Goal: Task Accomplishment & Management: Manage account settings

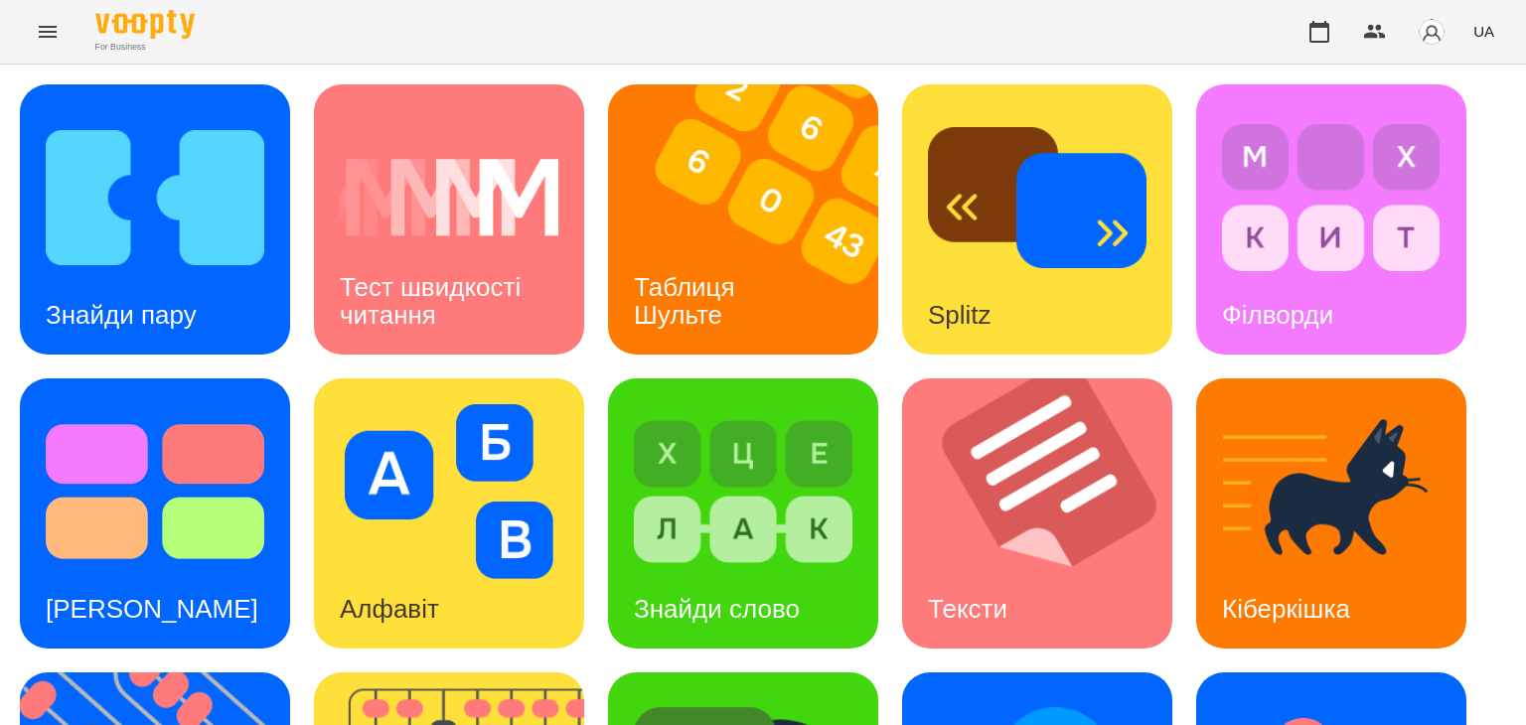
click at [50, 35] on icon "Menu" at bounding box center [48, 32] width 24 height 24
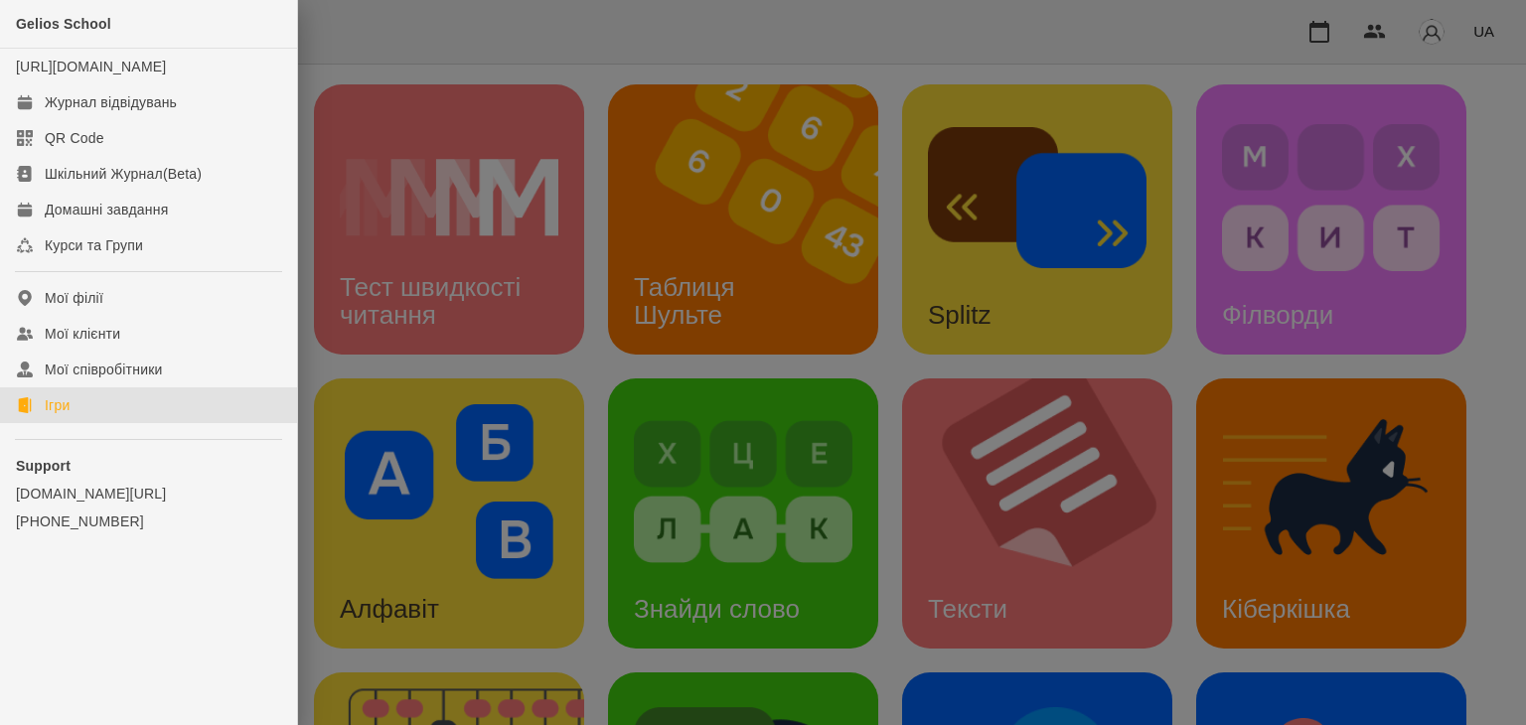
click at [501, 48] on div at bounding box center [763, 362] width 1526 height 725
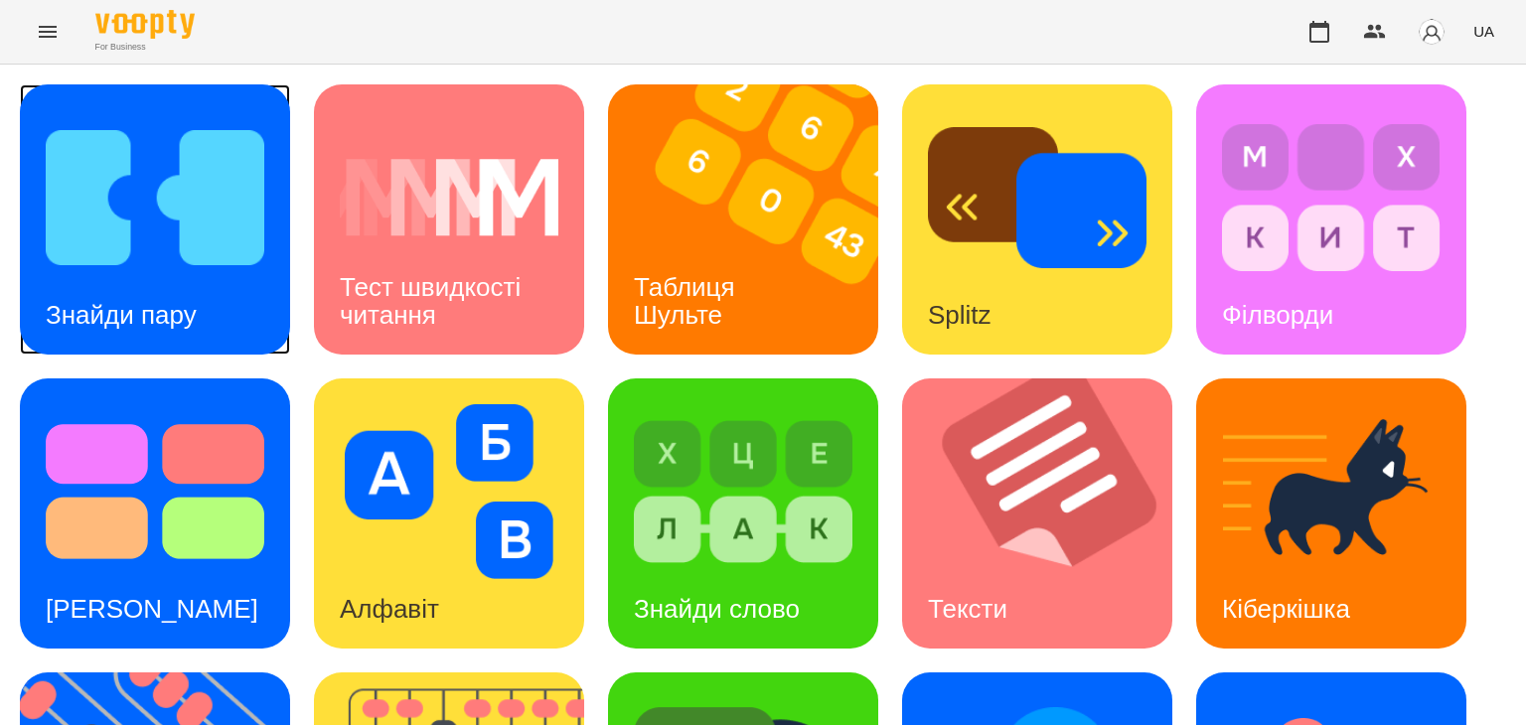
click at [171, 262] on img at bounding box center [155, 197] width 219 height 175
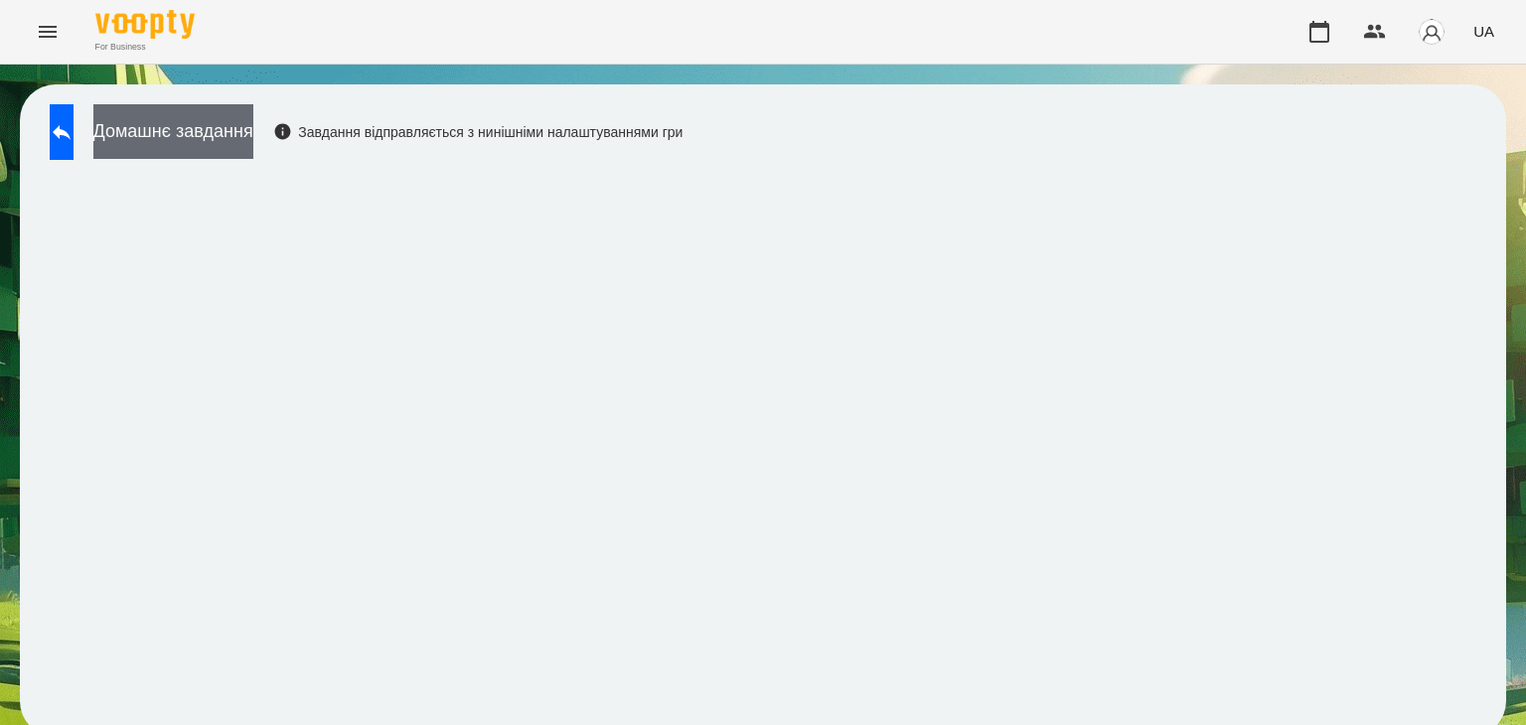
click at [253, 127] on button "Домашнє завдання" at bounding box center [173, 131] width 160 height 55
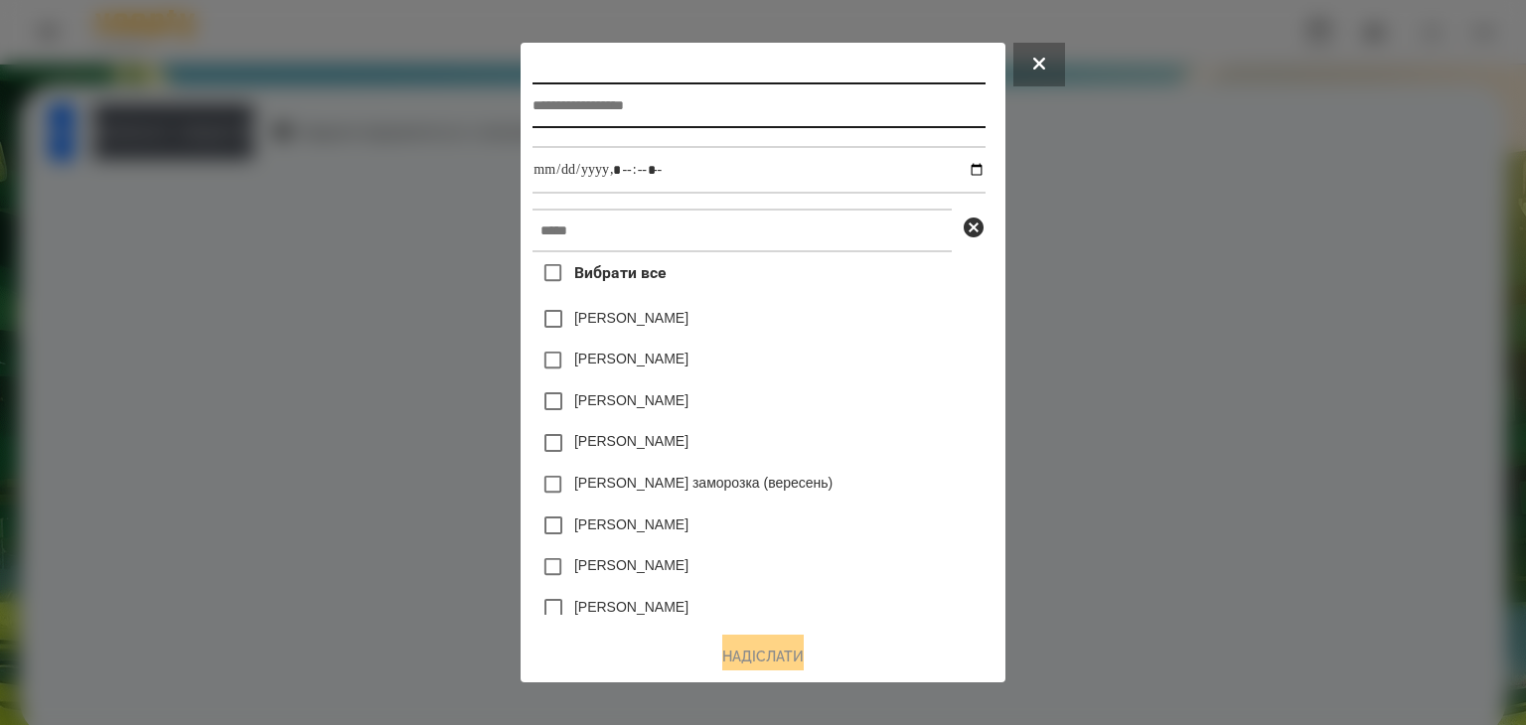
click at [610, 100] on input "text" at bounding box center [759, 105] width 452 height 46
type input "**********"
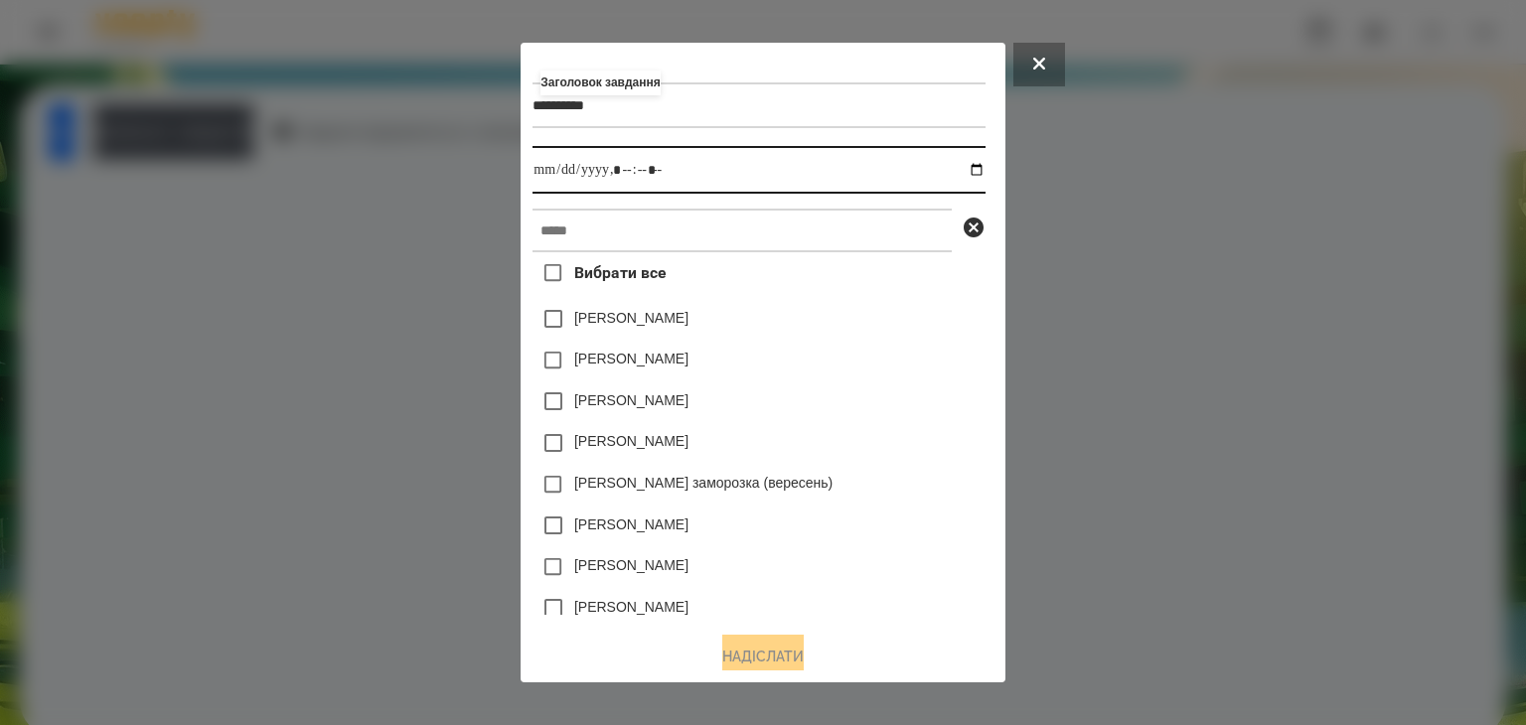
click at [984, 176] on input "datetime-local" at bounding box center [759, 170] width 452 height 48
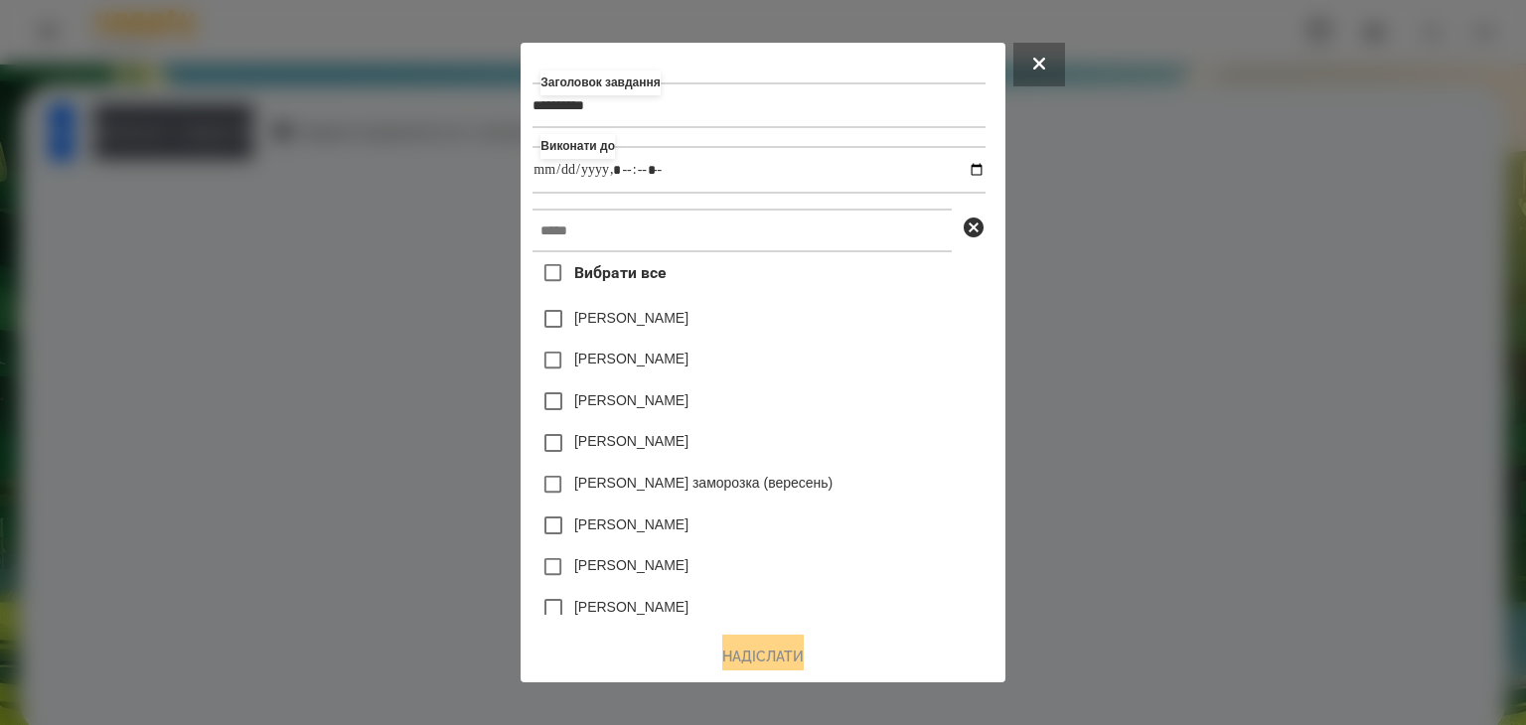
type input "**********"
click at [945, 432] on div "Ісаєв Святослав" at bounding box center [759, 443] width 452 height 42
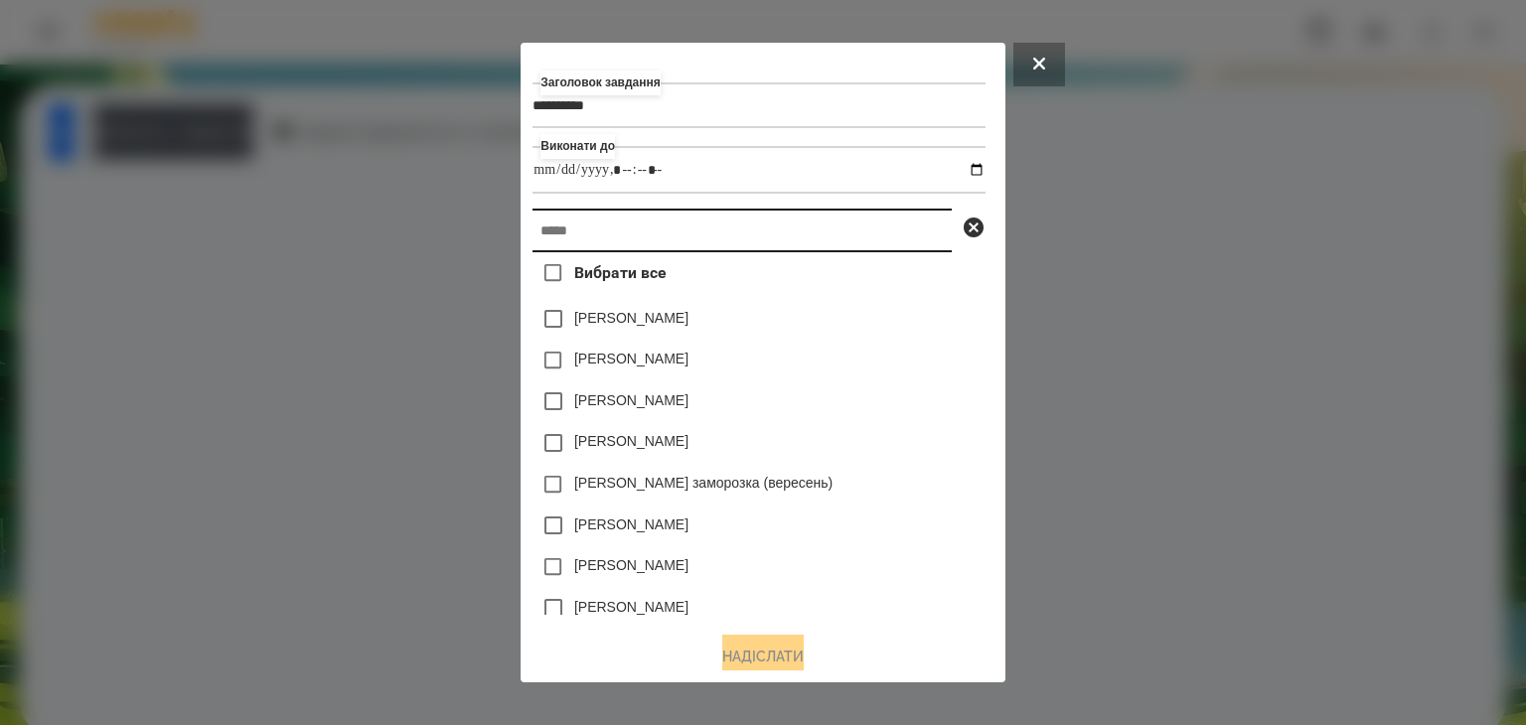
click at [678, 238] on input "text" at bounding box center [742, 231] width 419 height 44
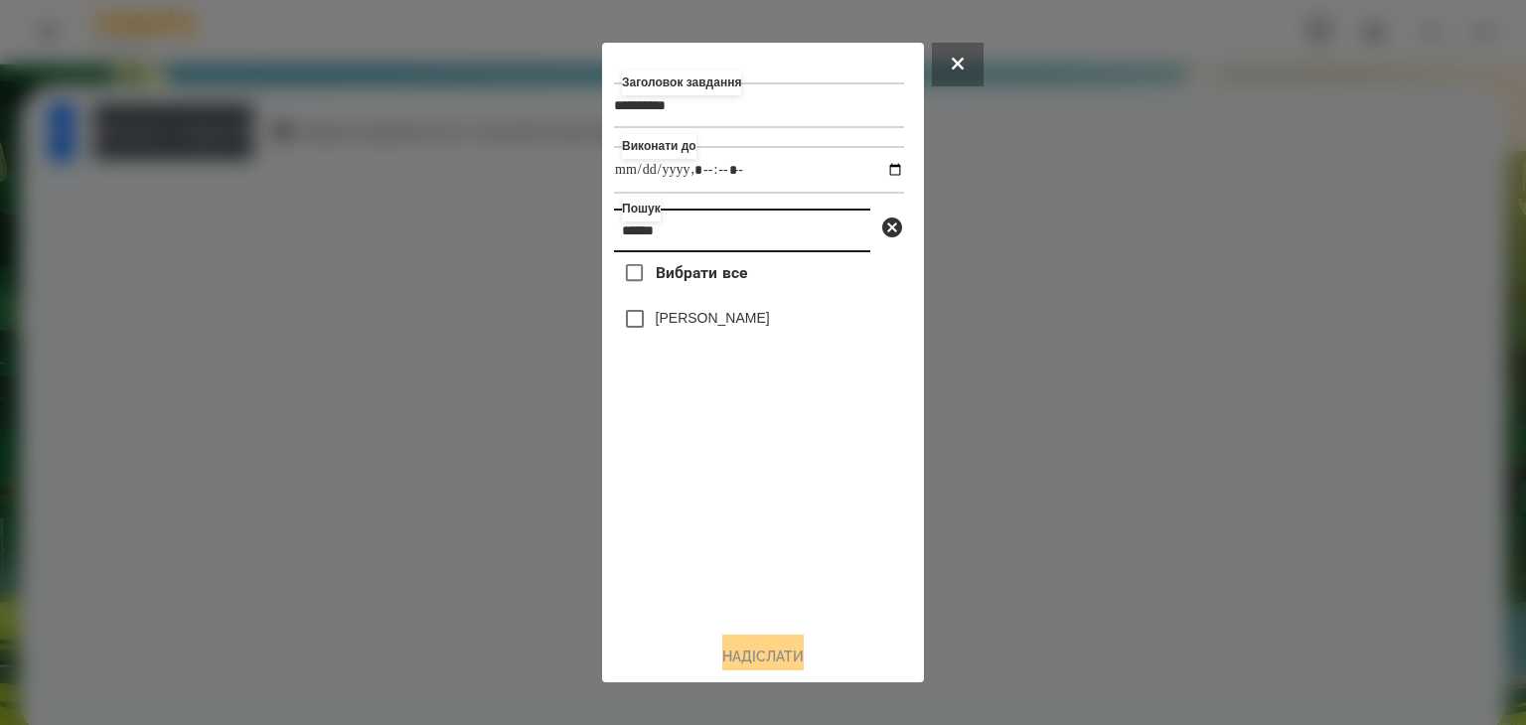
type input "******"
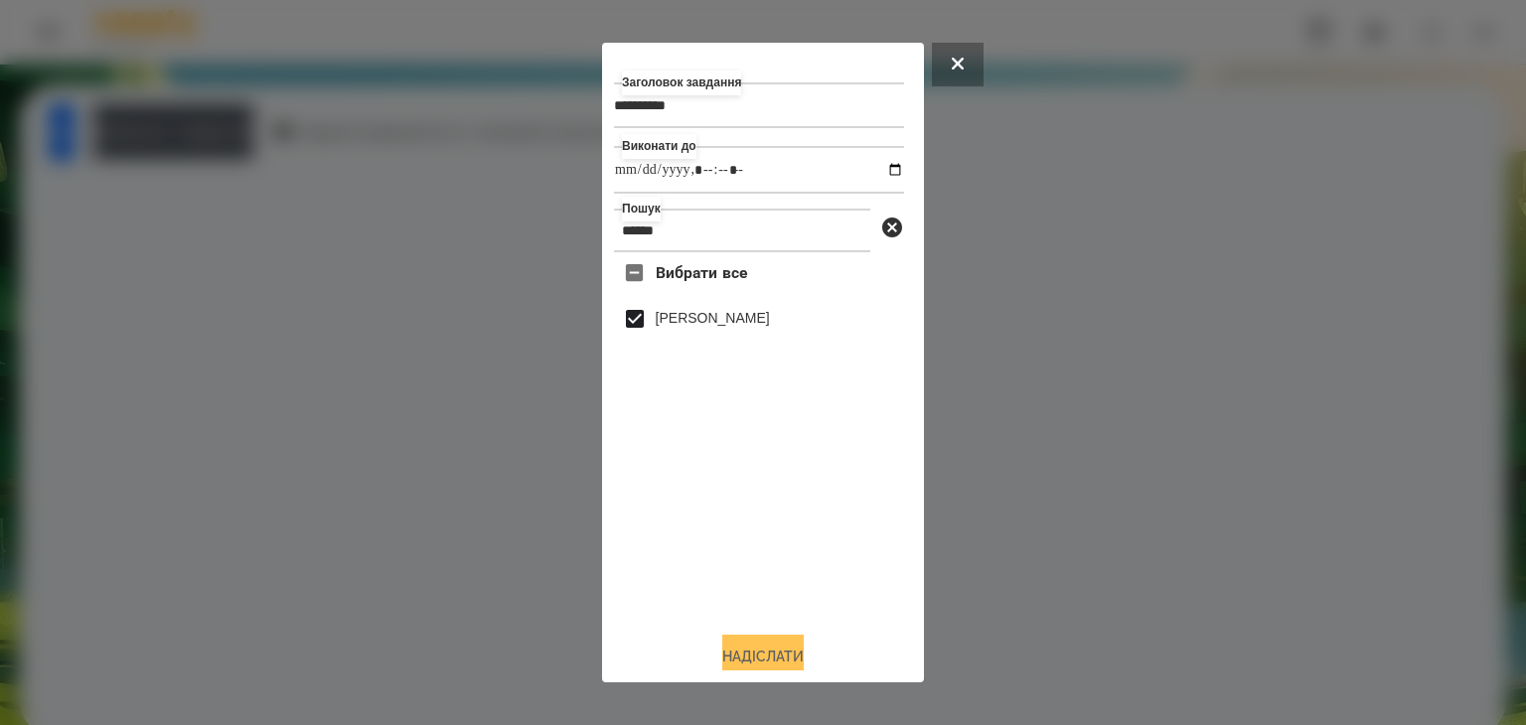
click at [797, 657] on button "Надіслати" at bounding box center [762, 657] width 81 height 44
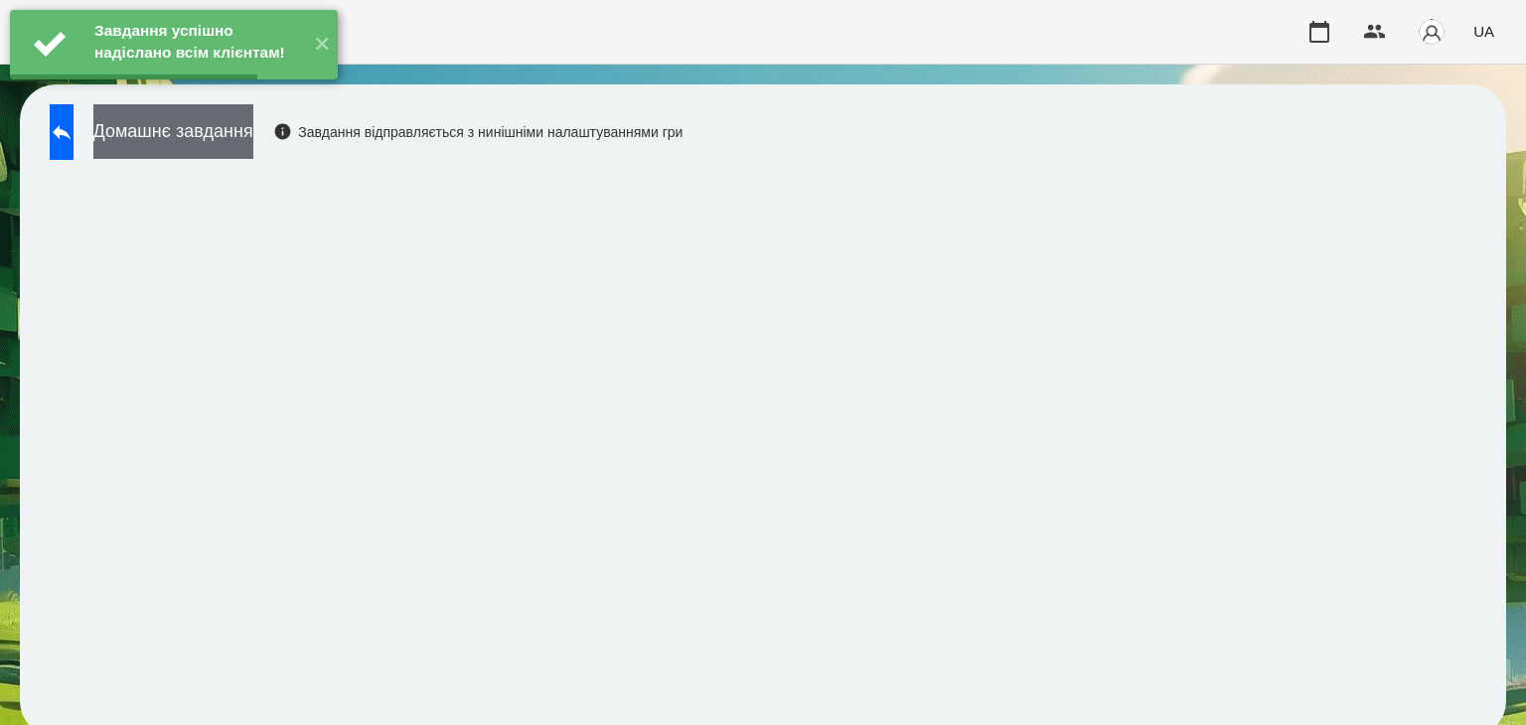
click at [253, 136] on button "Домашнє завдання" at bounding box center [173, 131] width 160 height 55
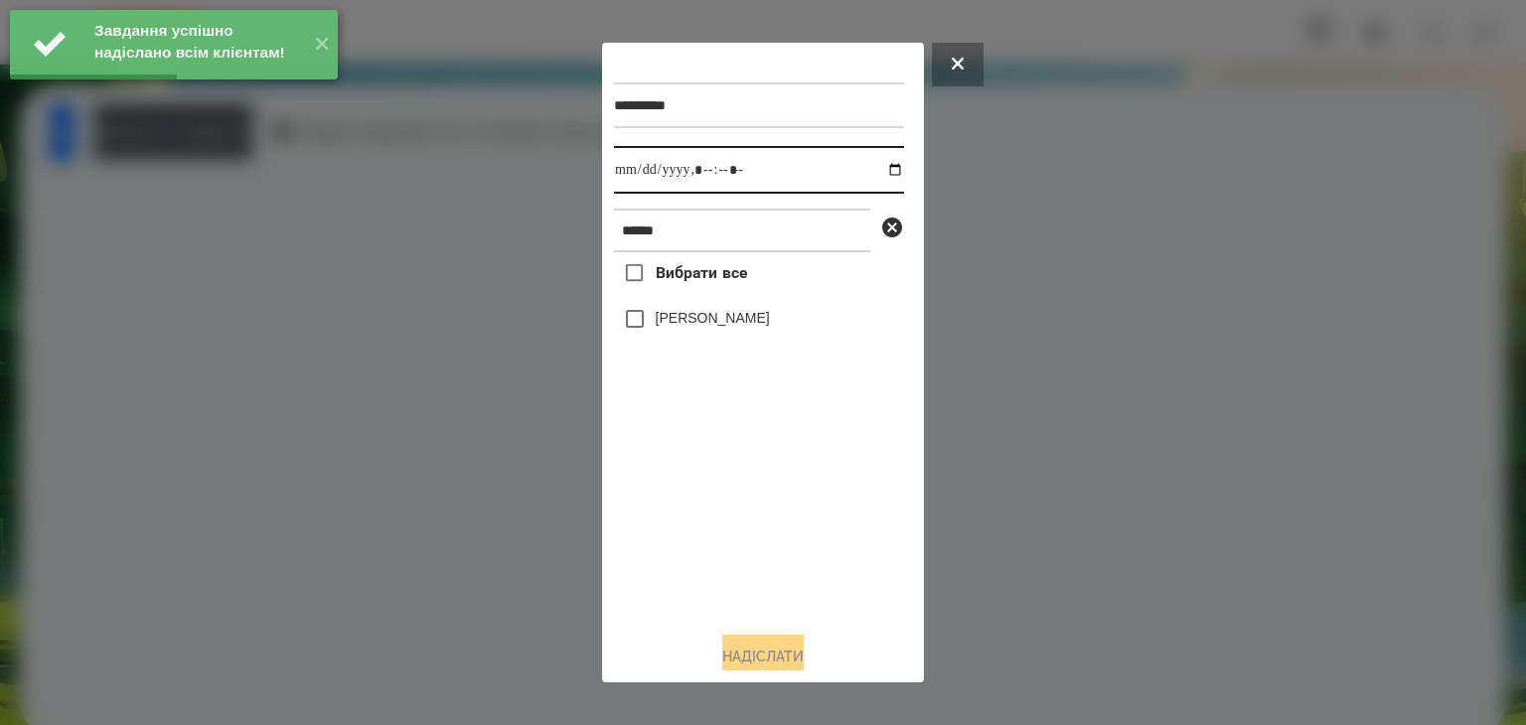
click at [880, 171] on input "datetime-local" at bounding box center [759, 170] width 290 height 48
type input "**********"
click at [698, 530] on div "Вибрати все Ніколь Бурцев" at bounding box center [759, 433] width 290 height 363
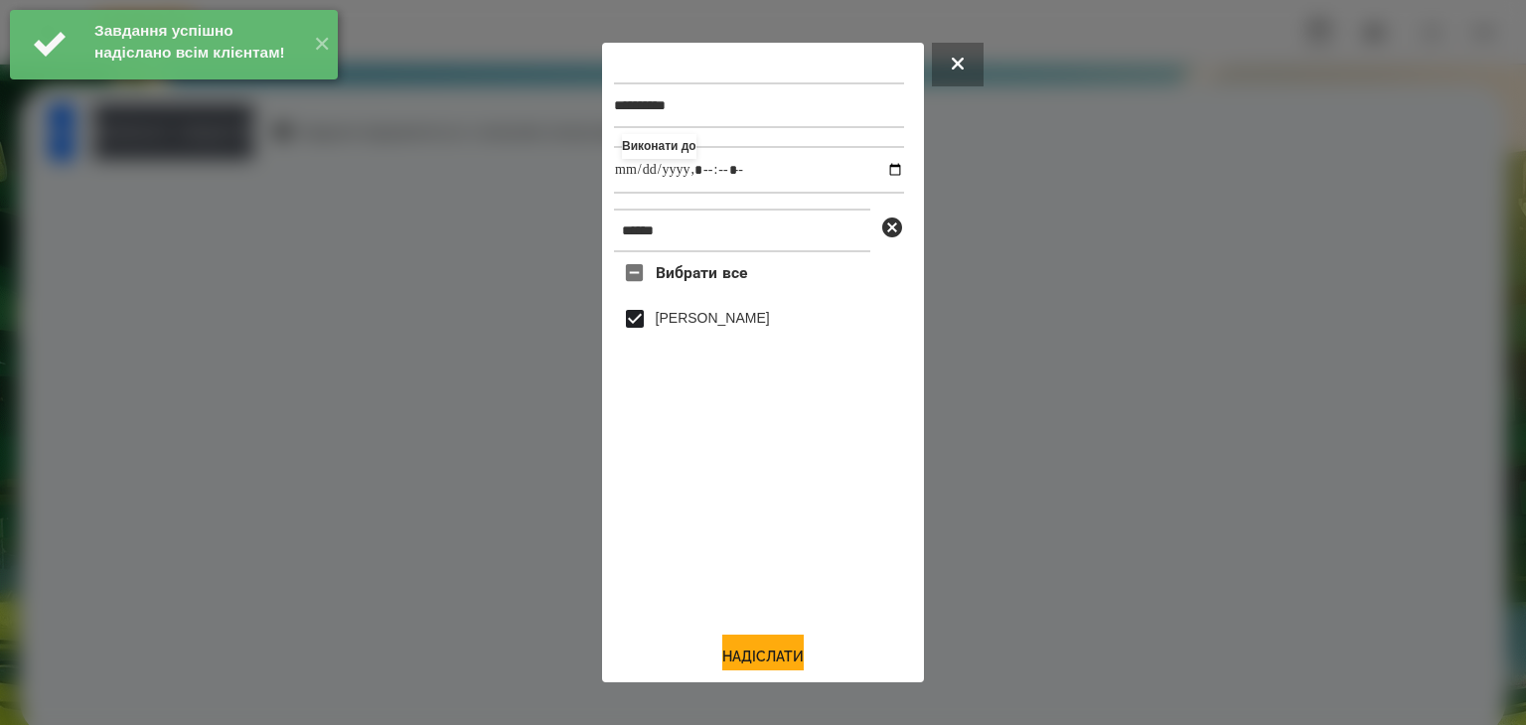
drag, startPoint x: 762, startPoint y: 652, endPoint x: 771, endPoint y: 557, distance: 94.8
click at [763, 652] on button "Надіслати" at bounding box center [762, 657] width 81 height 44
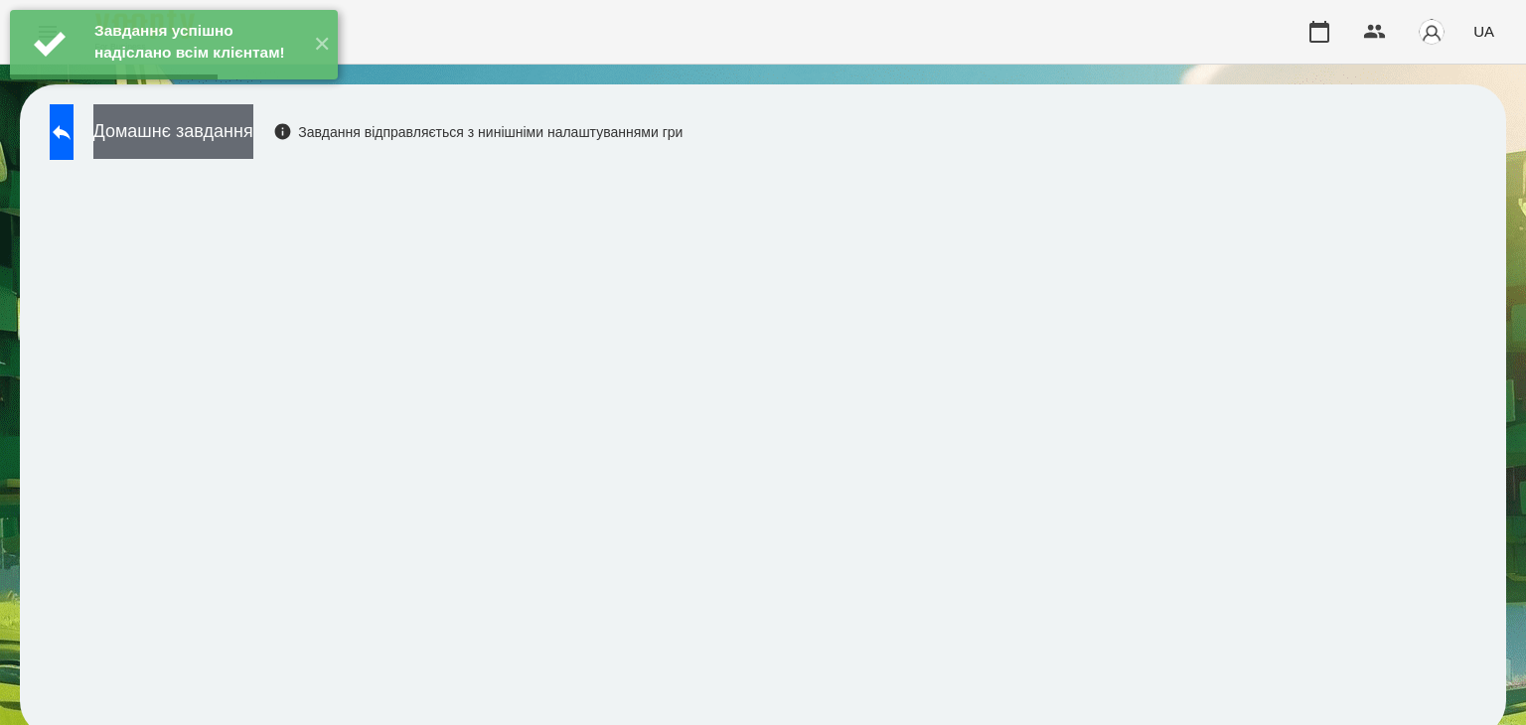
click at [253, 139] on button "Домашнє завдання" at bounding box center [173, 131] width 160 height 55
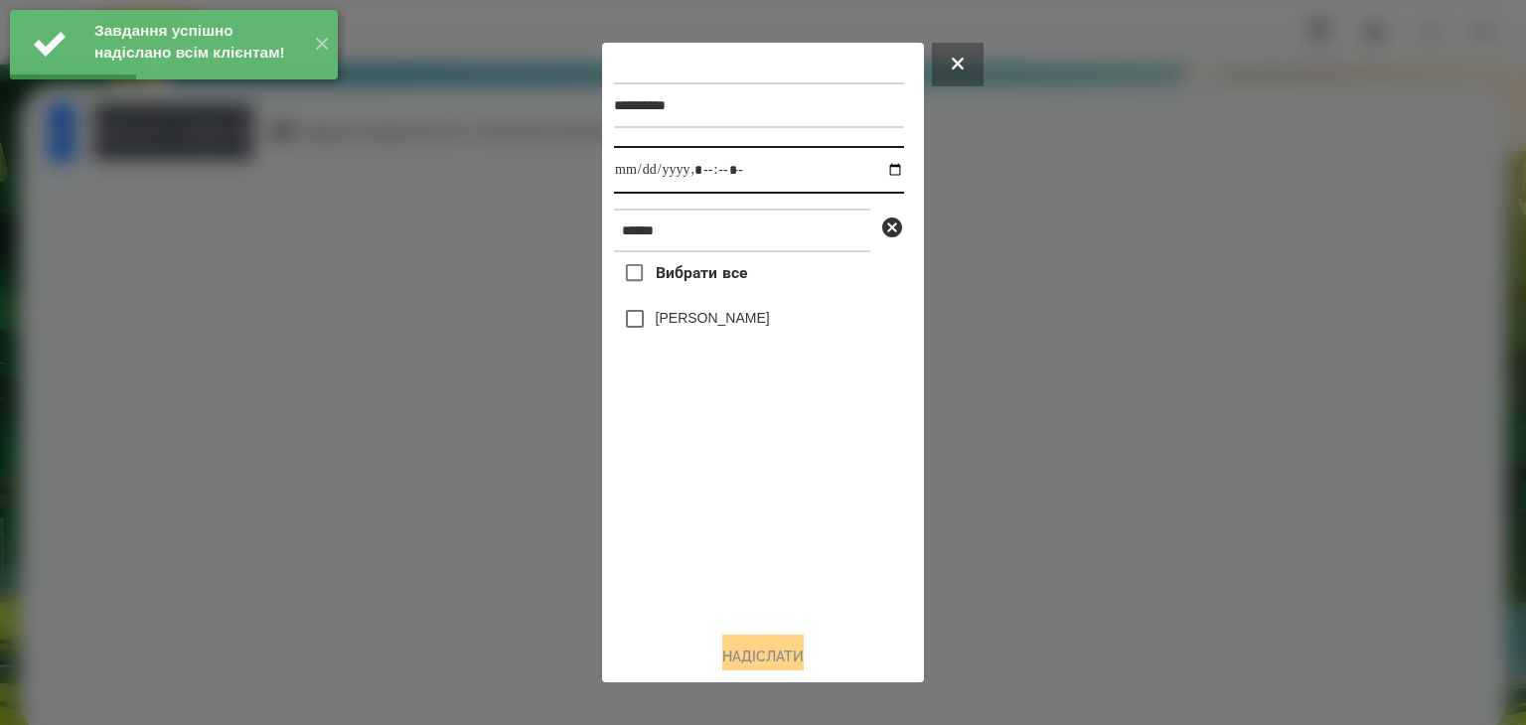
click at [879, 172] on input "datetime-local" at bounding box center [759, 170] width 290 height 48
type input "**********"
click at [651, 584] on div "Вибрати все Ніколь Бурцев" at bounding box center [759, 433] width 290 height 363
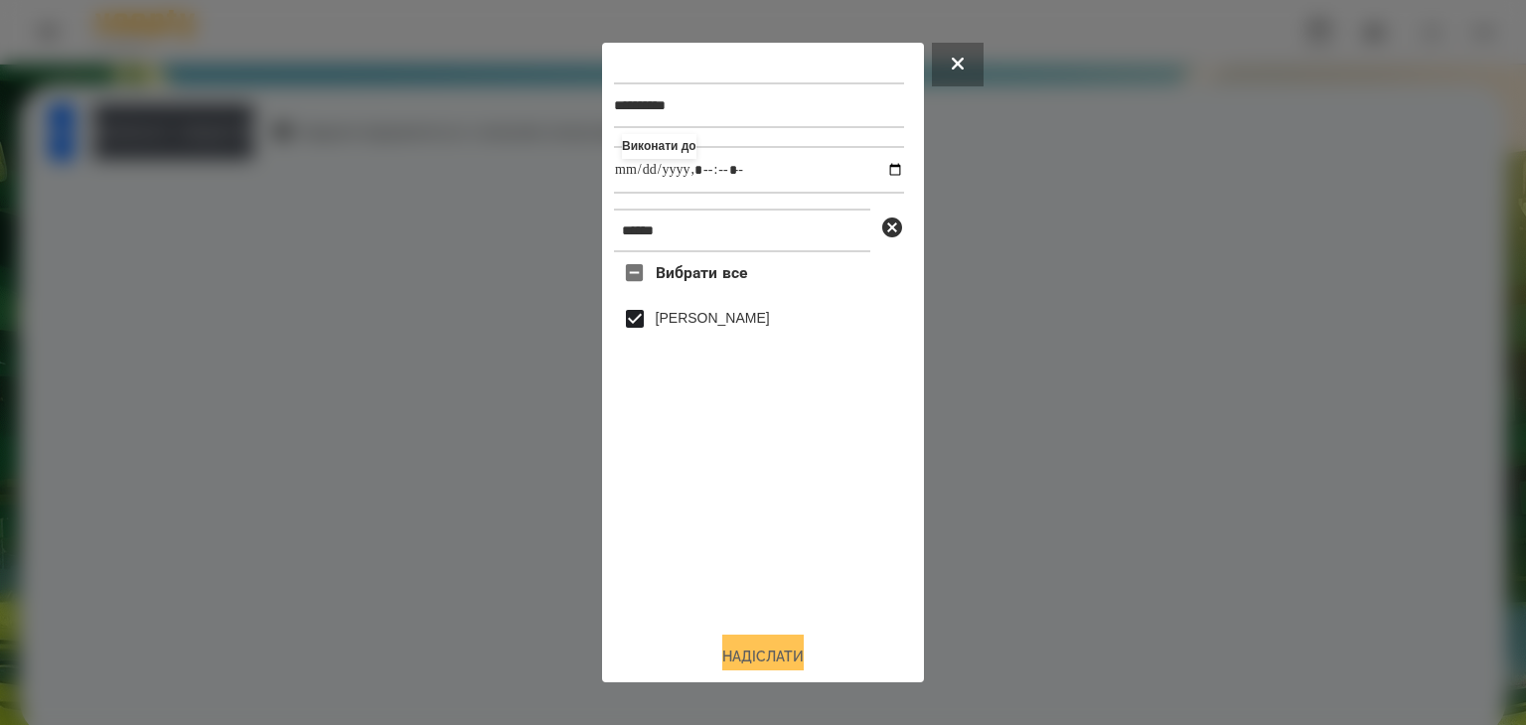
click at [767, 653] on button "Надіслати" at bounding box center [762, 657] width 81 height 44
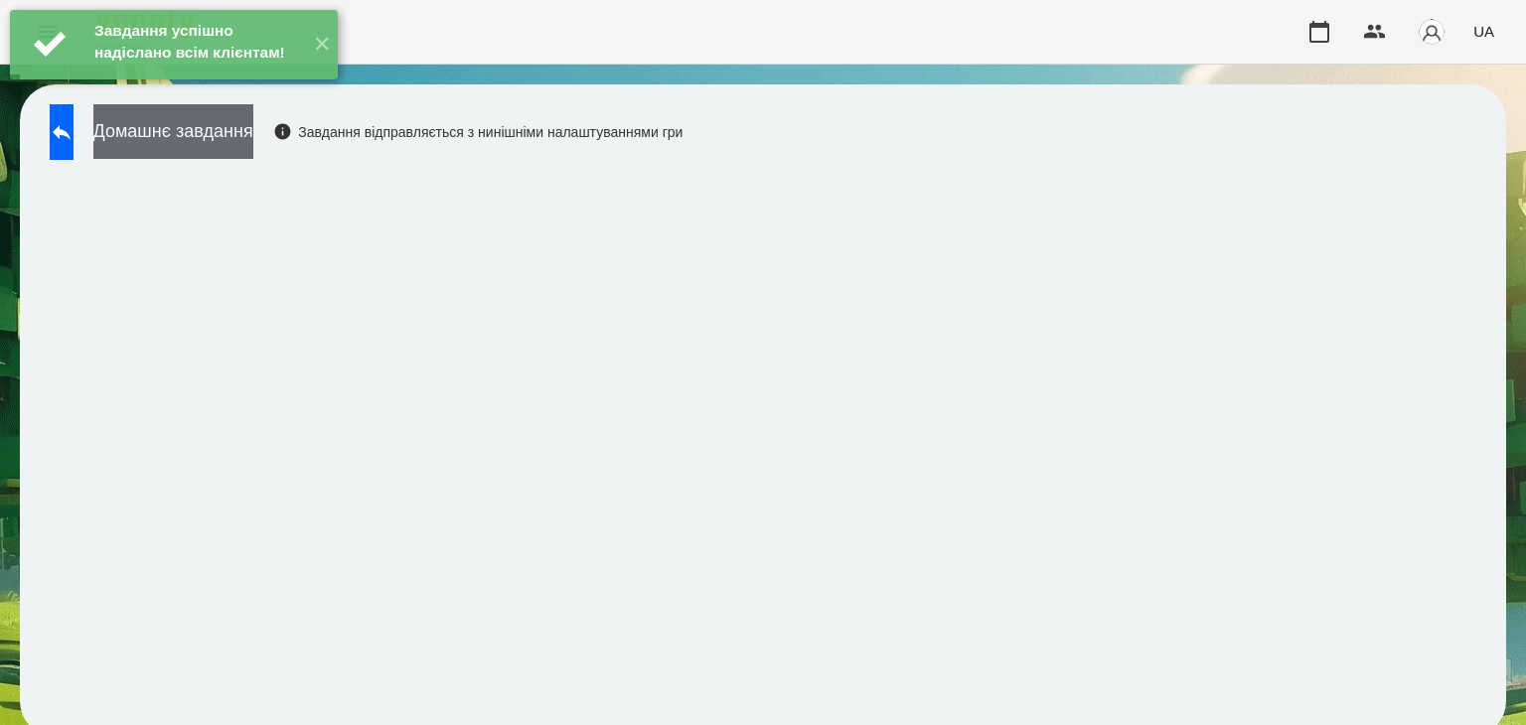
click at [253, 134] on button "Домашнє завдання" at bounding box center [173, 131] width 160 height 55
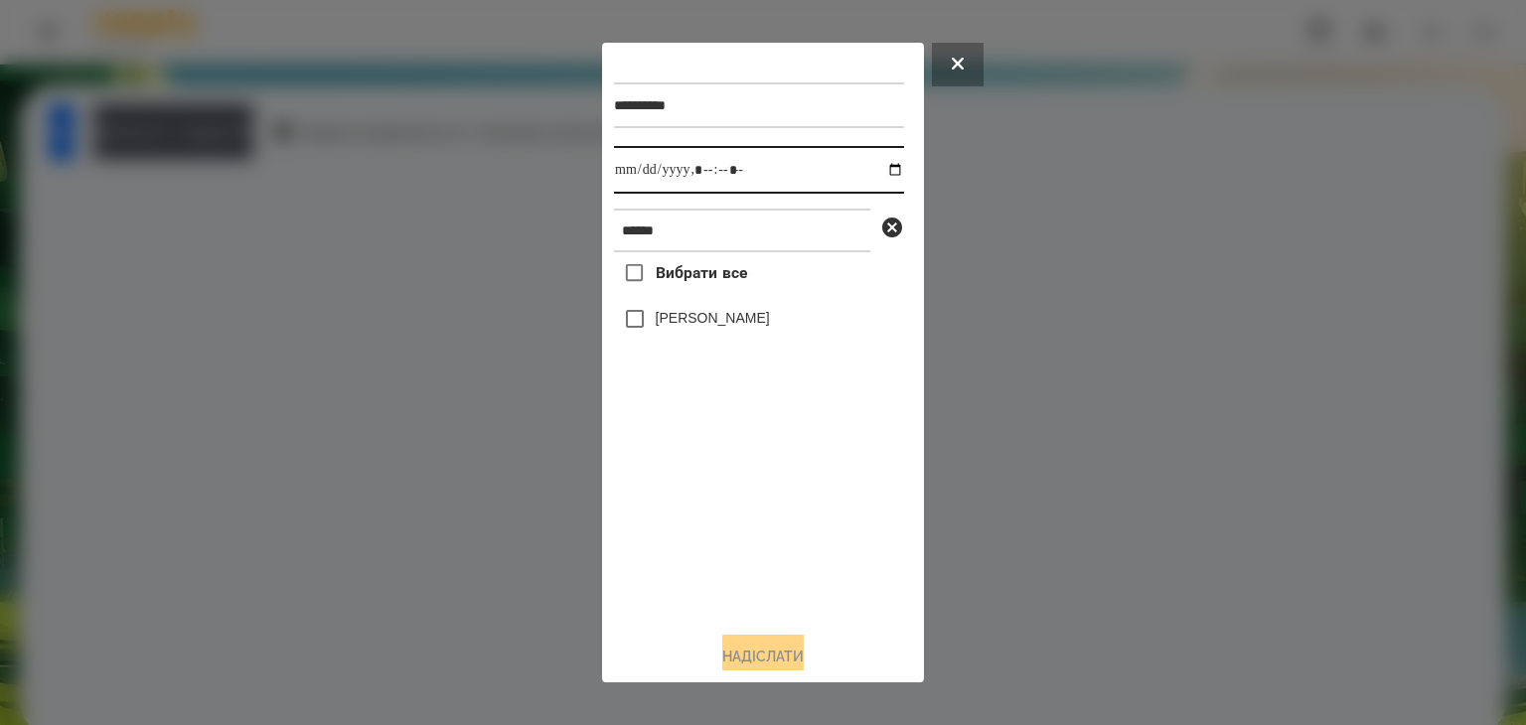
click at [877, 171] on input "datetime-local" at bounding box center [759, 170] width 290 height 48
type input "**********"
click at [773, 559] on div "Вибрати все Ніколь Бурцев" at bounding box center [759, 433] width 290 height 363
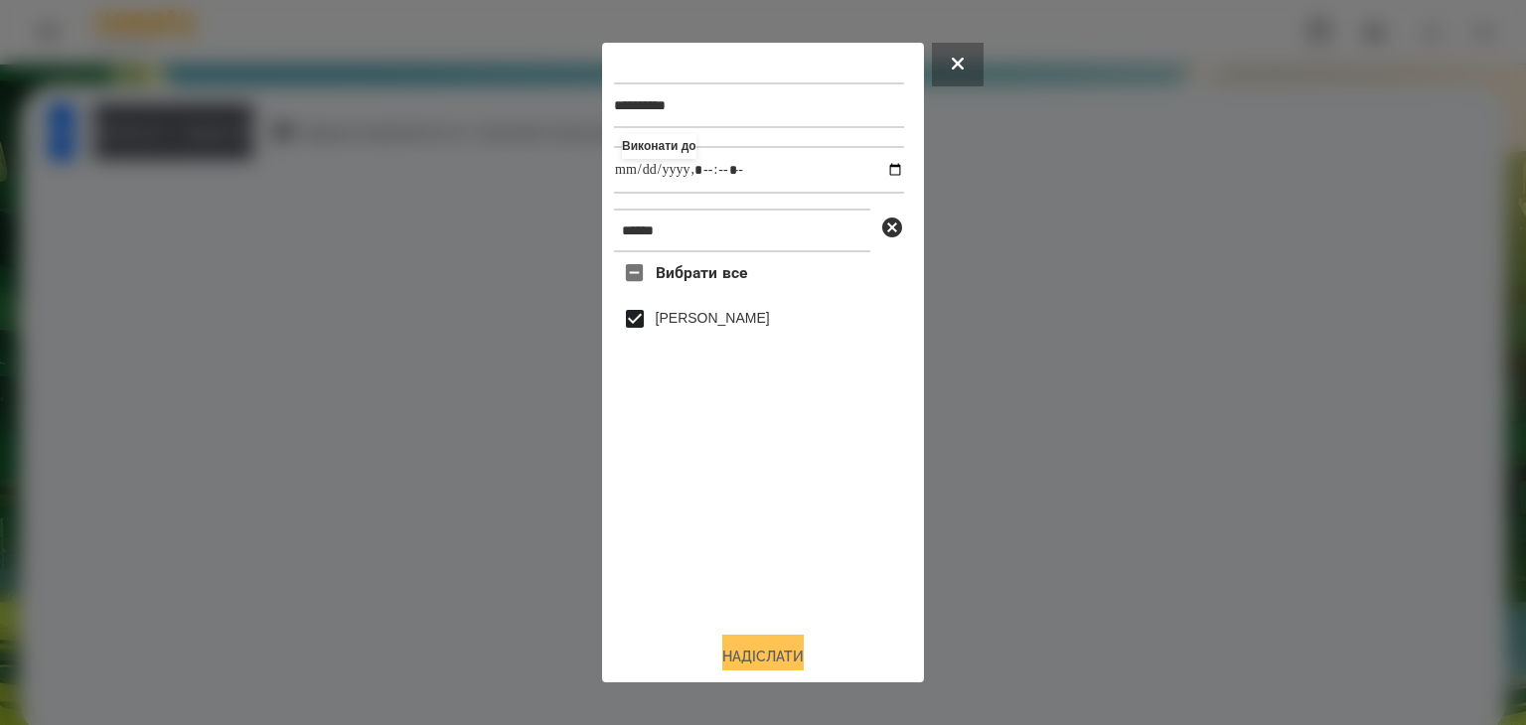
click at [787, 650] on button "Надіслати" at bounding box center [762, 657] width 81 height 44
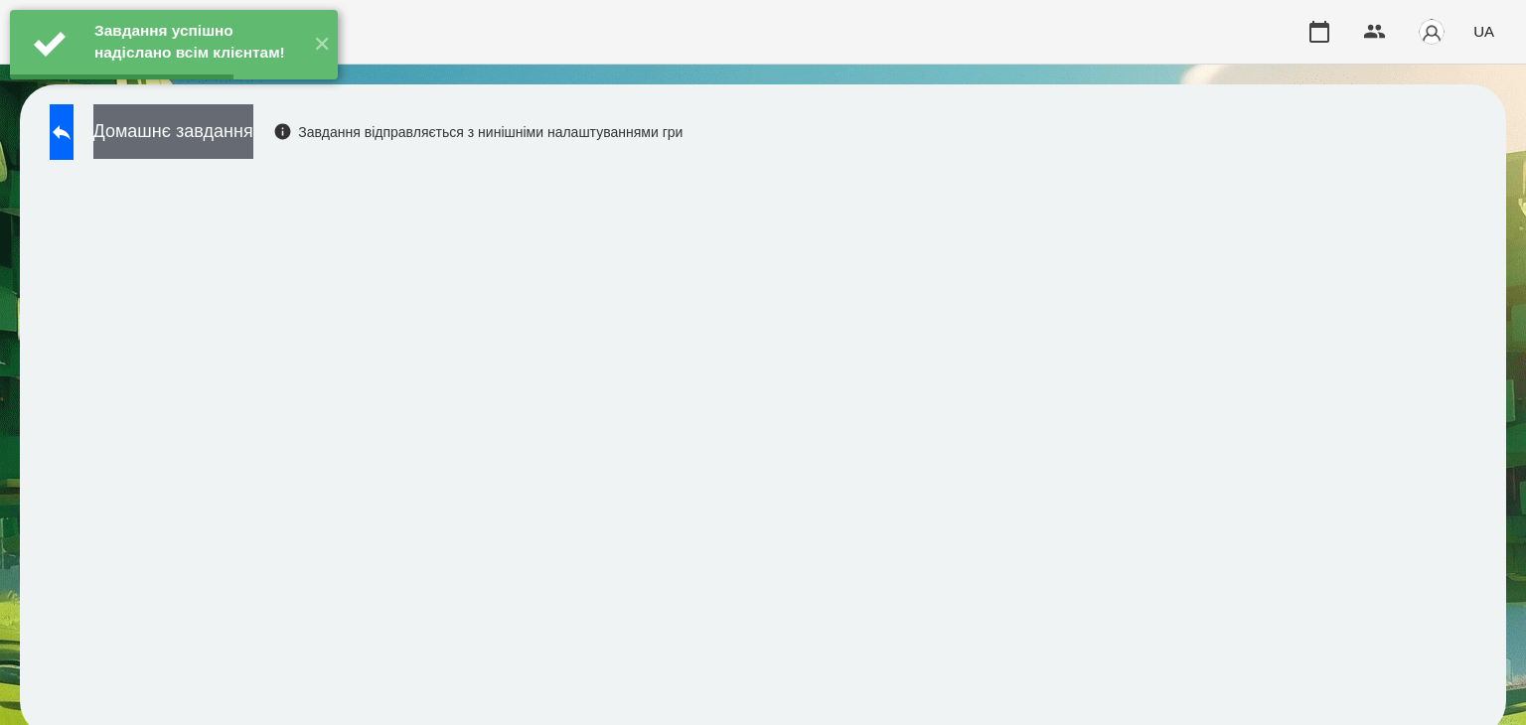
click at [253, 128] on button "Домашнє завдання" at bounding box center [173, 131] width 160 height 55
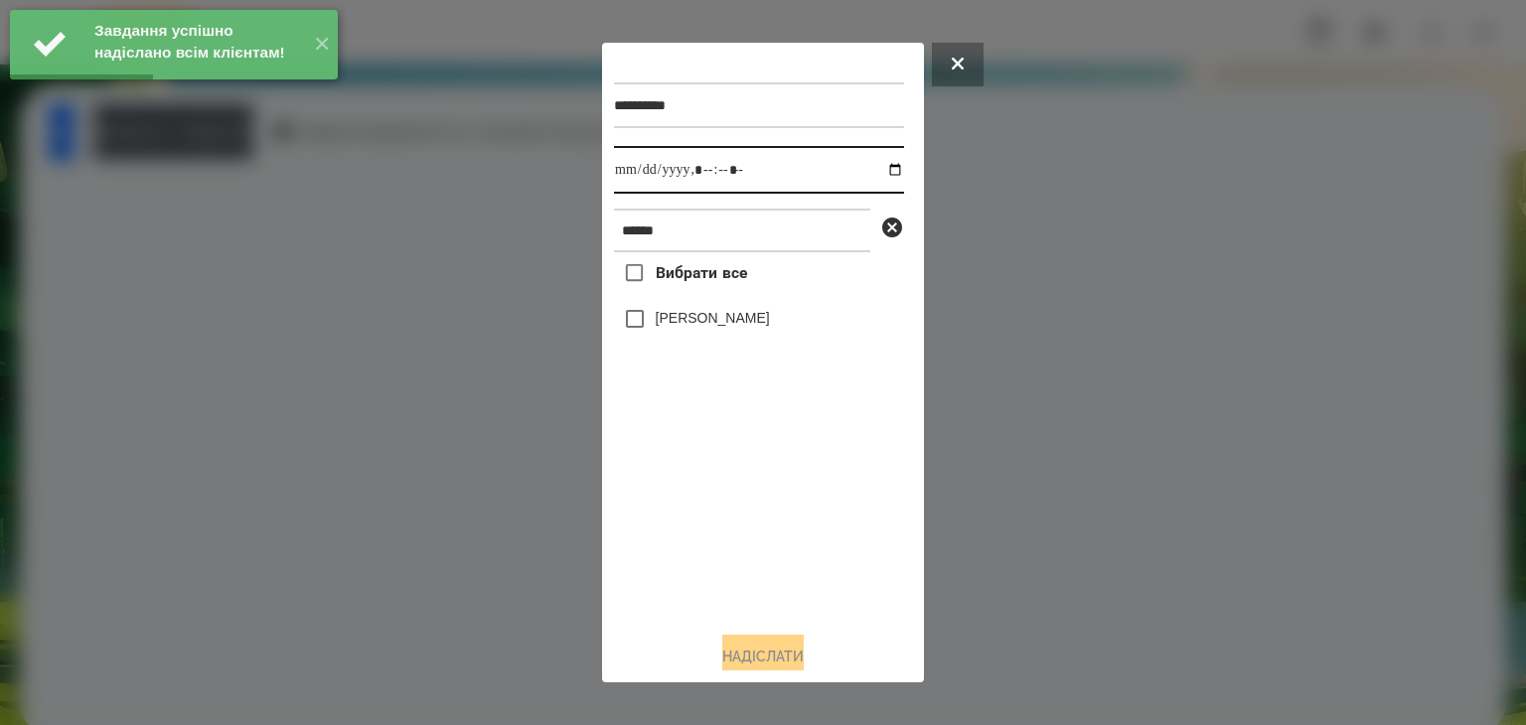
click at [875, 174] on input "datetime-local" at bounding box center [759, 170] width 290 height 48
type input "**********"
click at [747, 518] on div "Вибрати все Ніколь Бурцев" at bounding box center [759, 433] width 290 height 363
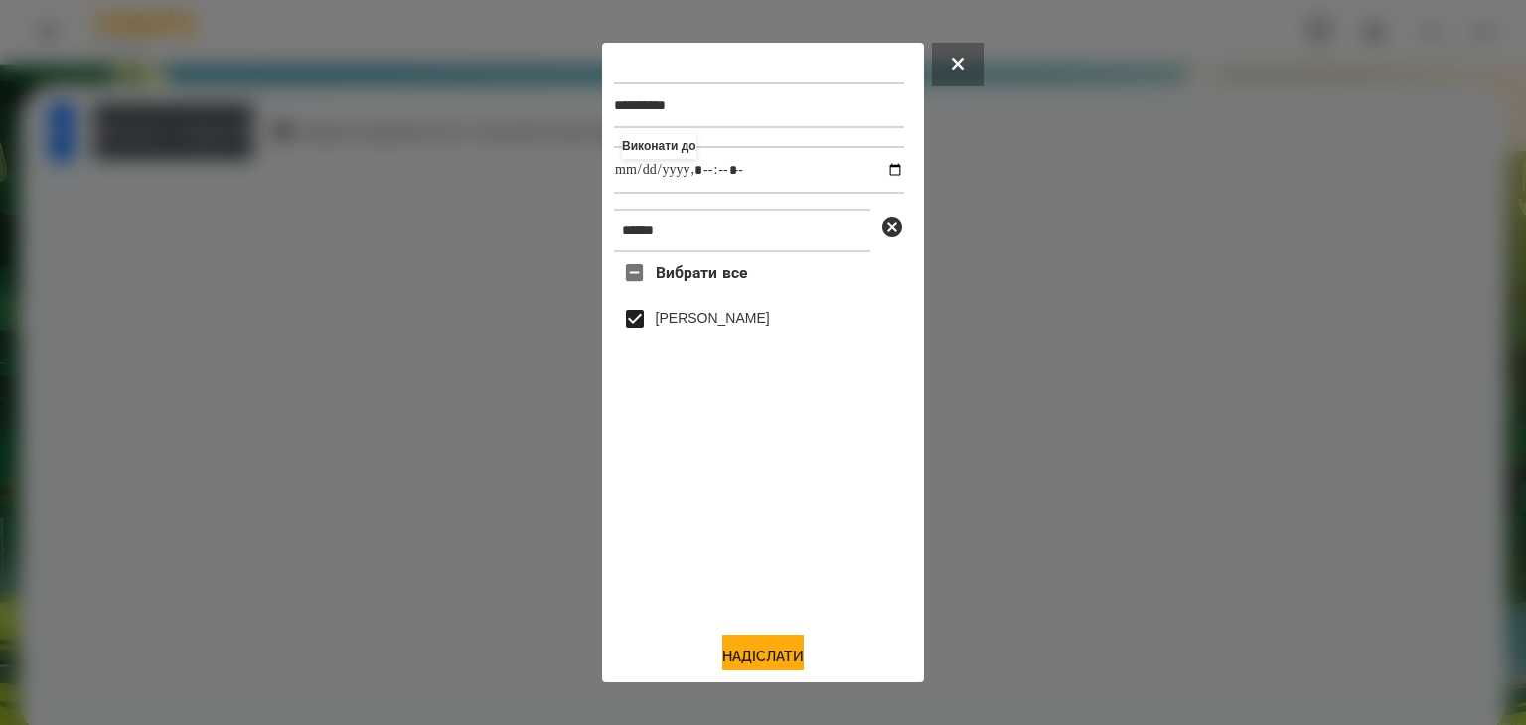
drag, startPoint x: 757, startPoint y: 653, endPoint x: 760, endPoint y: 557, distance: 95.4
click at [761, 651] on button "Надіслати" at bounding box center [762, 657] width 81 height 44
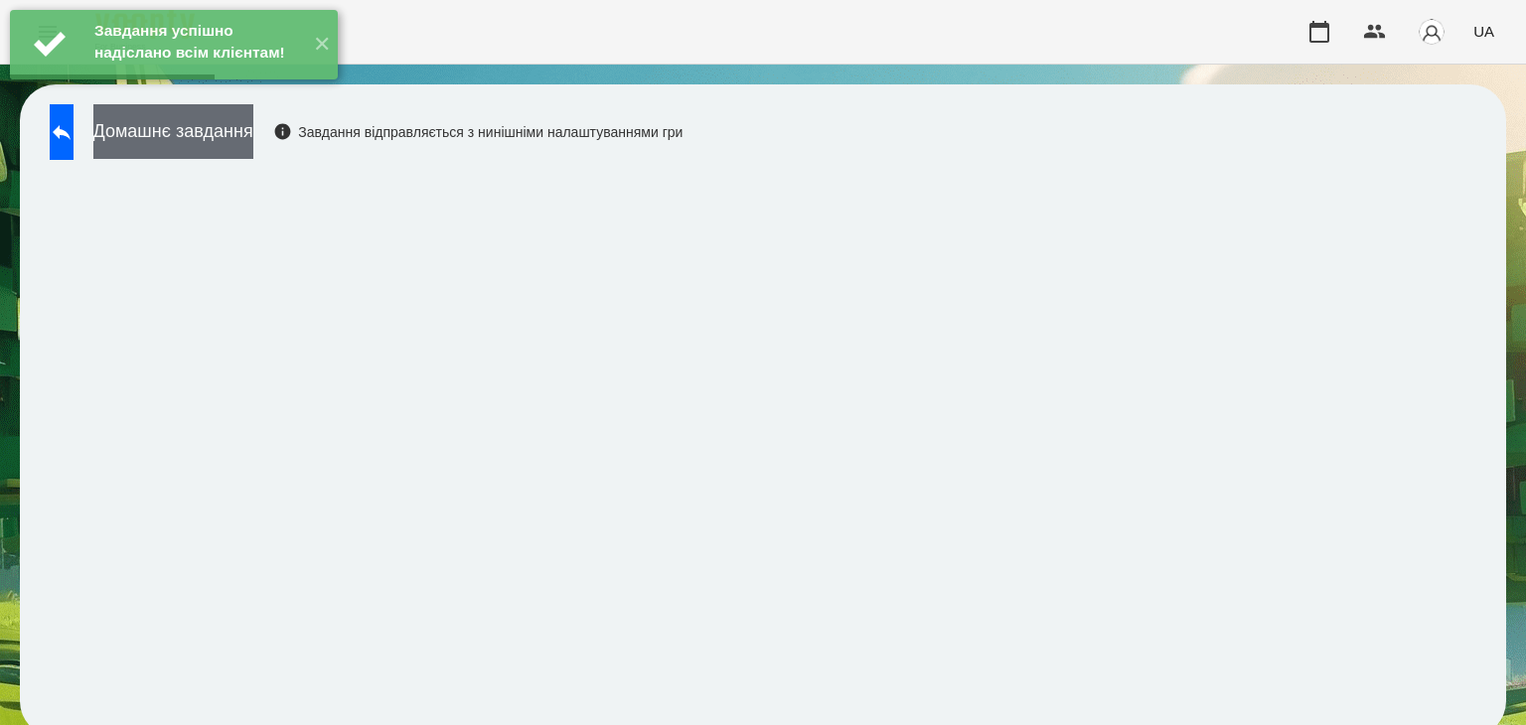
click at [253, 137] on button "Домашнє завдання" at bounding box center [173, 131] width 160 height 55
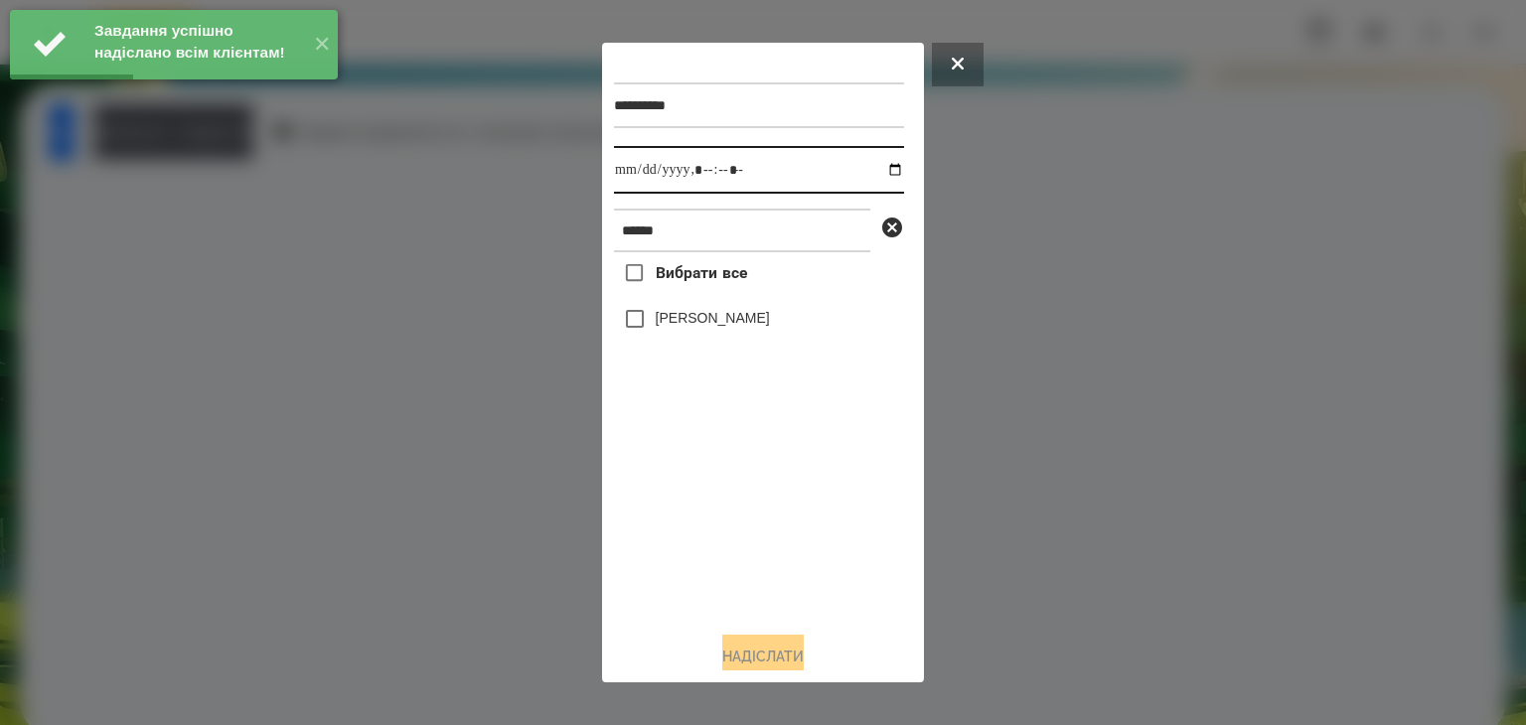
click at [878, 169] on input "datetime-local" at bounding box center [759, 170] width 290 height 48
type input "**********"
drag, startPoint x: 732, startPoint y: 539, endPoint x: 670, endPoint y: 405, distance: 147.1
click at [731, 537] on div "Вибрати все Ніколь Бурцев" at bounding box center [759, 433] width 290 height 363
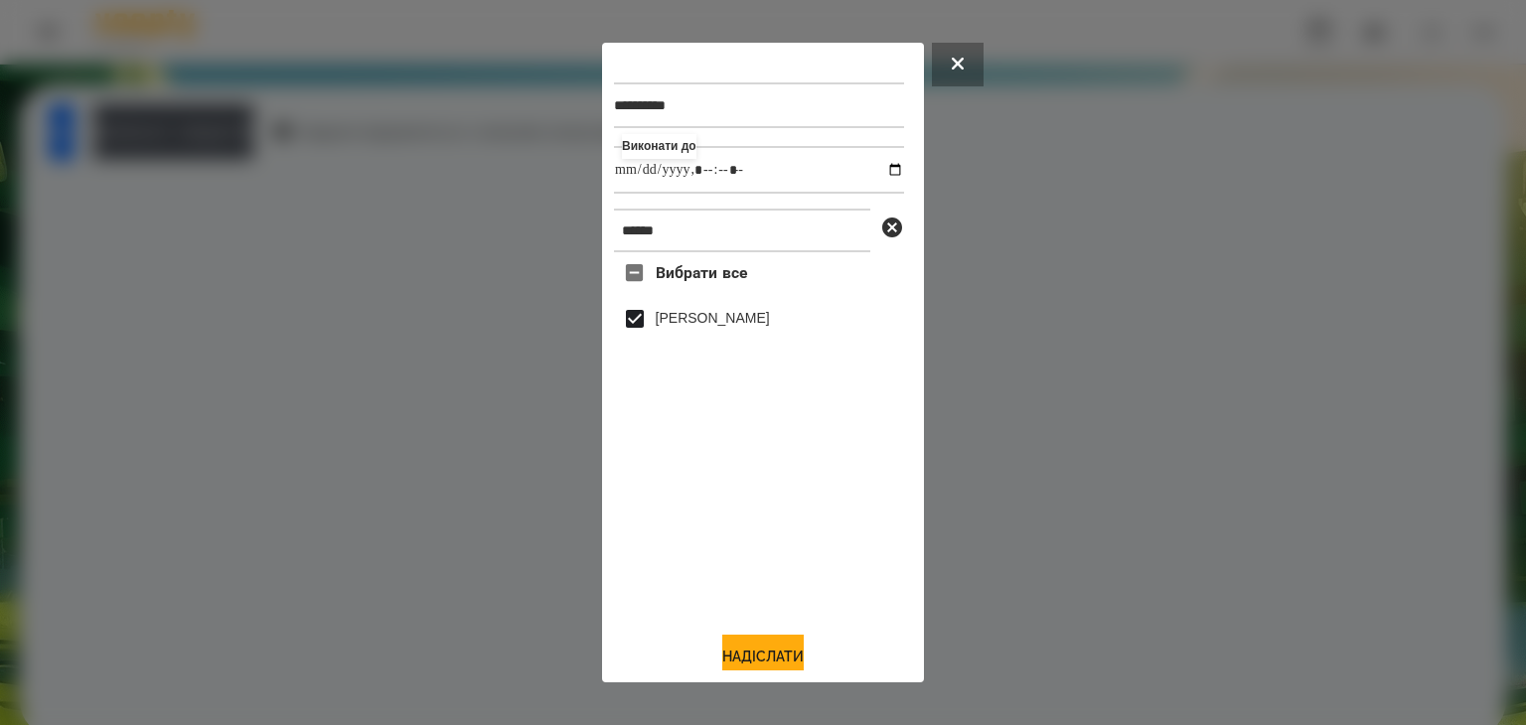
drag, startPoint x: 753, startPoint y: 654, endPoint x: 833, endPoint y: 602, distance: 94.8
click at [758, 653] on button "Надіслати" at bounding box center [762, 657] width 81 height 44
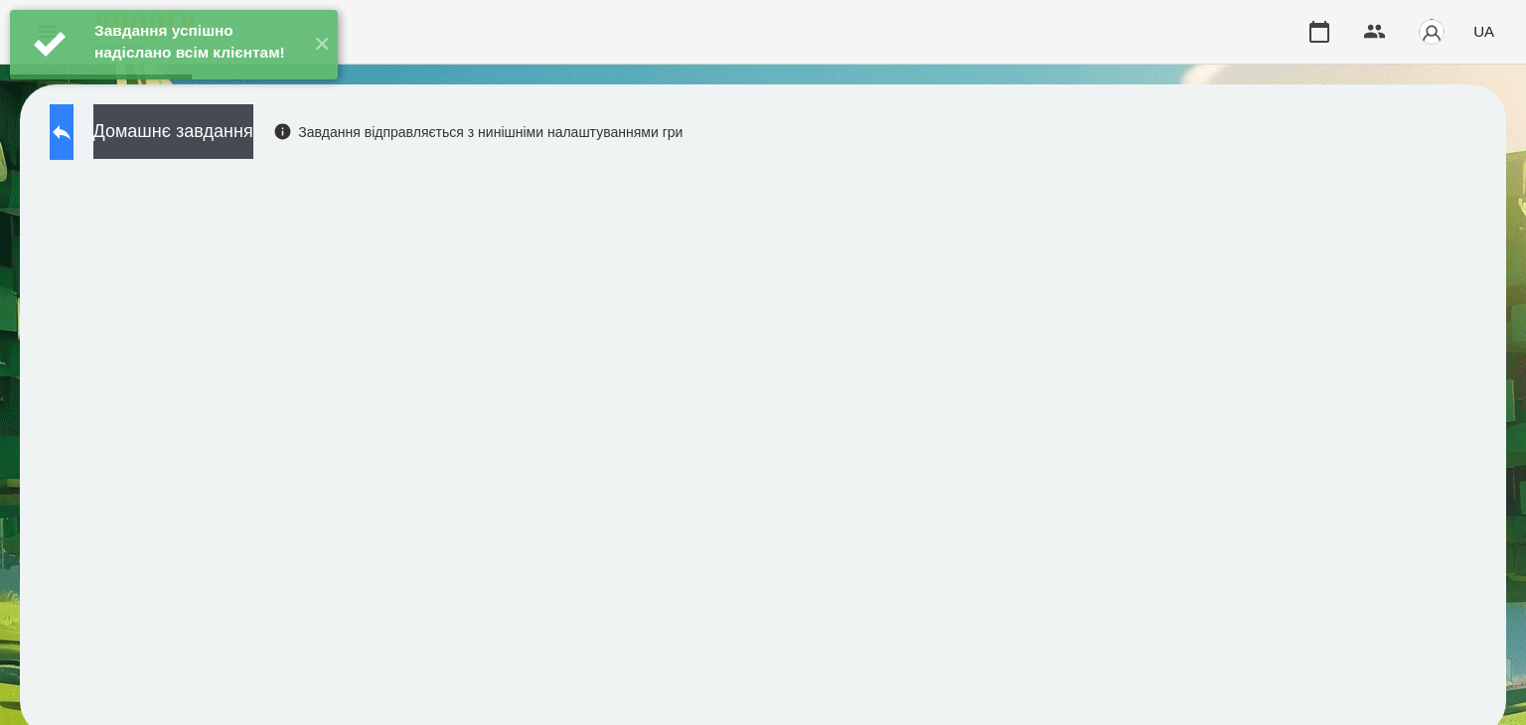
click at [74, 141] on icon at bounding box center [62, 132] width 24 height 24
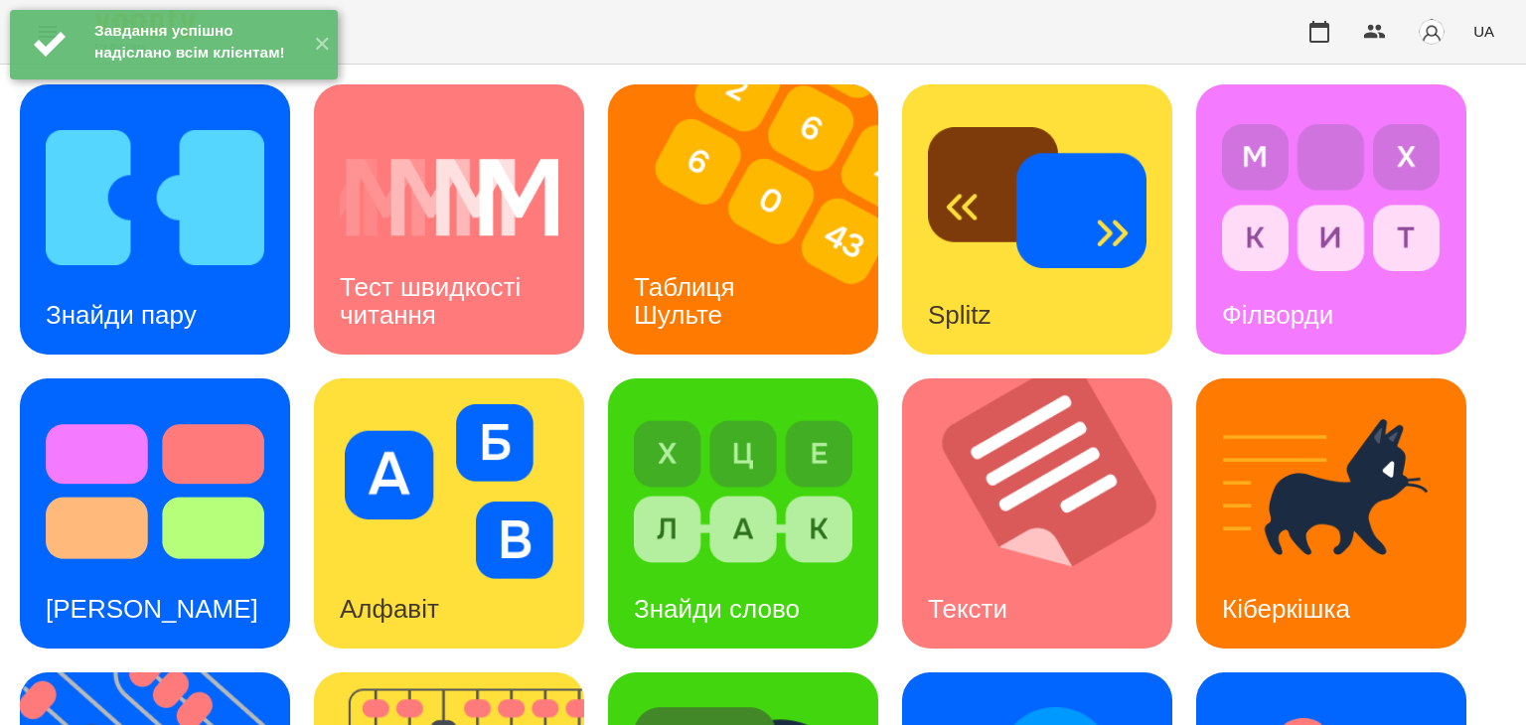
scroll to position [199, 0]
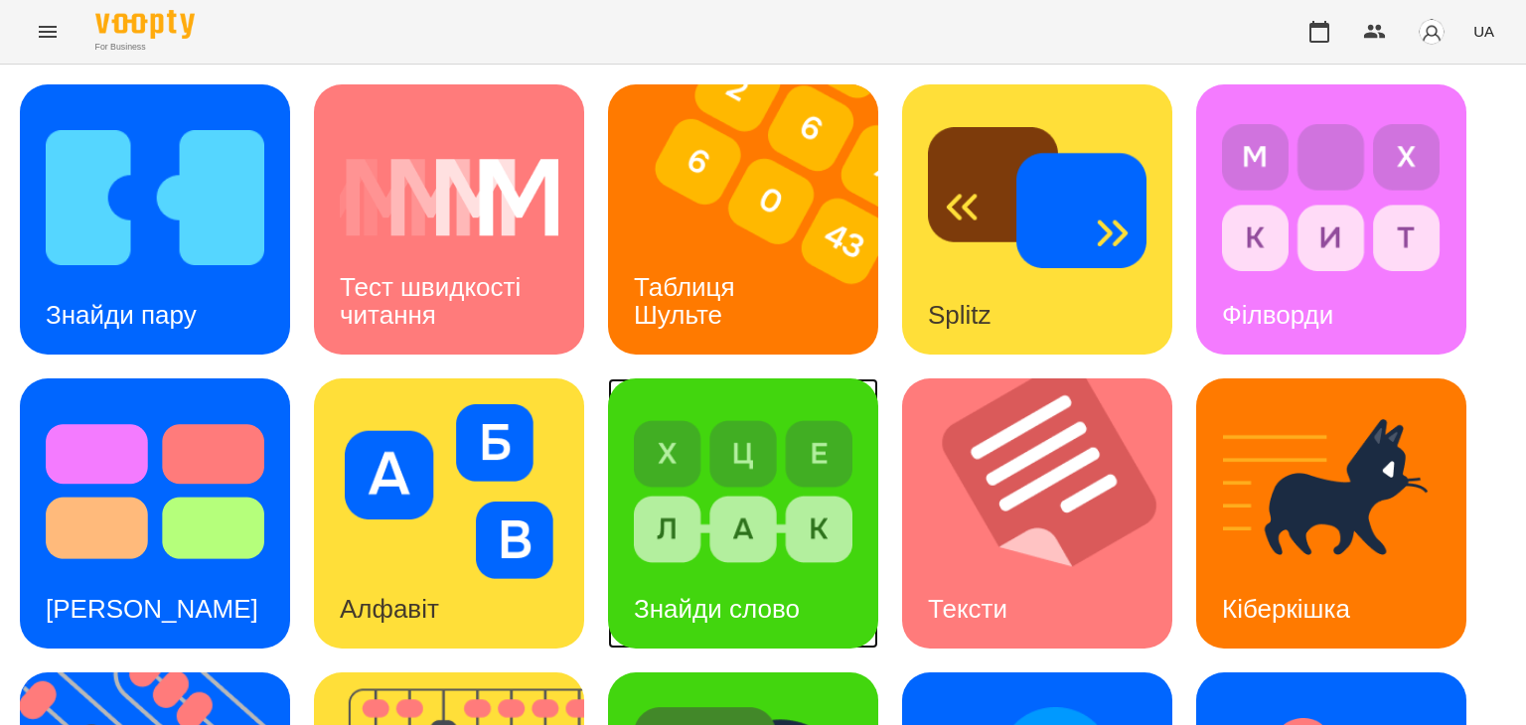
click at [748, 404] on img at bounding box center [743, 491] width 219 height 175
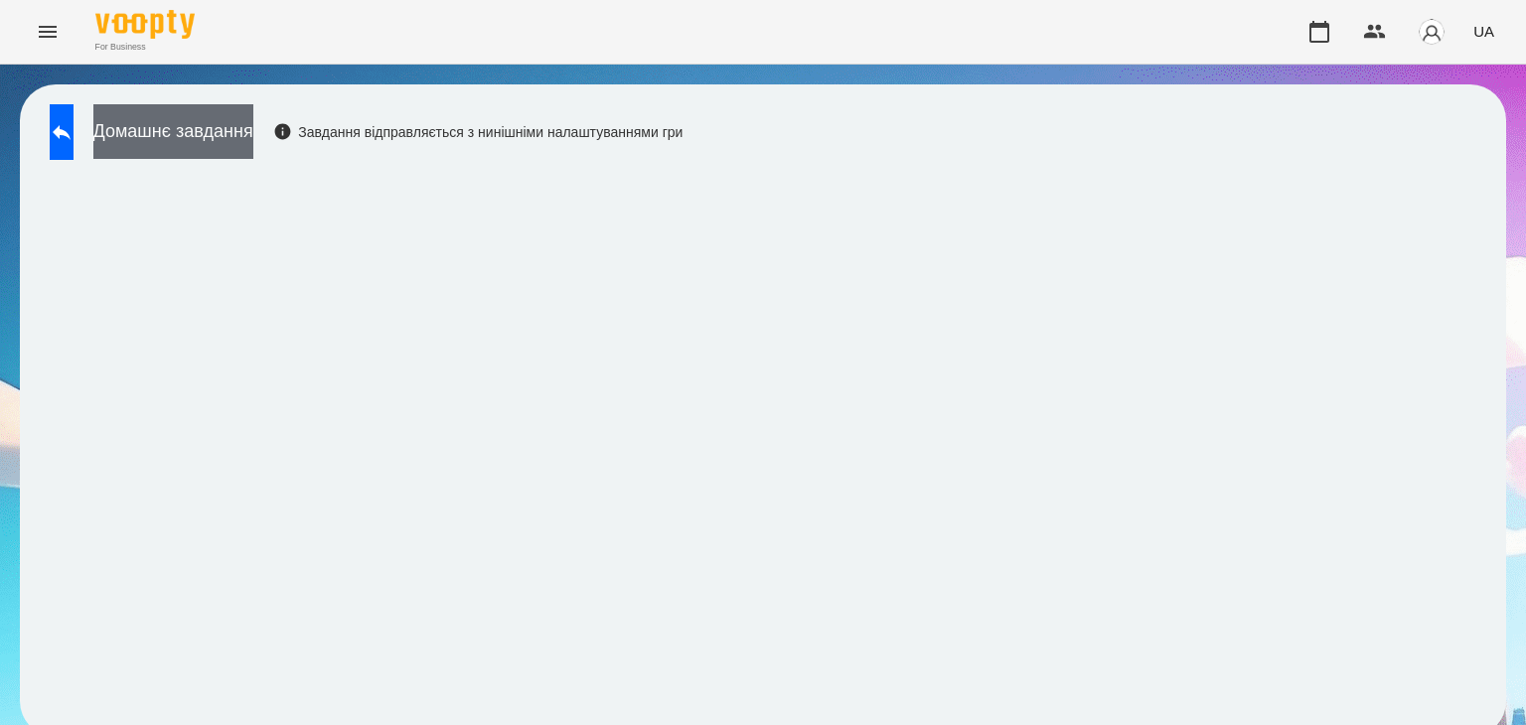
click at [253, 127] on button "Домашнє завдання" at bounding box center [173, 131] width 160 height 55
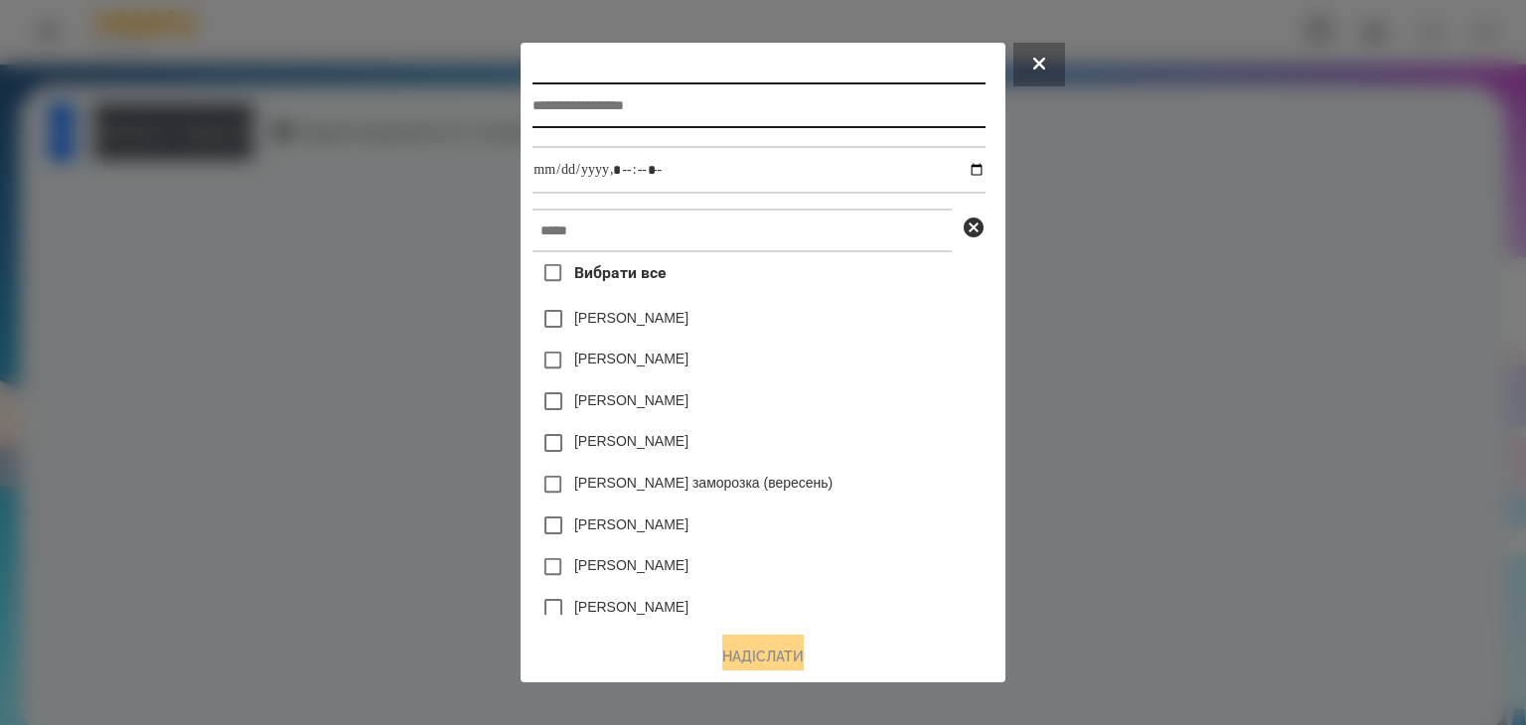
click at [548, 103] on input "text" at bounding box center [759, 105] width 452 height 46
type input "**********"
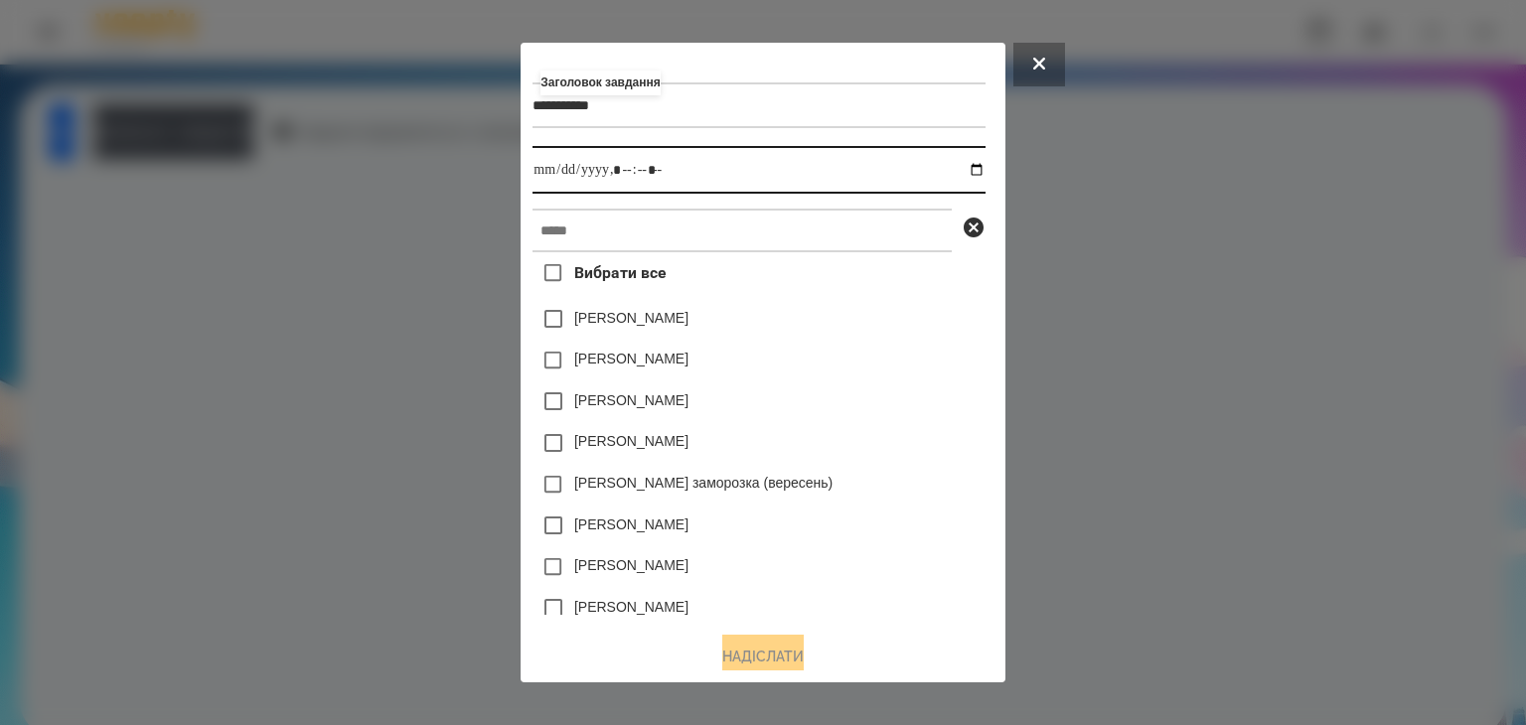
click at [980, 172] on input "datetime-local" at bounding box center [759, 170] width 452 height 48
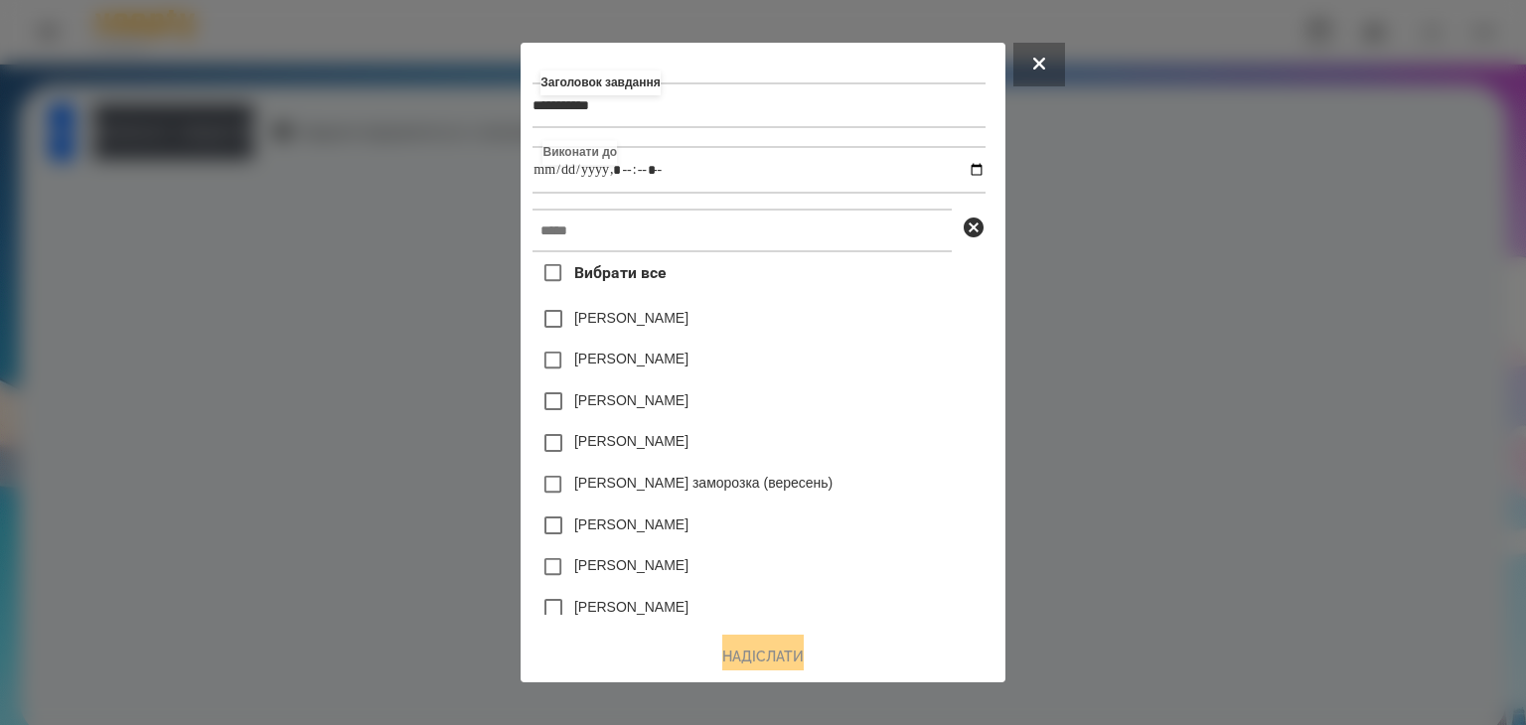
type input "**********"
drag, startPoint x: 914, startPoint y: 415, endPoint x: 898, endPoint y: 403, distance: 19.9
click at [914, 415] on div "Емма Северен" at bounding box center [759, 402] width 452 height 42
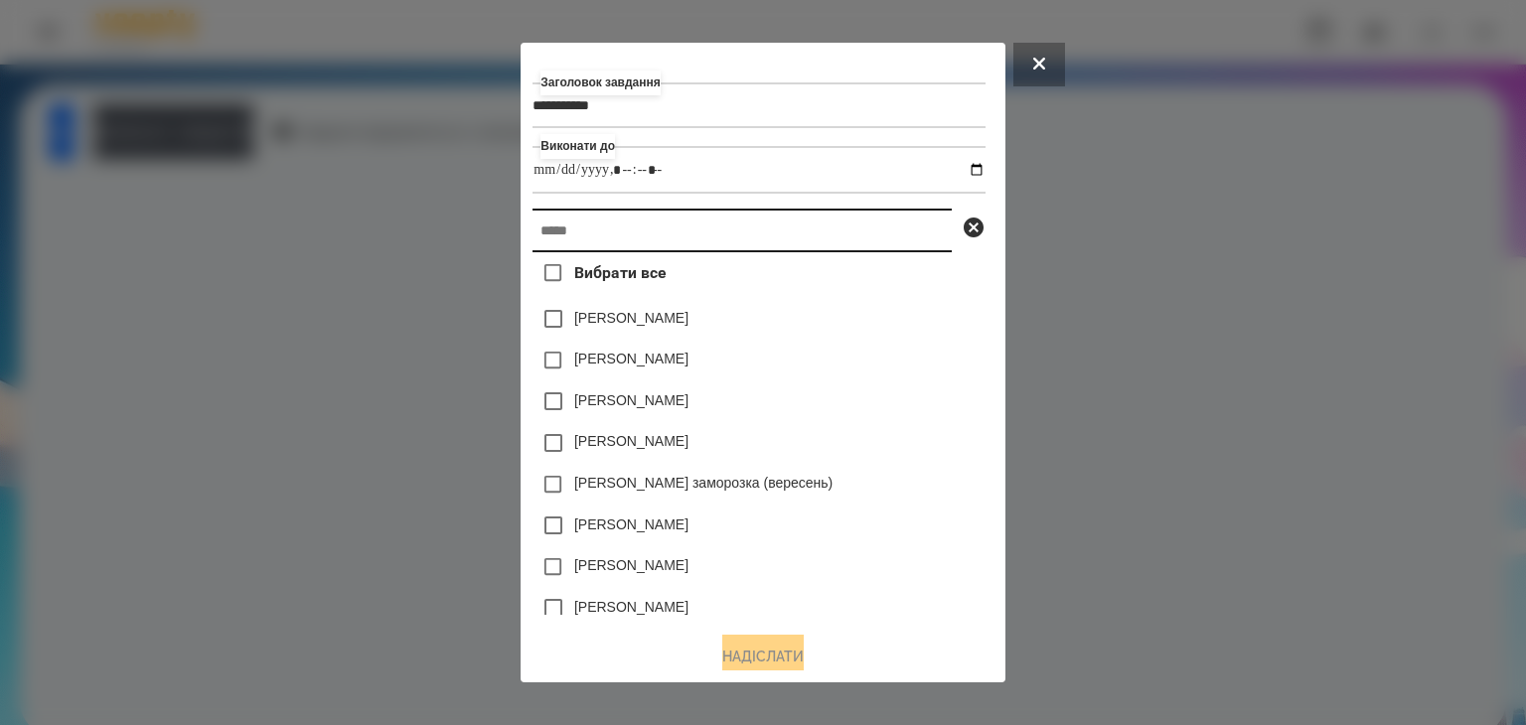
click at [610, 230] on input "text" at bounding box center [742, 231] width 419 height 44
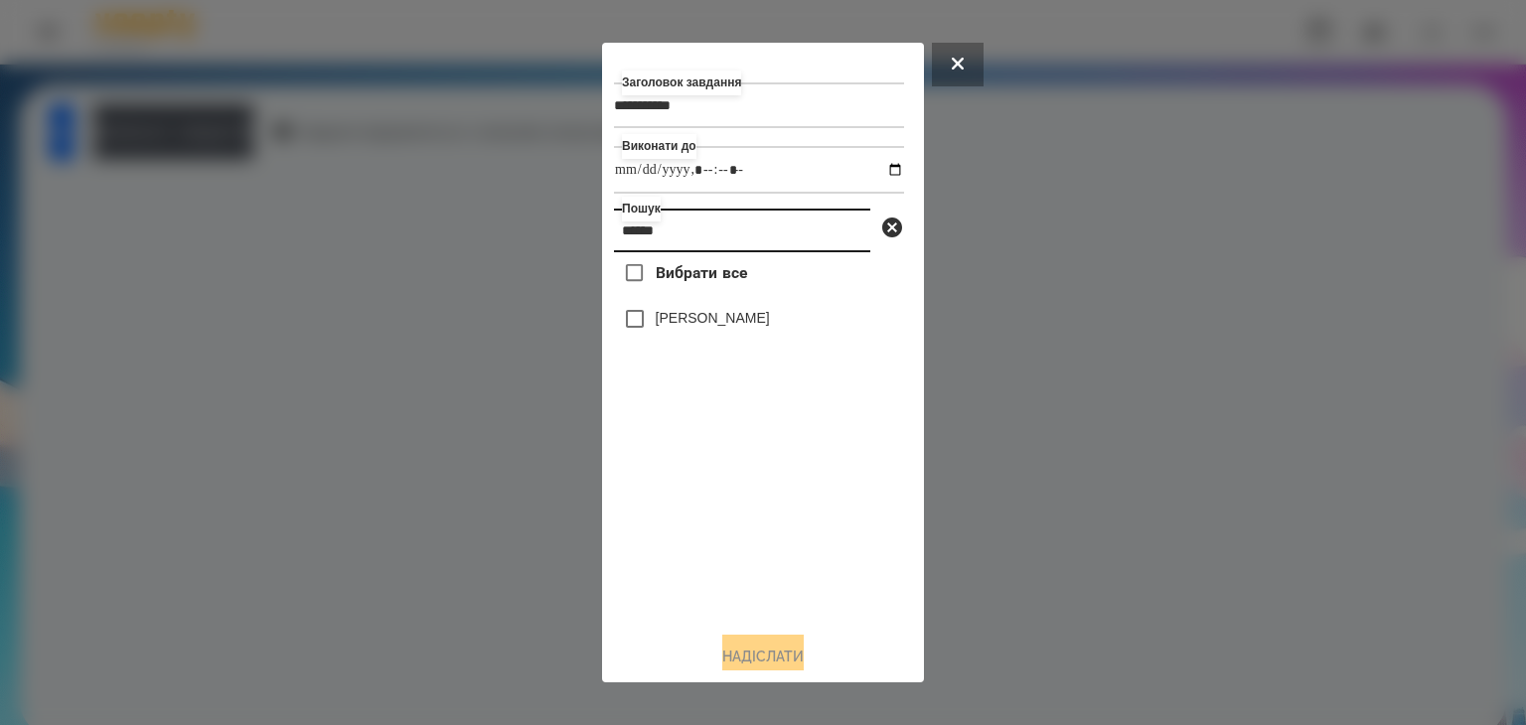
type input "******"
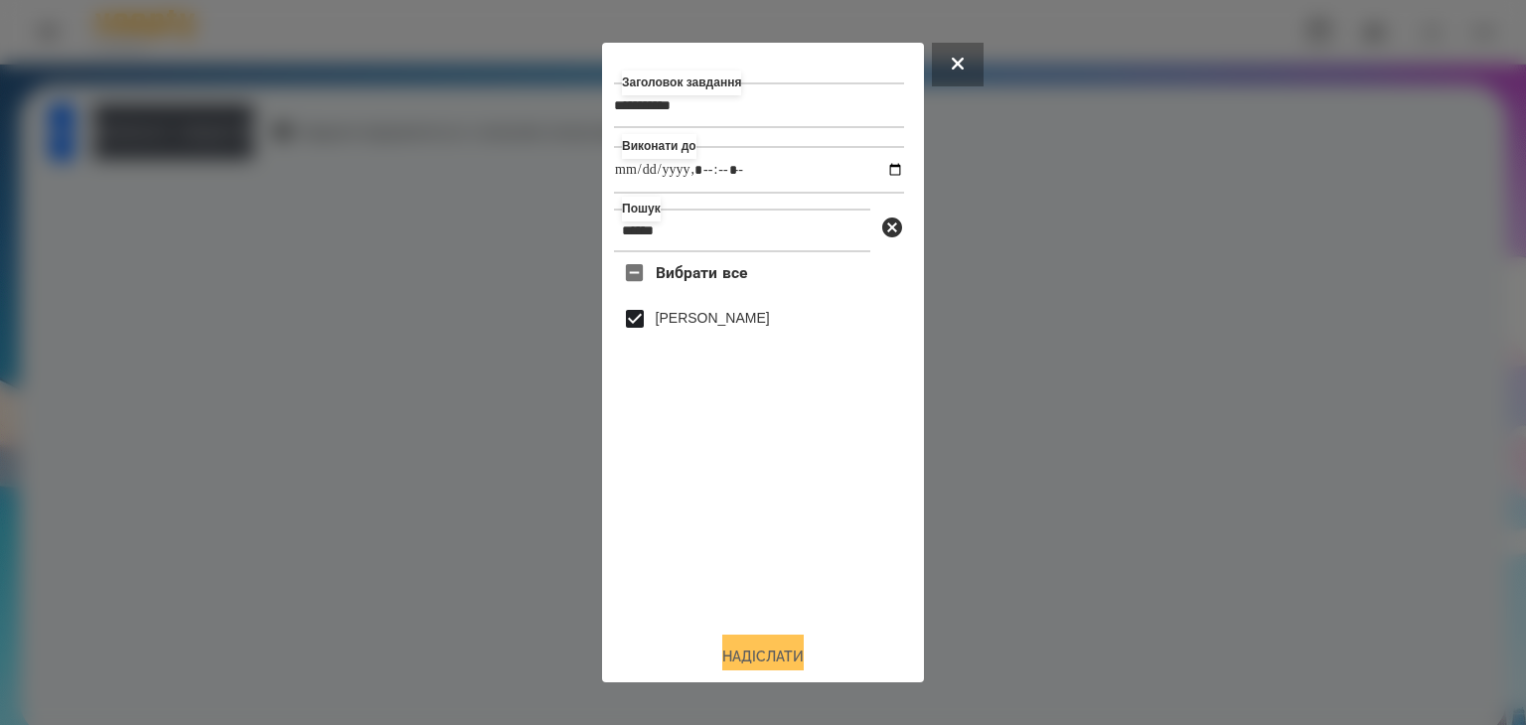
click at [782, 656] on button "Надіслати" at bounding box center [762, 657] width 81 height 44
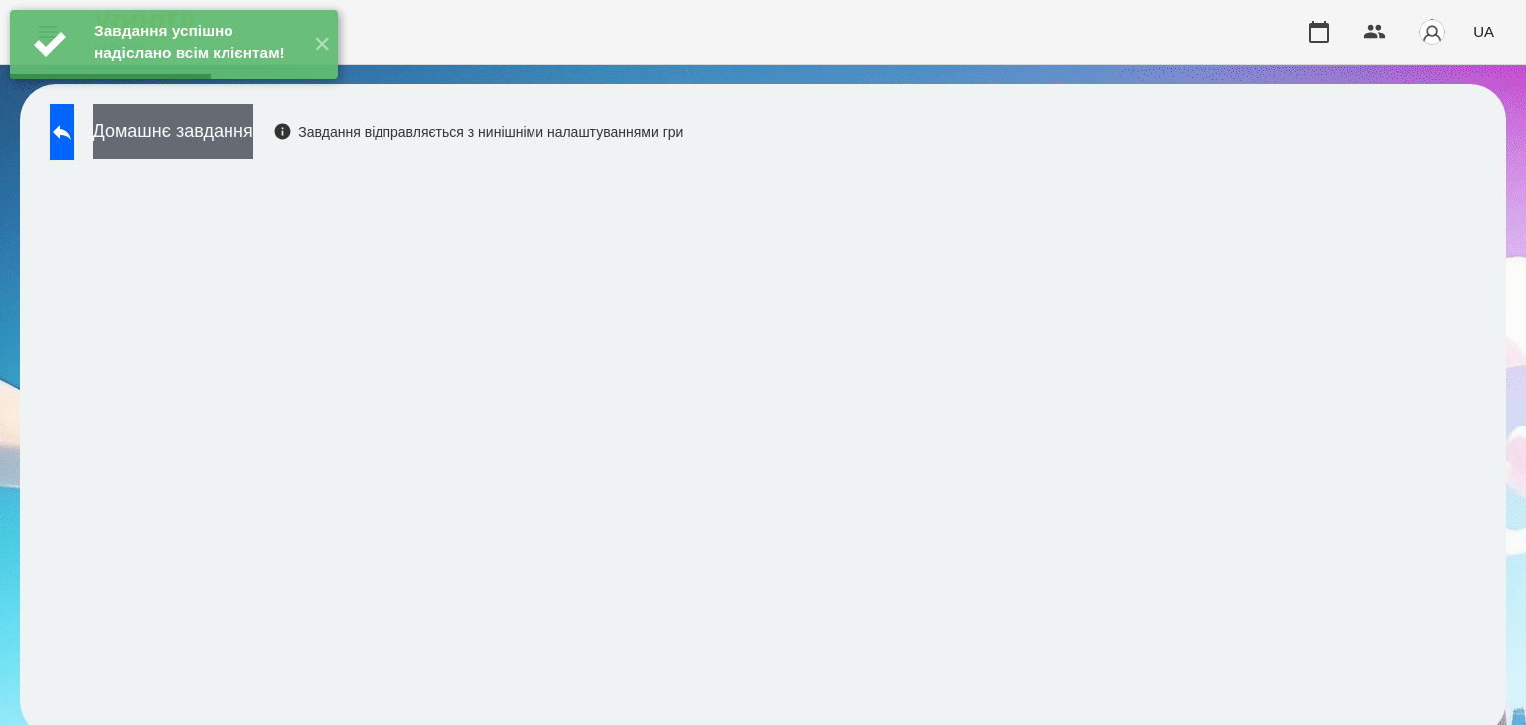
click at [253, 139] on button "Домашнє завдання" at bounding box center [173, 131] width 160 height 55
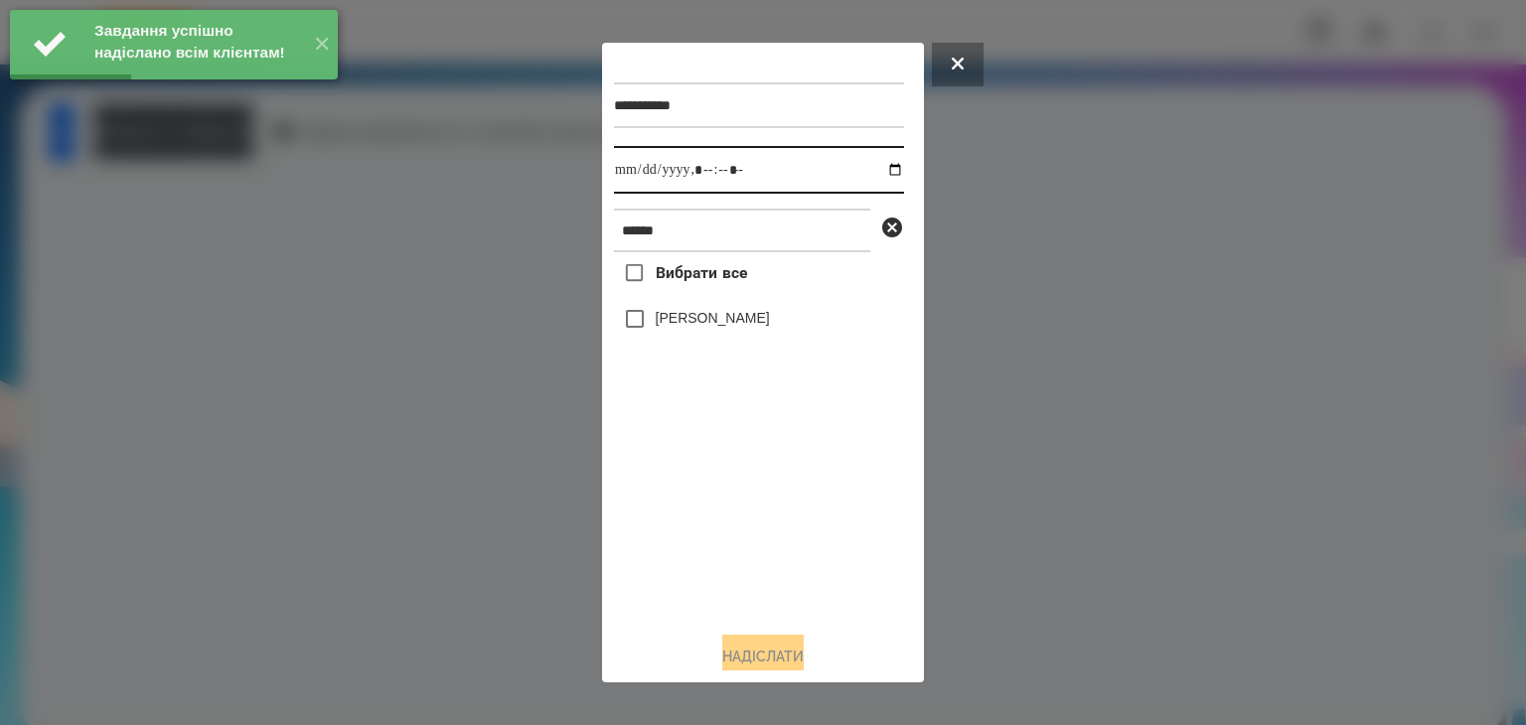
click at [878, 176] on input "datetime-local" at bounding box center [759, 170] width 290 height 48
type input "**********"
drag, startPoint x: 712, startPoint y: 539, endPoint x: 706, endPoint y: 503, distance: 36.3
click at [712, 531] on div "Вибрати все Ніколь Бурцев" at bounding box center [759, 433] width 290 height 363
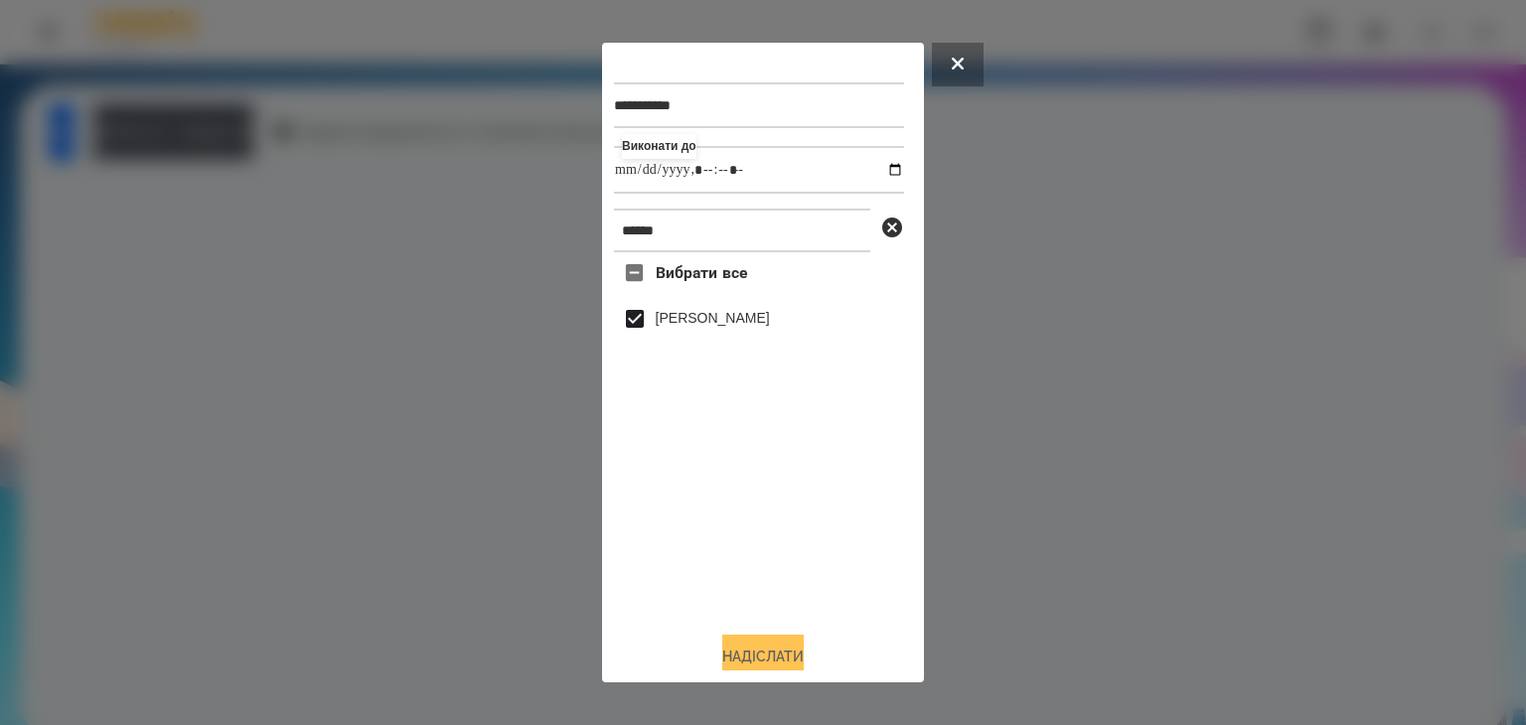
click at [767, 648] on button "Надіслати" at bounding box center [762, 657] width 81 height 44
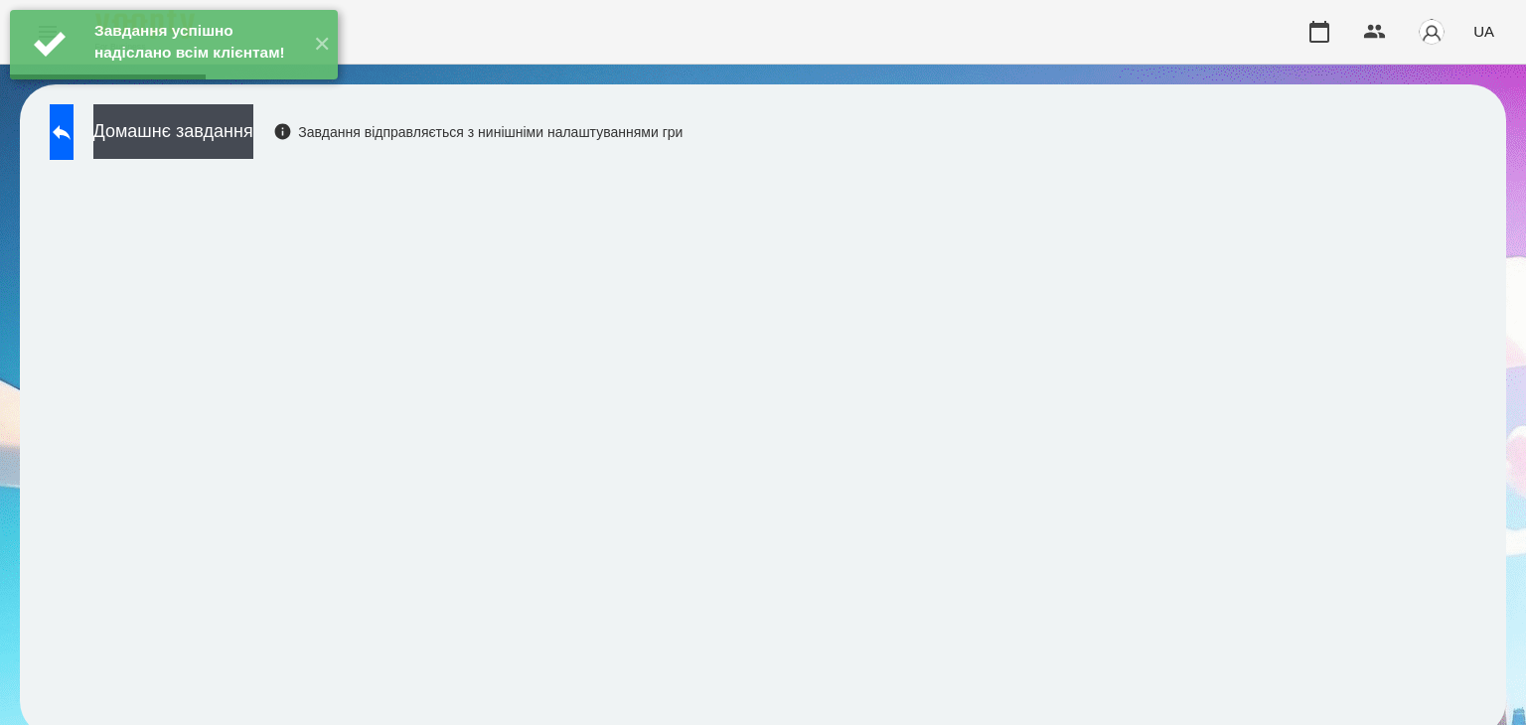
click at [282, 89] on div "Завдання успішно надіслано всім клієнтам! ✕" at bounding box center [174, 44] width 348 height 89
click at [253, 142] on button "Домашнє завдання" at bounding box center [173, 131] width 160 height 55
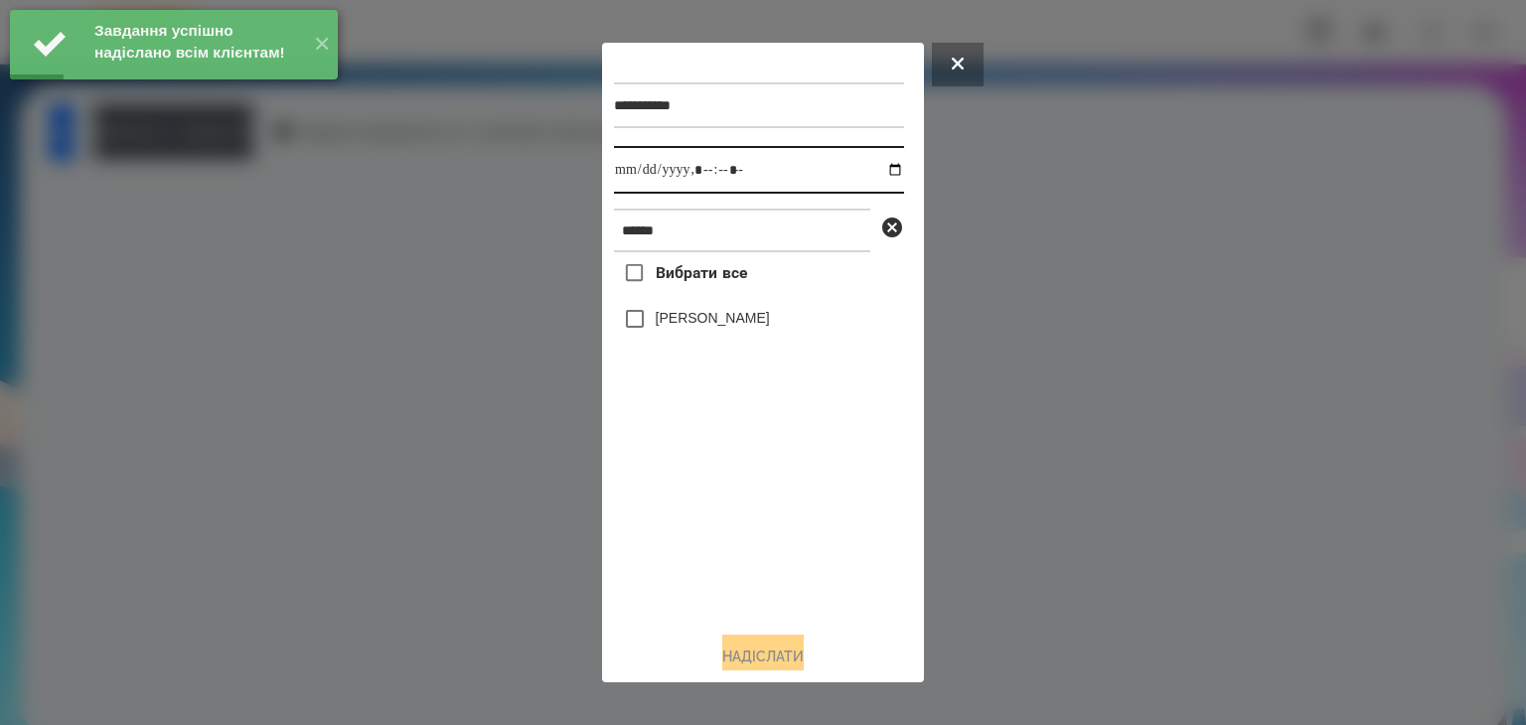
click at [878, 171] on input "datetime-local" at bounding box center [759, 170] width 290 height 48
type input "**********"
drag, startPoint x: 694, startPoint y: 549, endPoint x: 668, endPoint y: 466, distance: 87.4
click at [696, 534] on div "Вибрати все Ніколь Бурцев" at bounding box center [759, 433] width 290 height 363
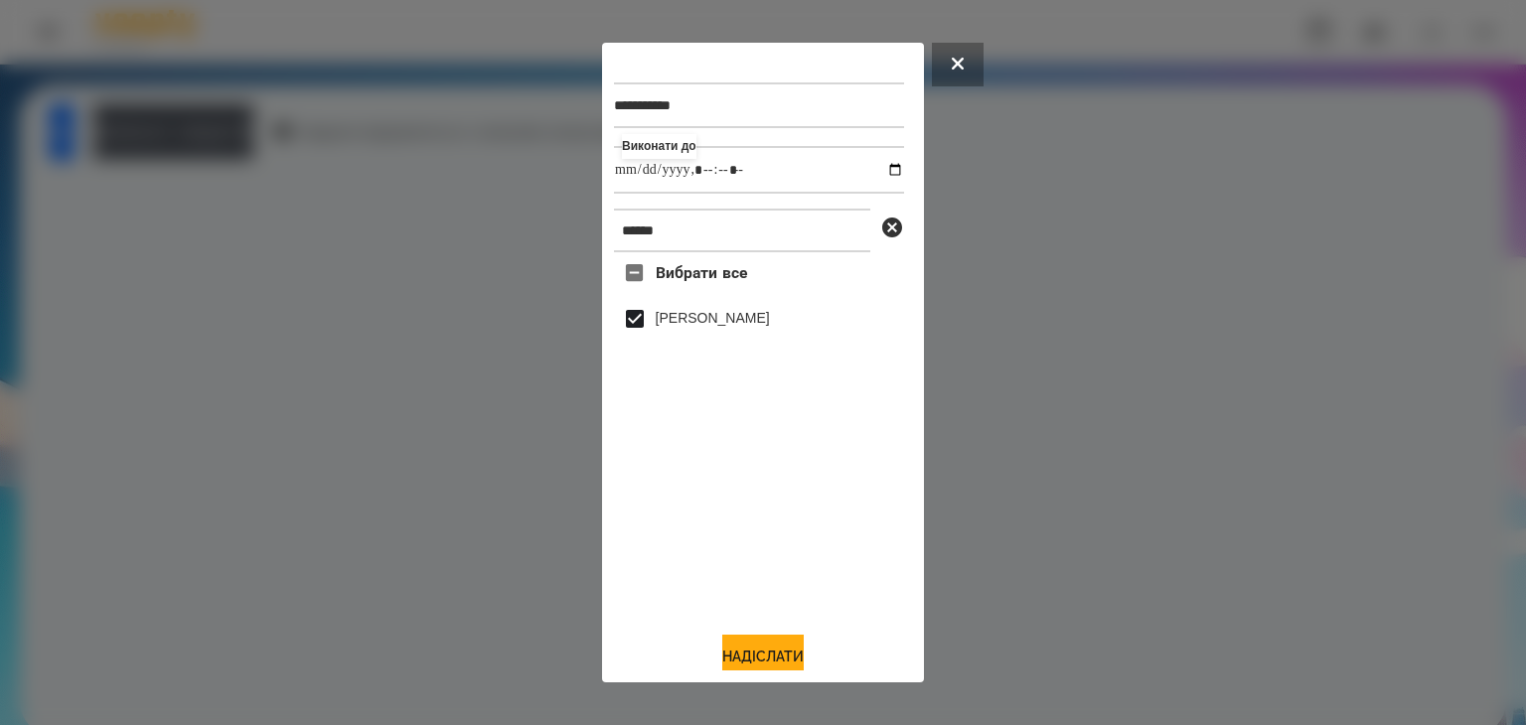
drag, startPoint x: 778, startPoint y: 649, endPoint x: 771, endPoint y: 608, distance: 41.3
click at [780, 648] on button "Надіслати" at bounding box center [762, 657] width 81 height 44
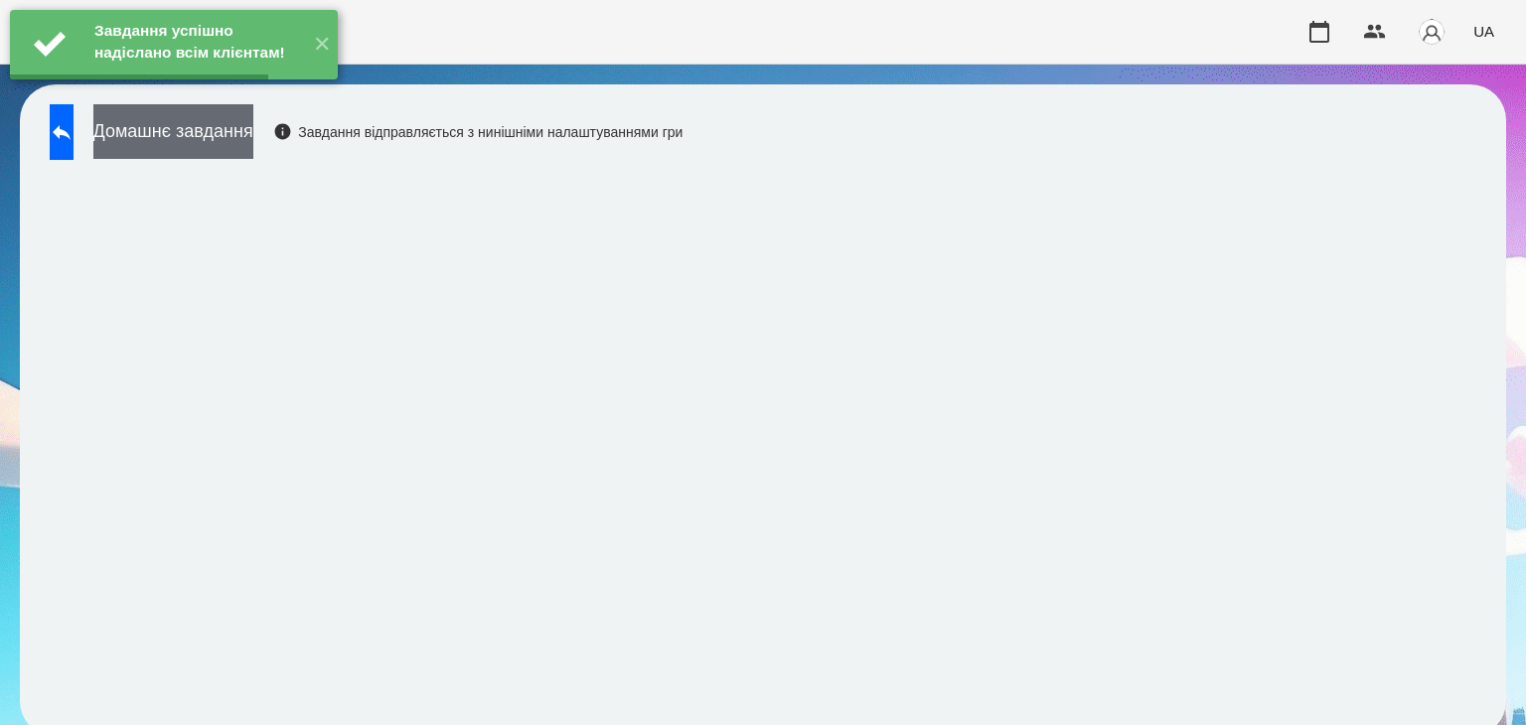
click at [253, 128] on button "Домашнє завдання" at bounding box center [173, 131] width 160 height 55
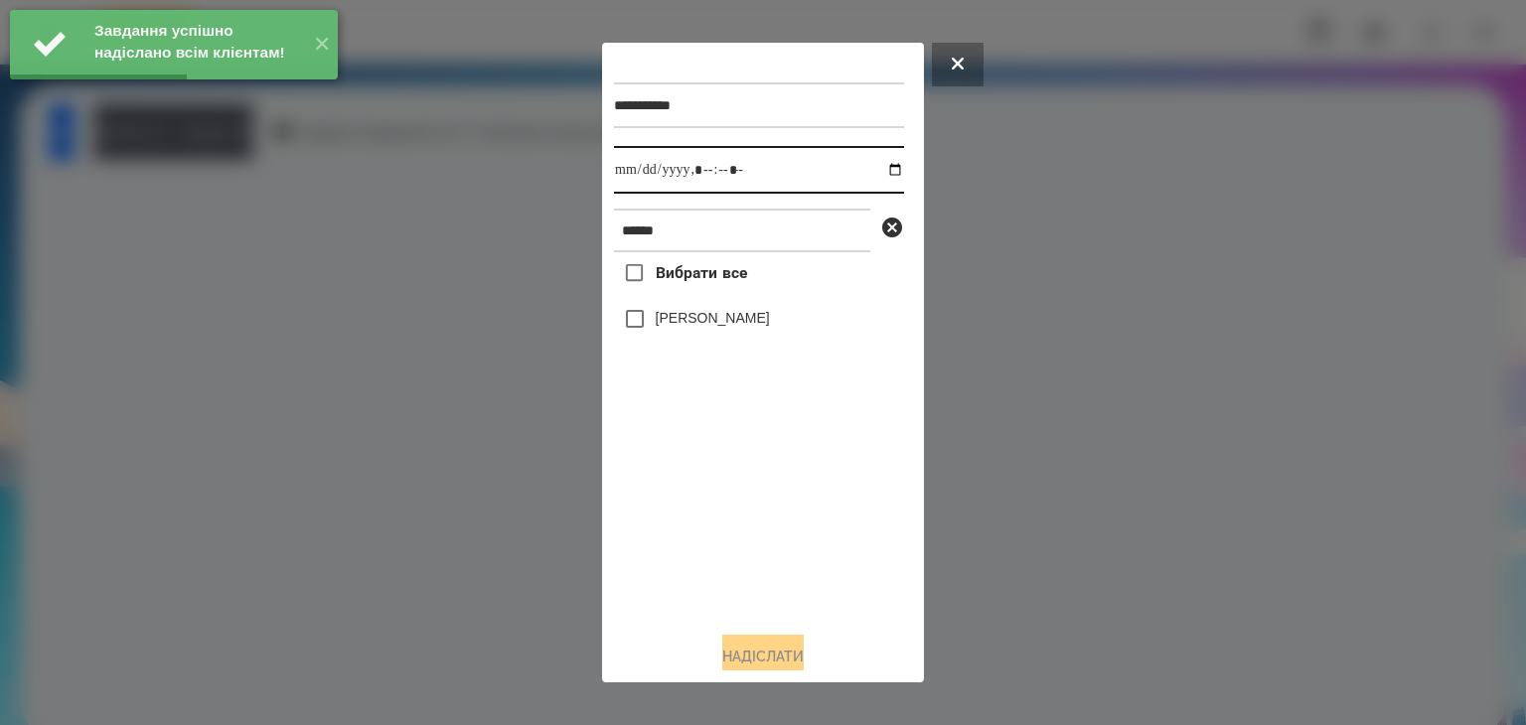
click at [878, 170] on input "datetime-local" at bounding box center [759, 170] width 290 height 48
type input "**********"
drag, startPoint x: 762, startPoint y: 557, endPoint x: 688, endPoint y: 417, distance: 158.7
click at [762, 552] on div "Вибрати все Ніколь Бурцев" at bounding box center [759, 433] width 290 height 363
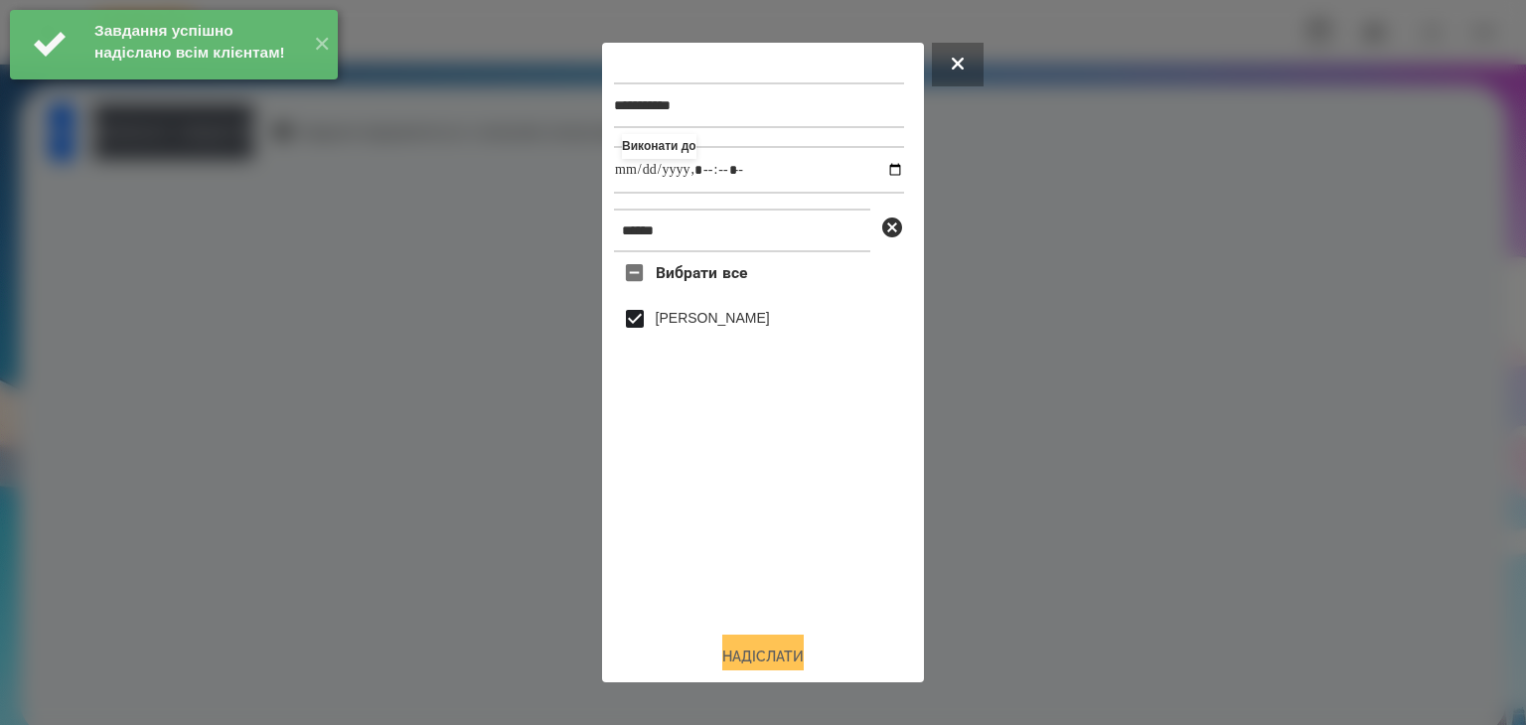
click at [790, 646] on button "Надіслати" at bounding box center [762, 657] width 81 height 44
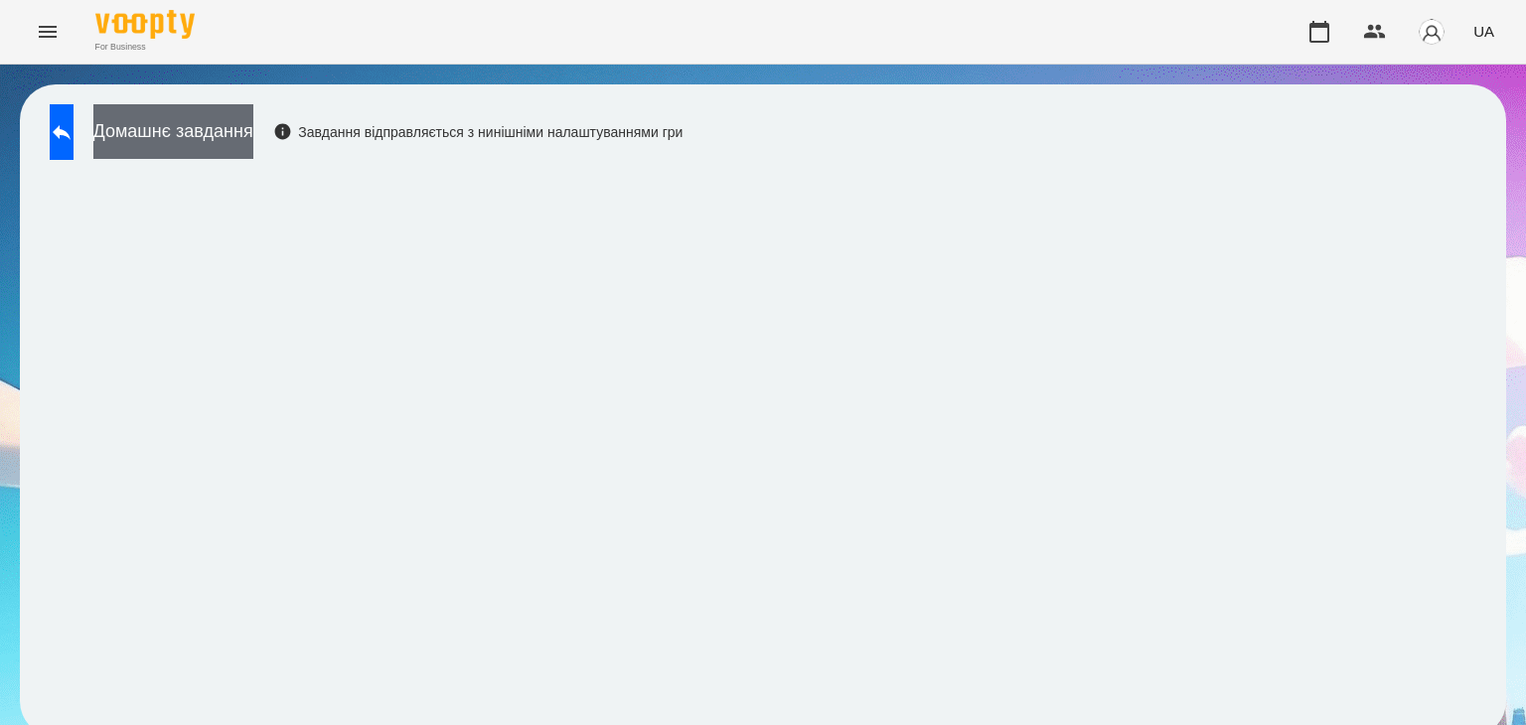
click at [253, 131] on button "Домашнє завдання" at bounding box center [173, 131] width 160 height 55
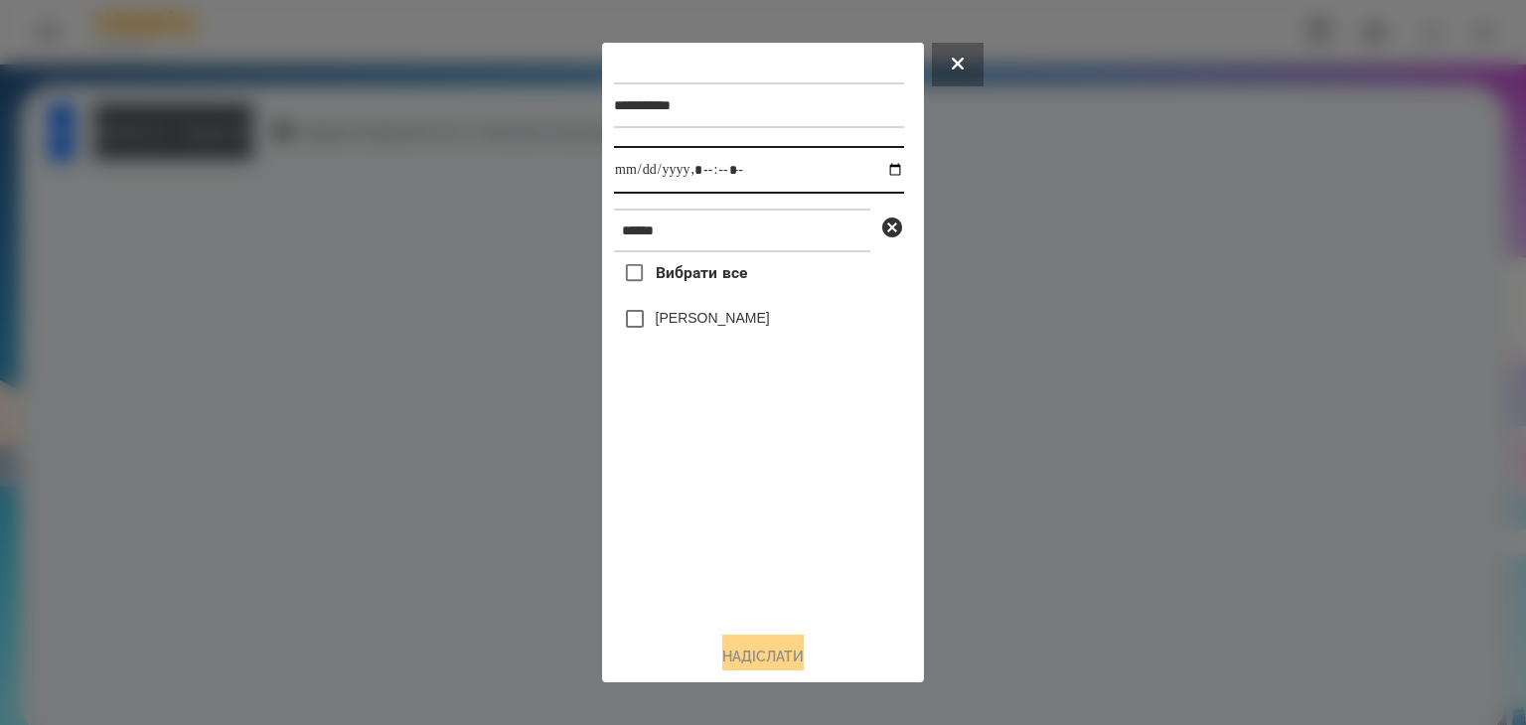
click at [874, 172] on input "datetime-local" at bounding box center [759, 170] width 290 height 48
type input "**********"
click at [747, 540] on div "Вибрати все Ніколь Бурцев" at bounding box center [759, 433] width 290 height 363
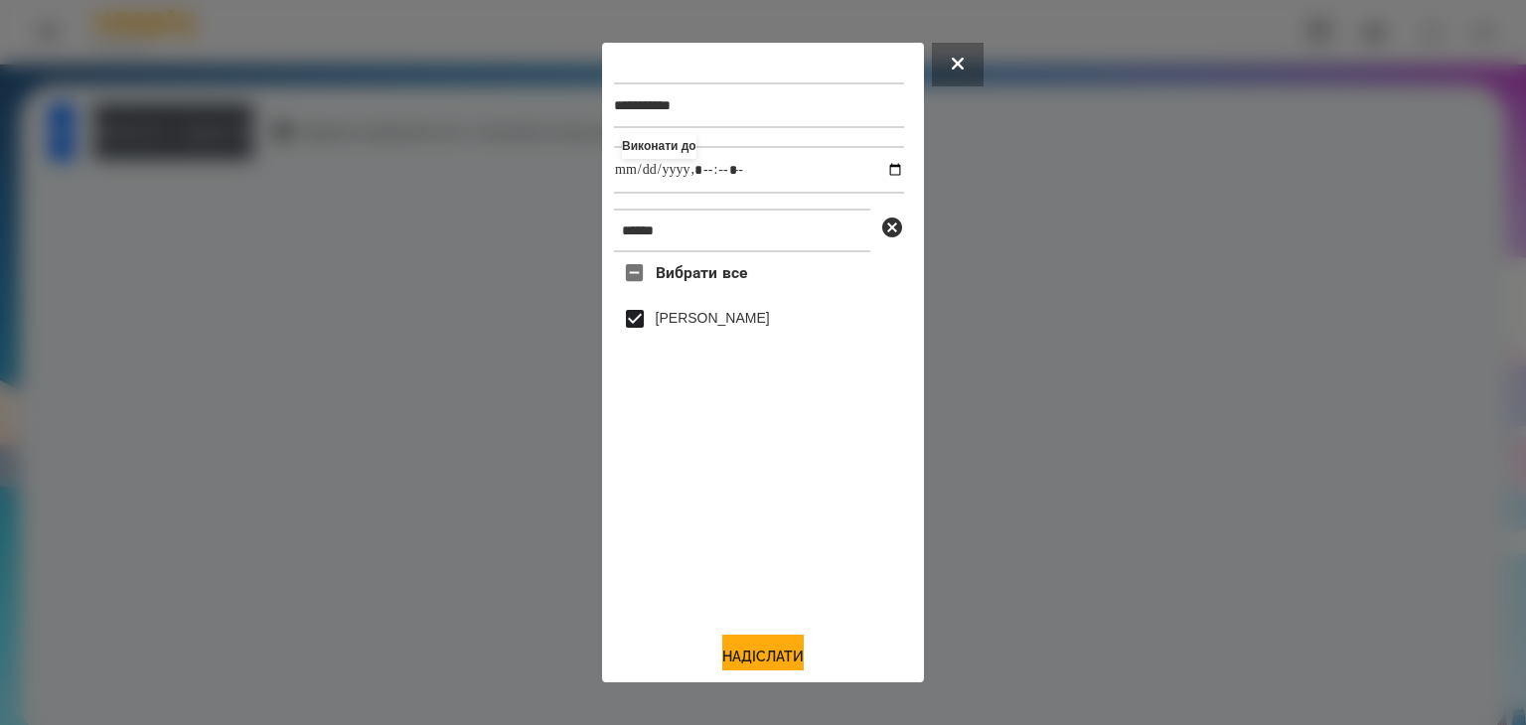
drag, startPoint x: 777, startPoint y: 655, endPoint x: 787, endPoint y: 613, distance: 42.9
click at [780, 653] on button "Надіслати" at bounding box center [762, 657] width 81 height 44
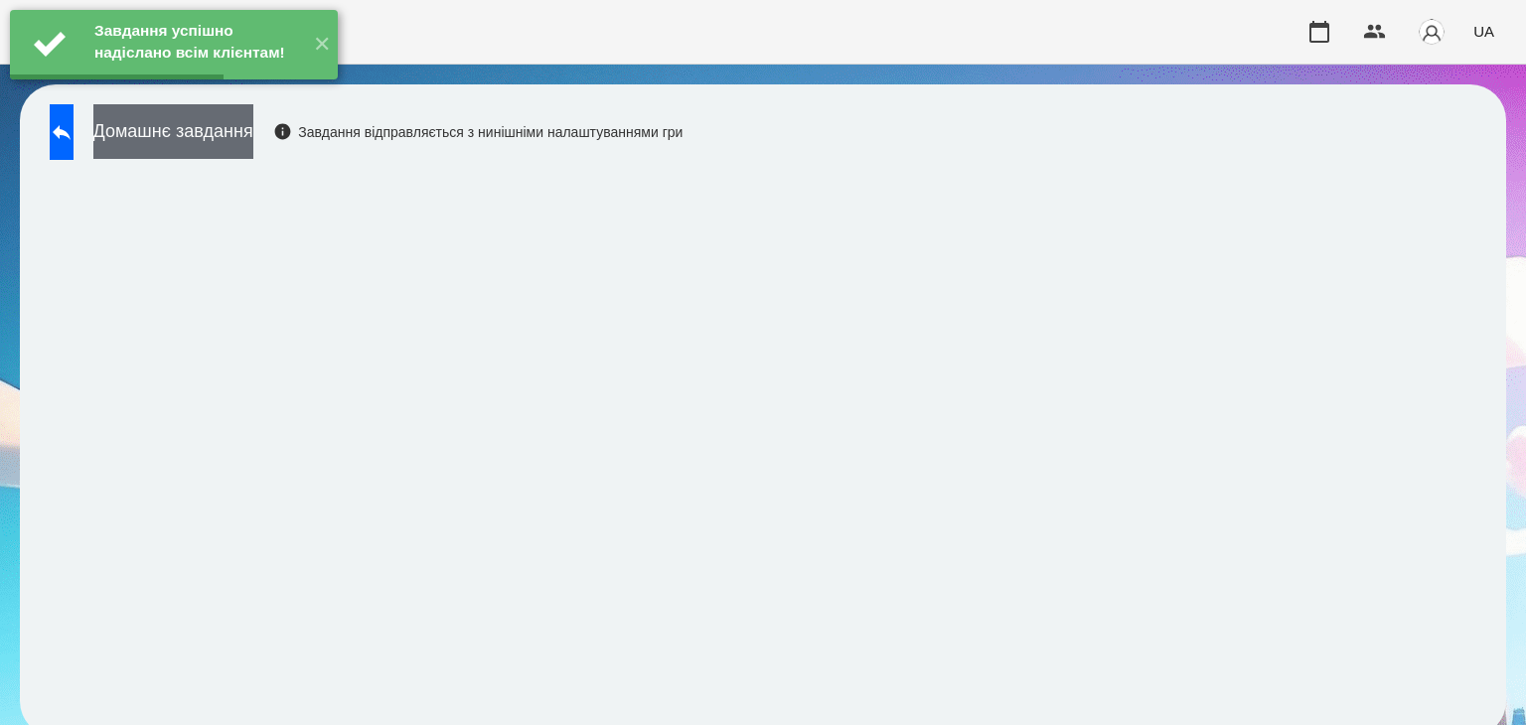
click at [253, 141] on button "Домашнє завдання" at bounding box center [173, 131] width 160 height 55
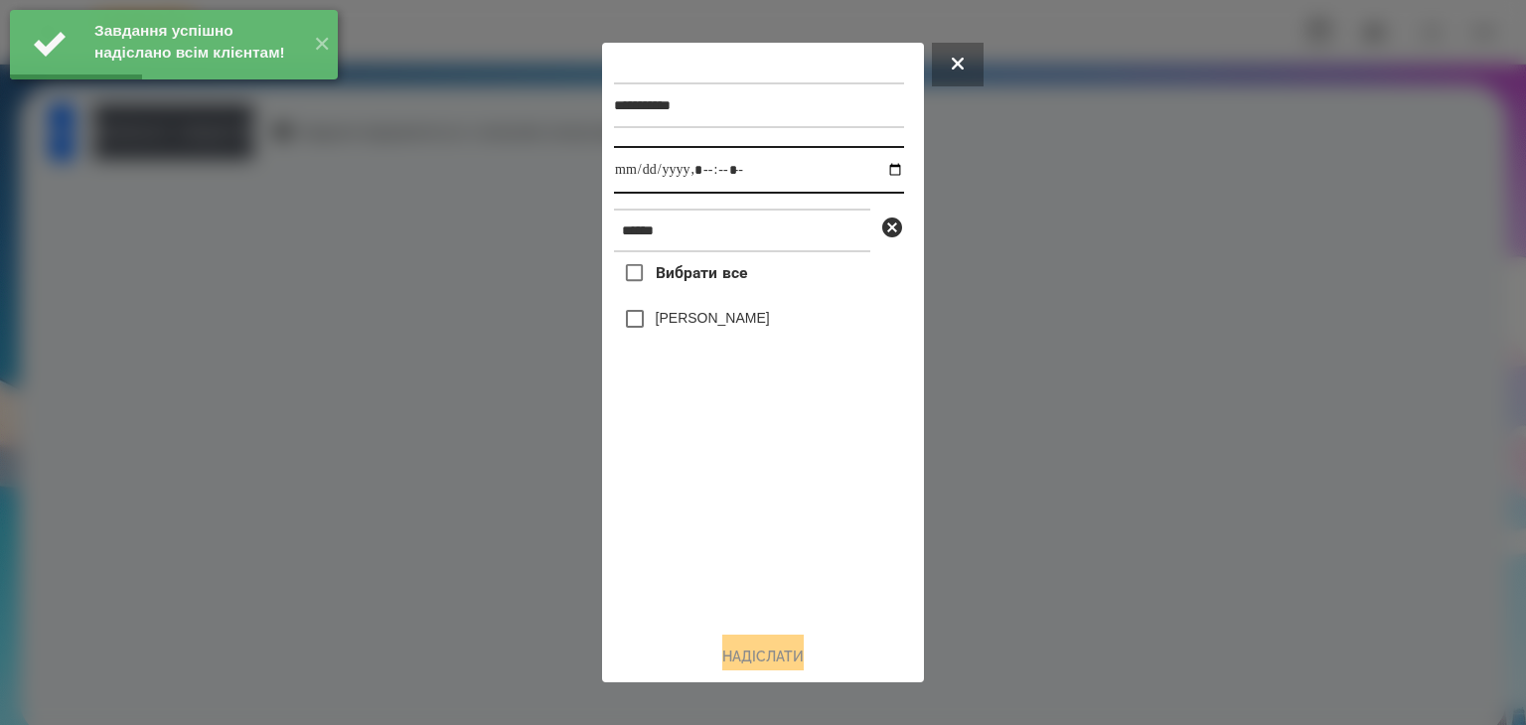
click at [877, 174] on input "datetime-local" at bounding box center [759, 170] width 290 height 48
type input "**********"
drag, startPoint x: 793, startPoint y: 545, endPoint x: 719, endPoint y: 454, distance: 117.3
click at [792, 545] on div "Вибрати все Ніколь Бурцев" at bounding box center [759, 433] width 290 height 363
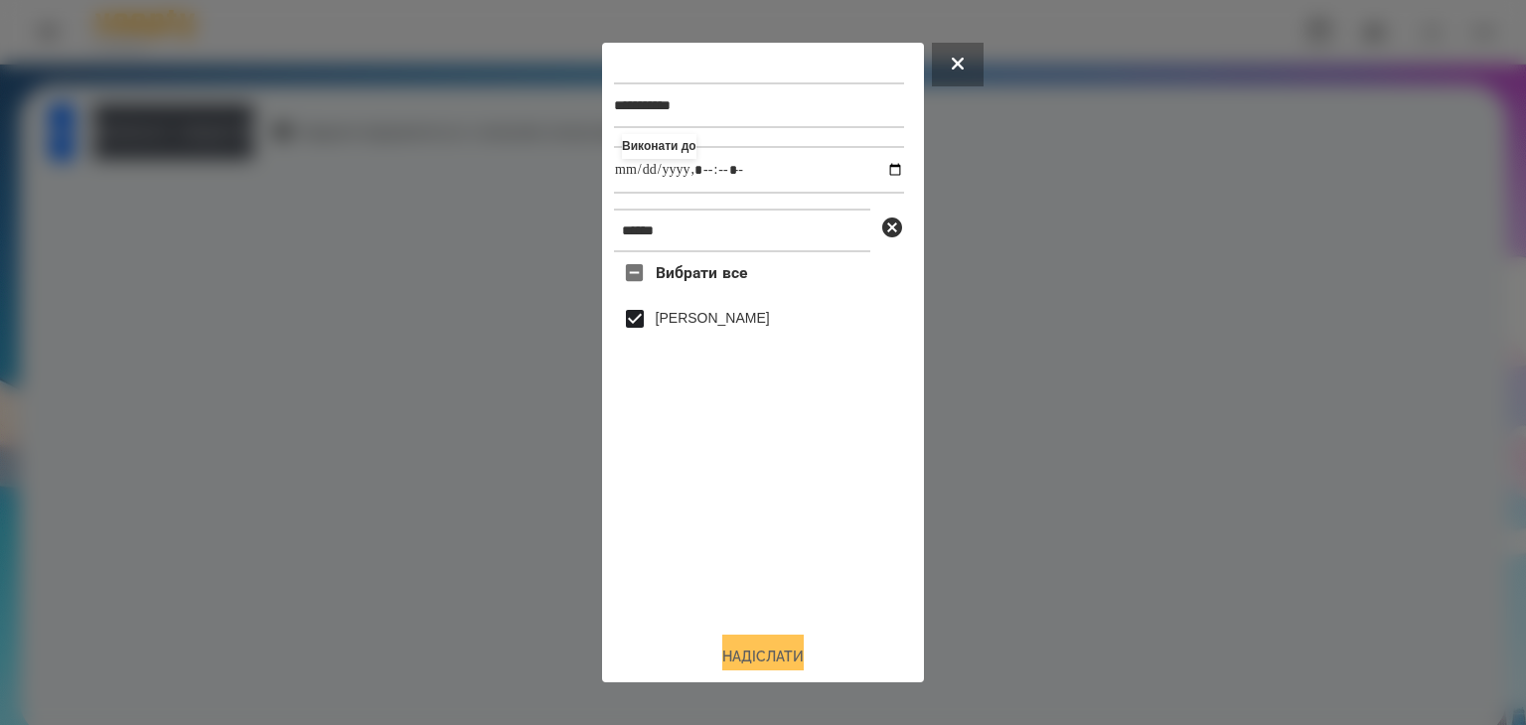
click at [774, 653] on button "Надіслати" at bounding box center [762, 657] width 81 height 44
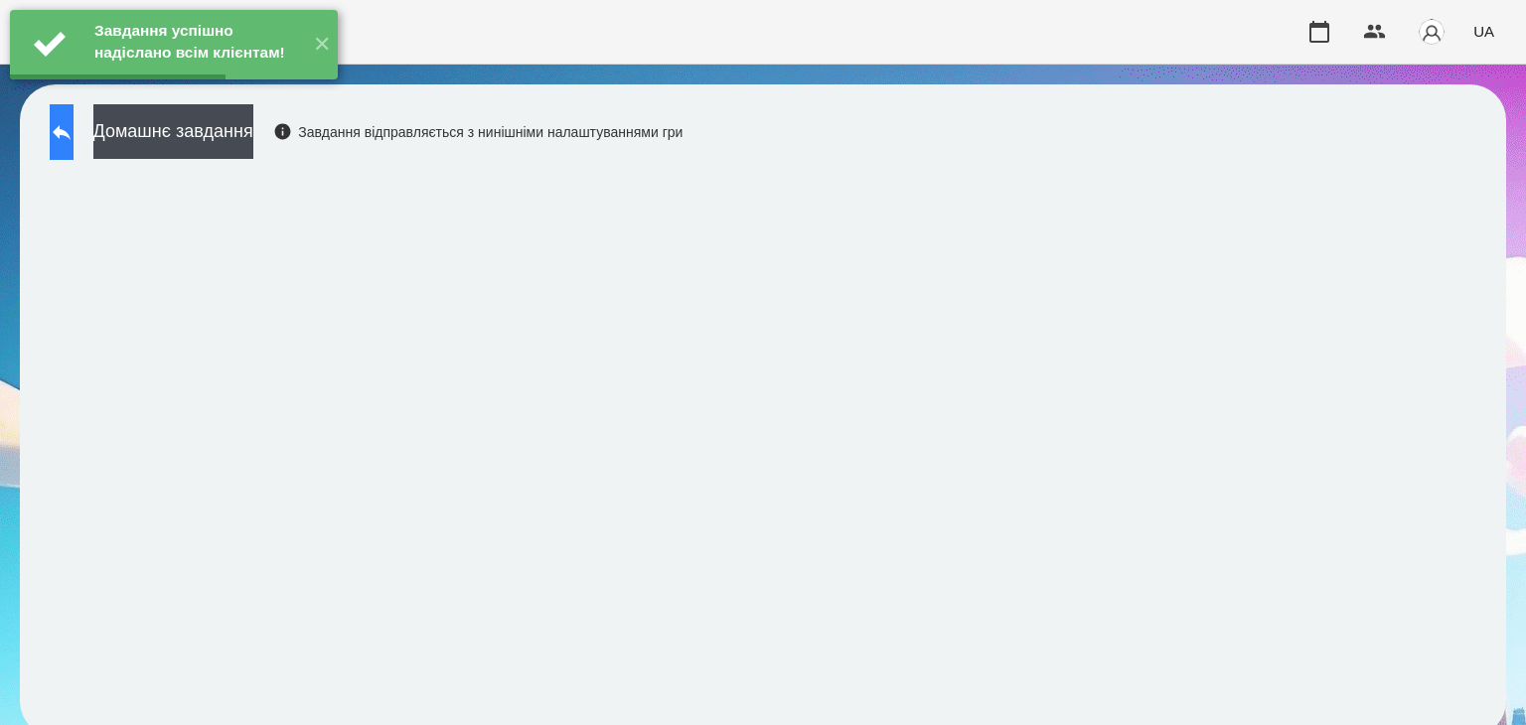
click at [74, 143] on icon at bounding box center [62, 132] width 24 height 24
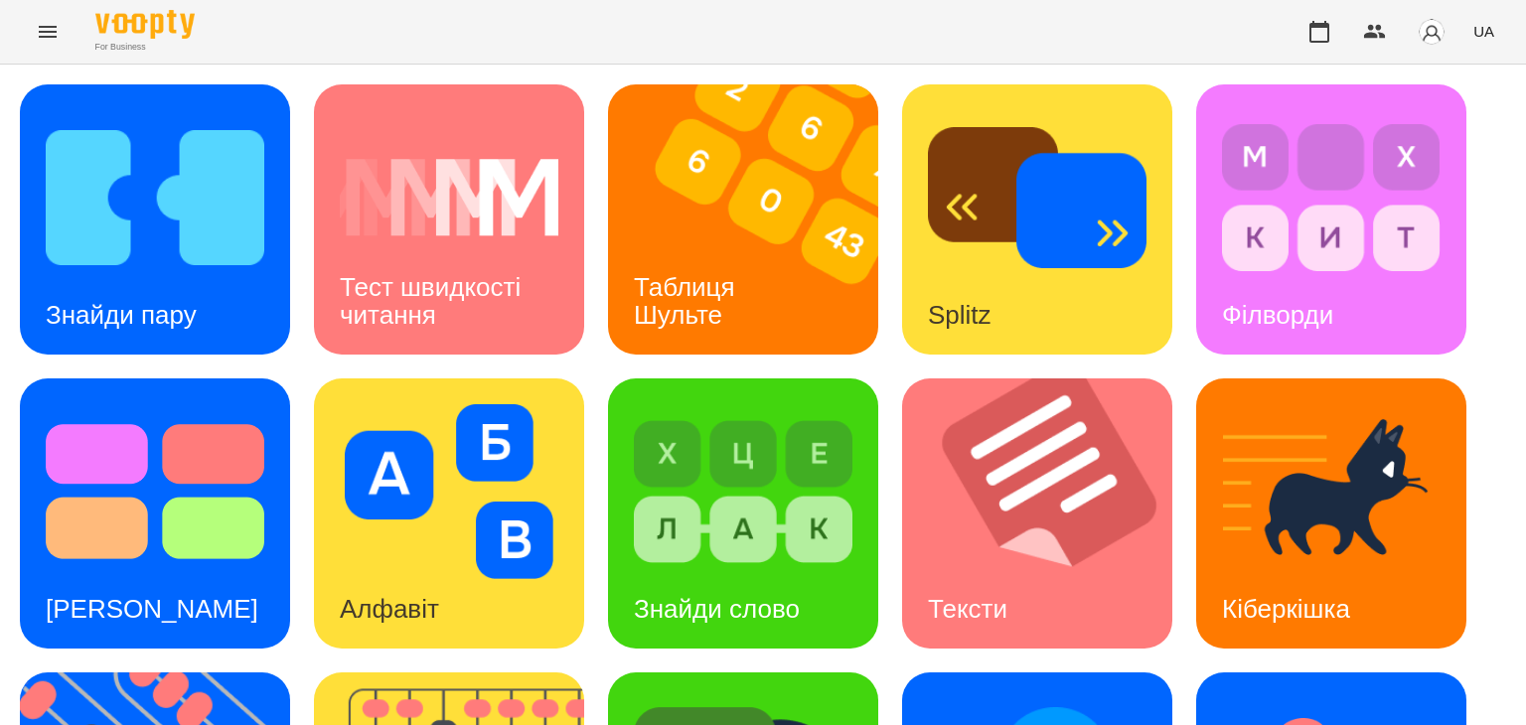
scroll to position [99, 0]
click at [1045, 448] on img at bounding box center [1049, 514] width 295 height 270
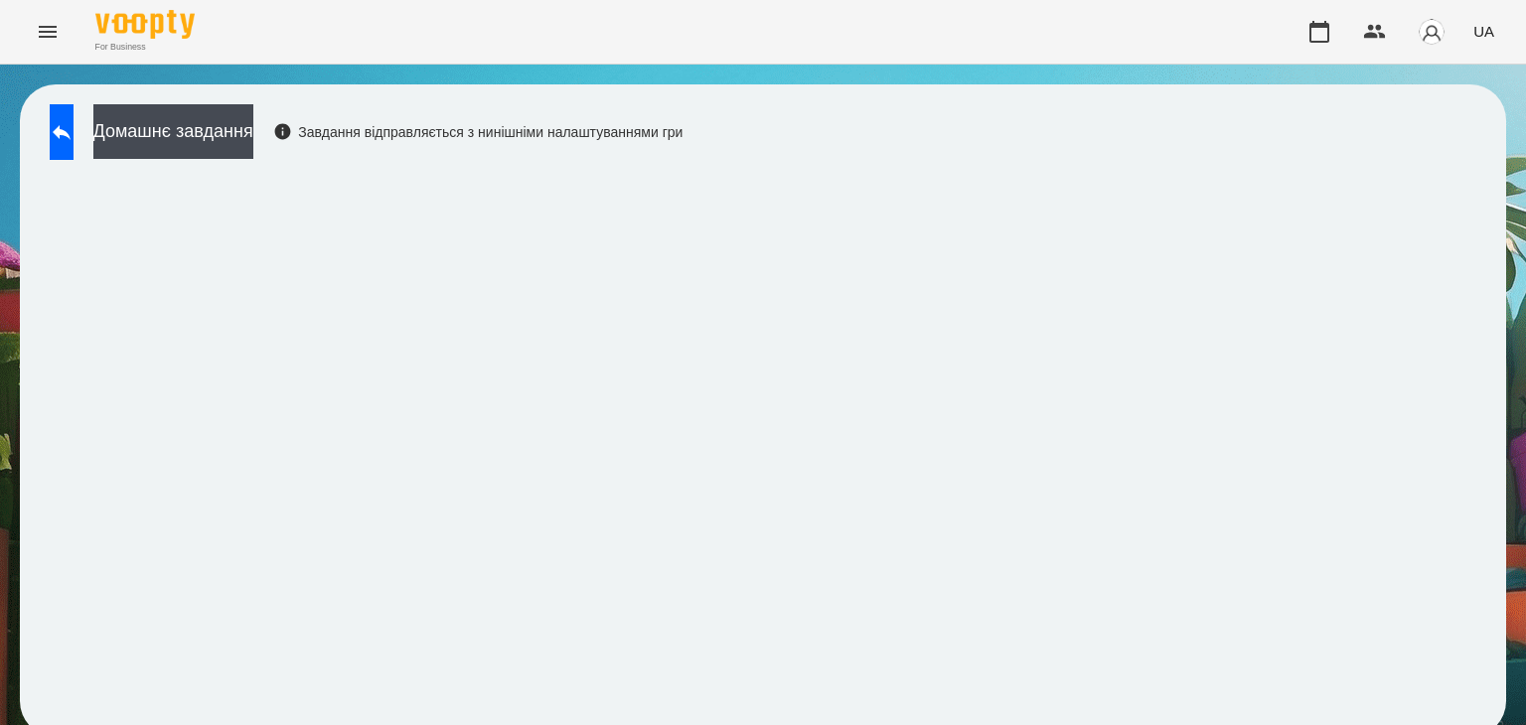
click at [1480, 29] on span "UA" at bounding box center [1483, 31] width 21 height 21
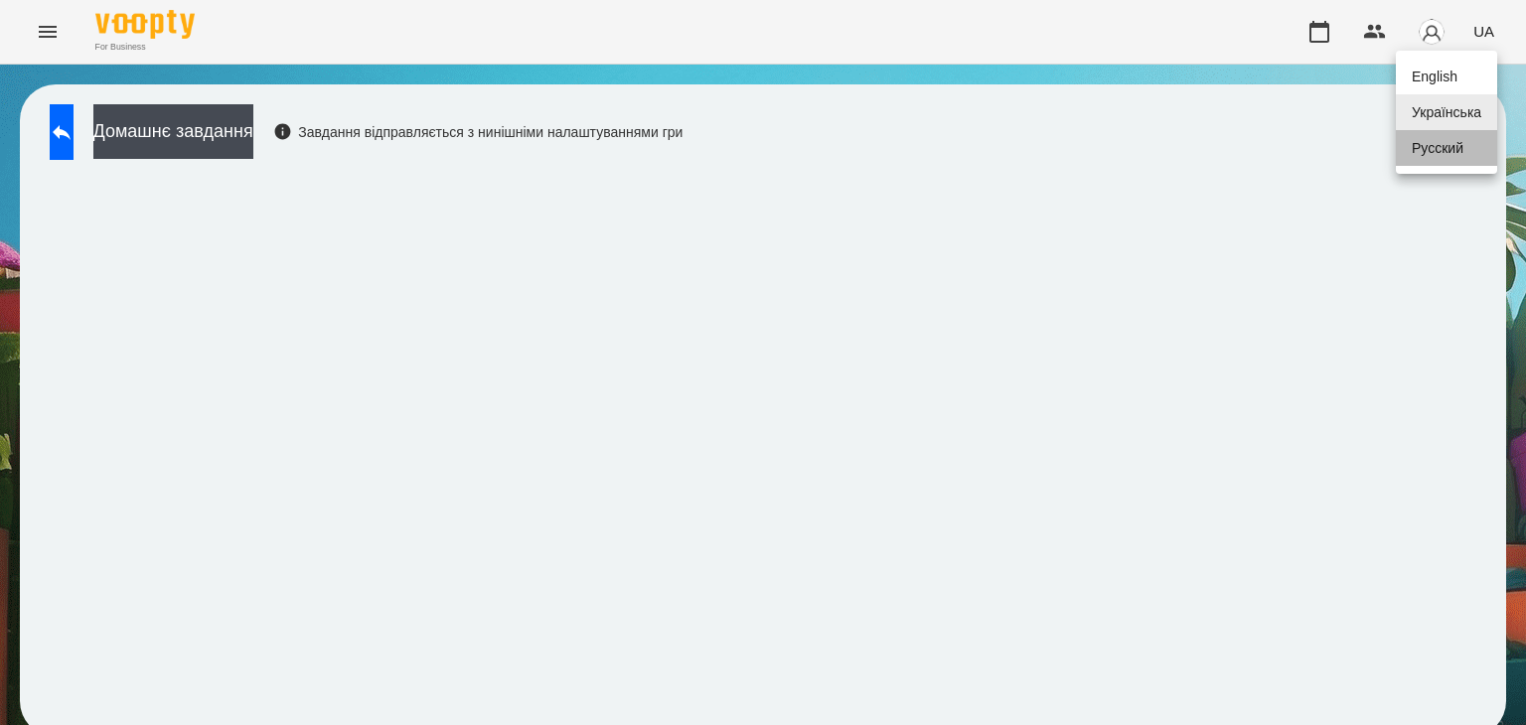
click at [1465, 152] on div "Русский" at bounding box center [1446, 148] width 101 height 36
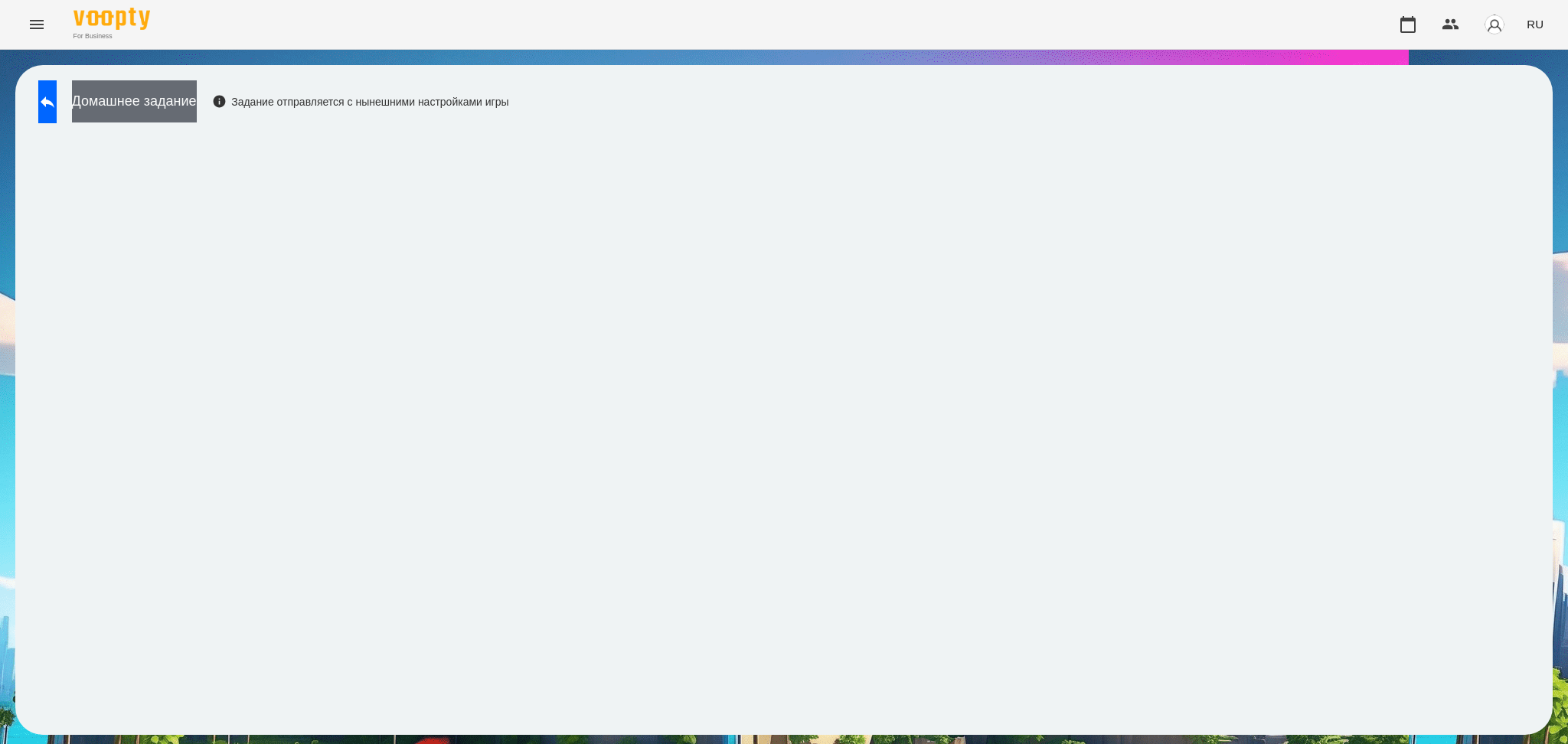
click at [164, 102] on button "Домашнее задание" at bounding box center [134, 101] width 125 height 42
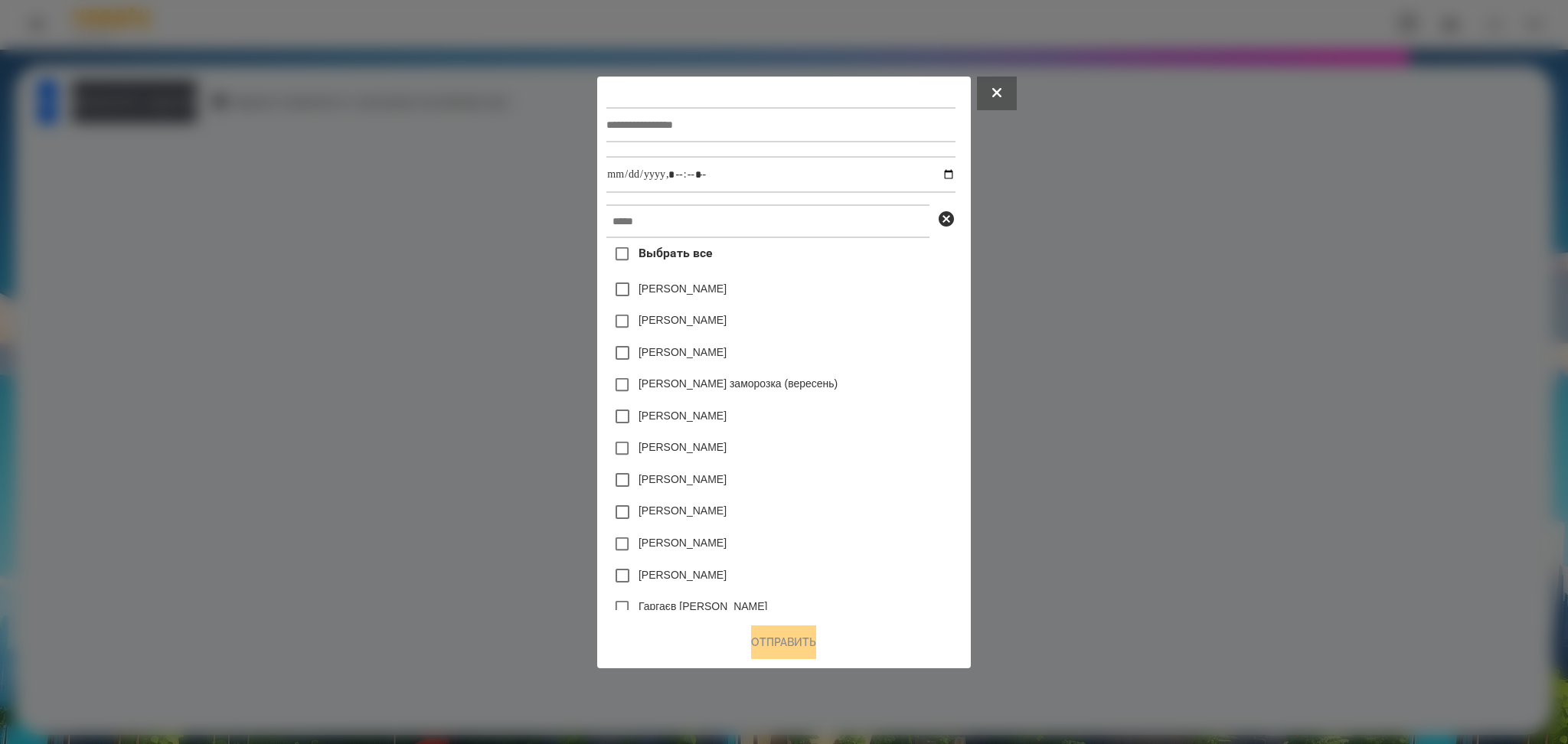
click at [509, 183] on div at bounding box center [784, 372] width 1568 height 744
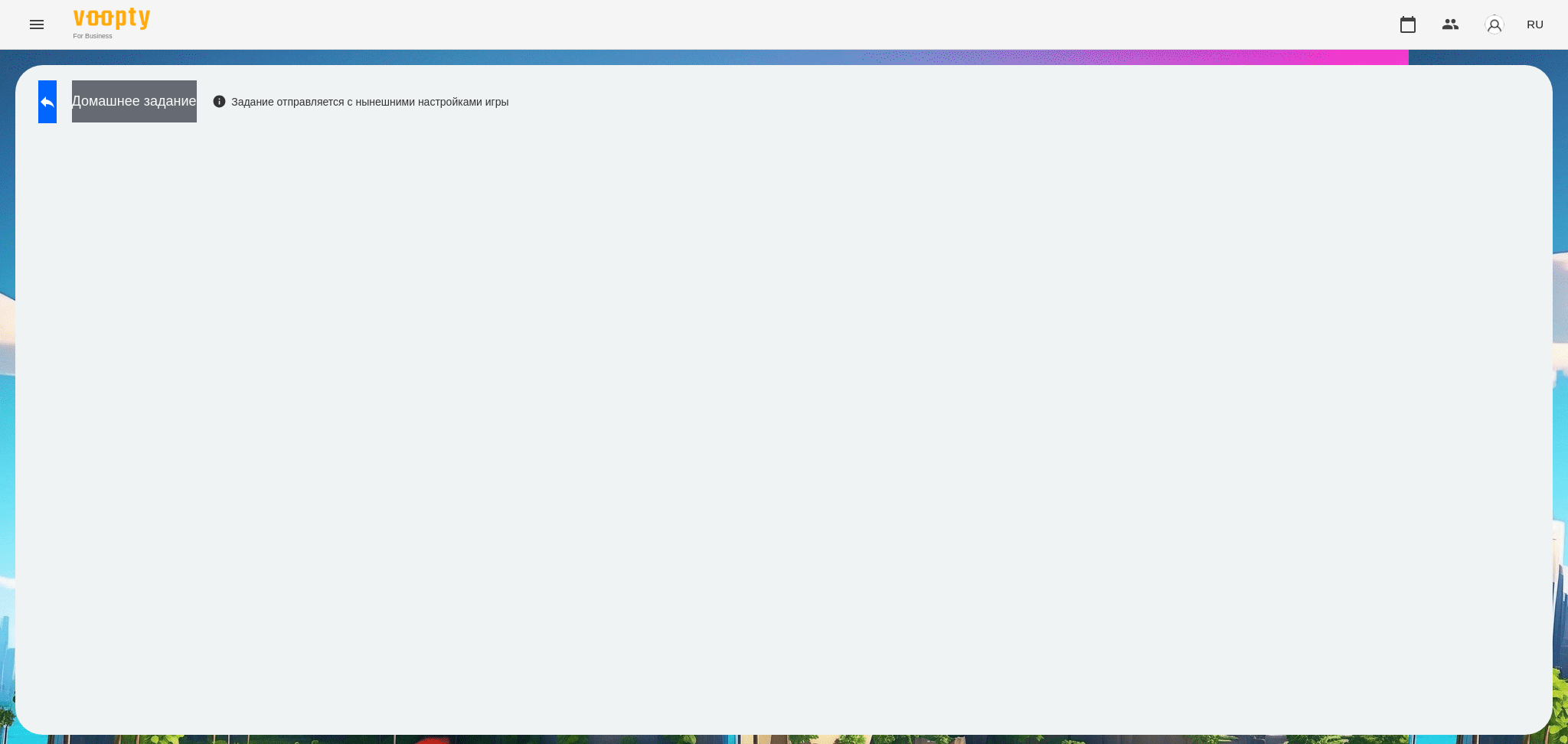
click at [196, 92] on button "Домашнее задание" at bounding box center [134, 101] width 125 height 42
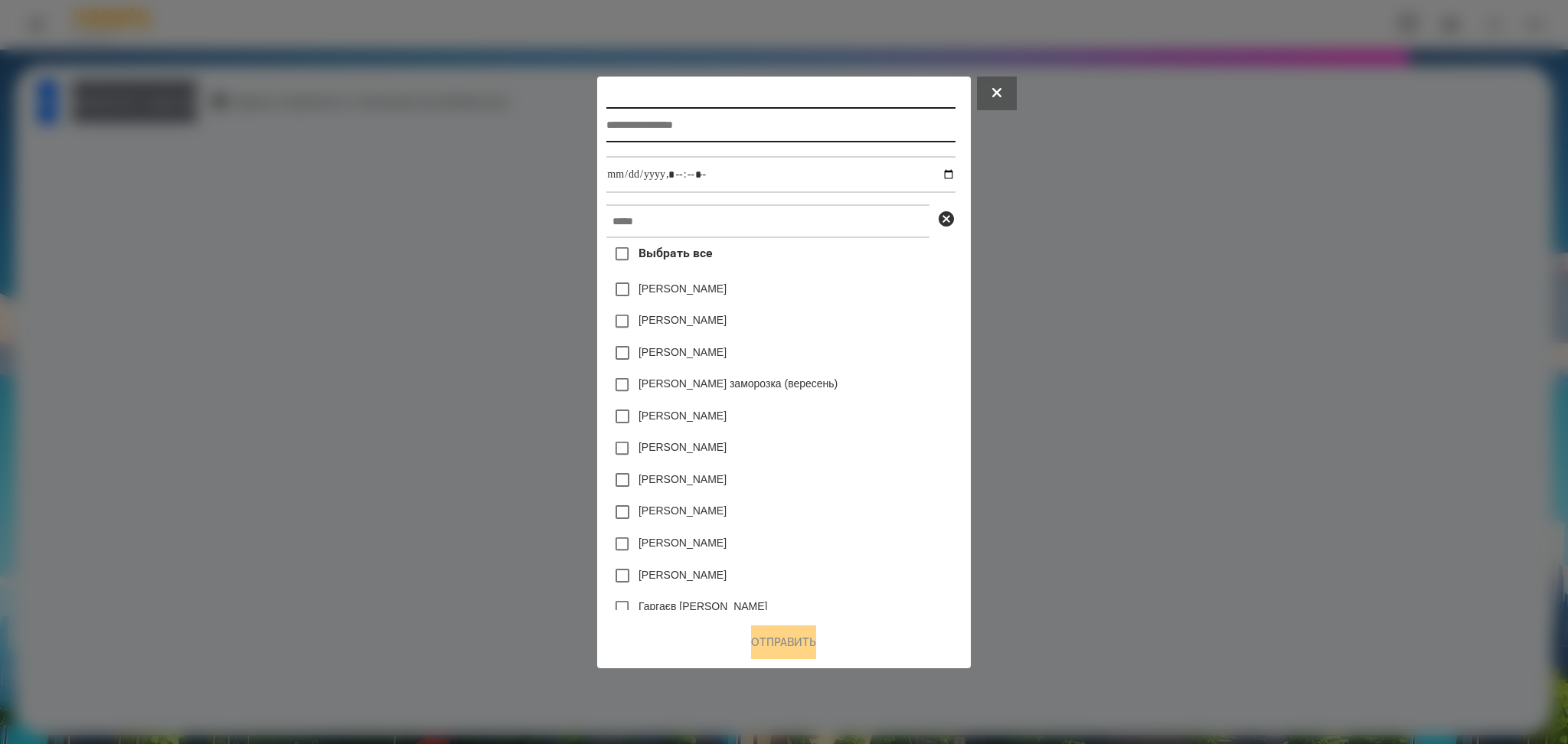
click at [658, 122] on input "text" at bounding box center [781, 125] width 348 height 35
type input "**********"
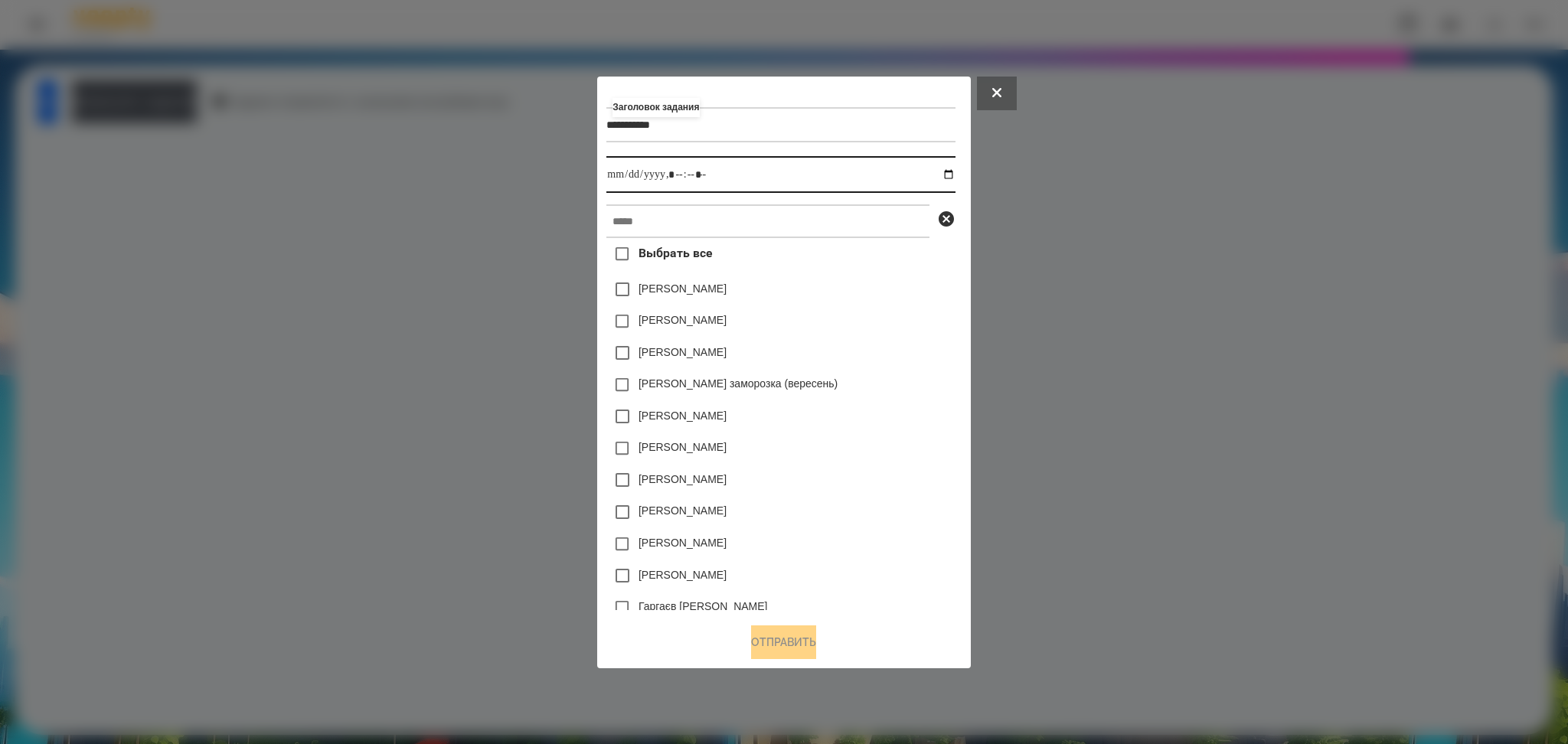
click at [952, 176] on input "datetime-local" at bounding box center [781, 175] width 348 height 37
type input "**********"
click at [912, 396] on div "Злата Миц заморозка (вересень)" at bounding box center [781, 385] width 348 height 32
click at [640, 221] on input "text" at bounding box center [767, 221] width 323 height 34
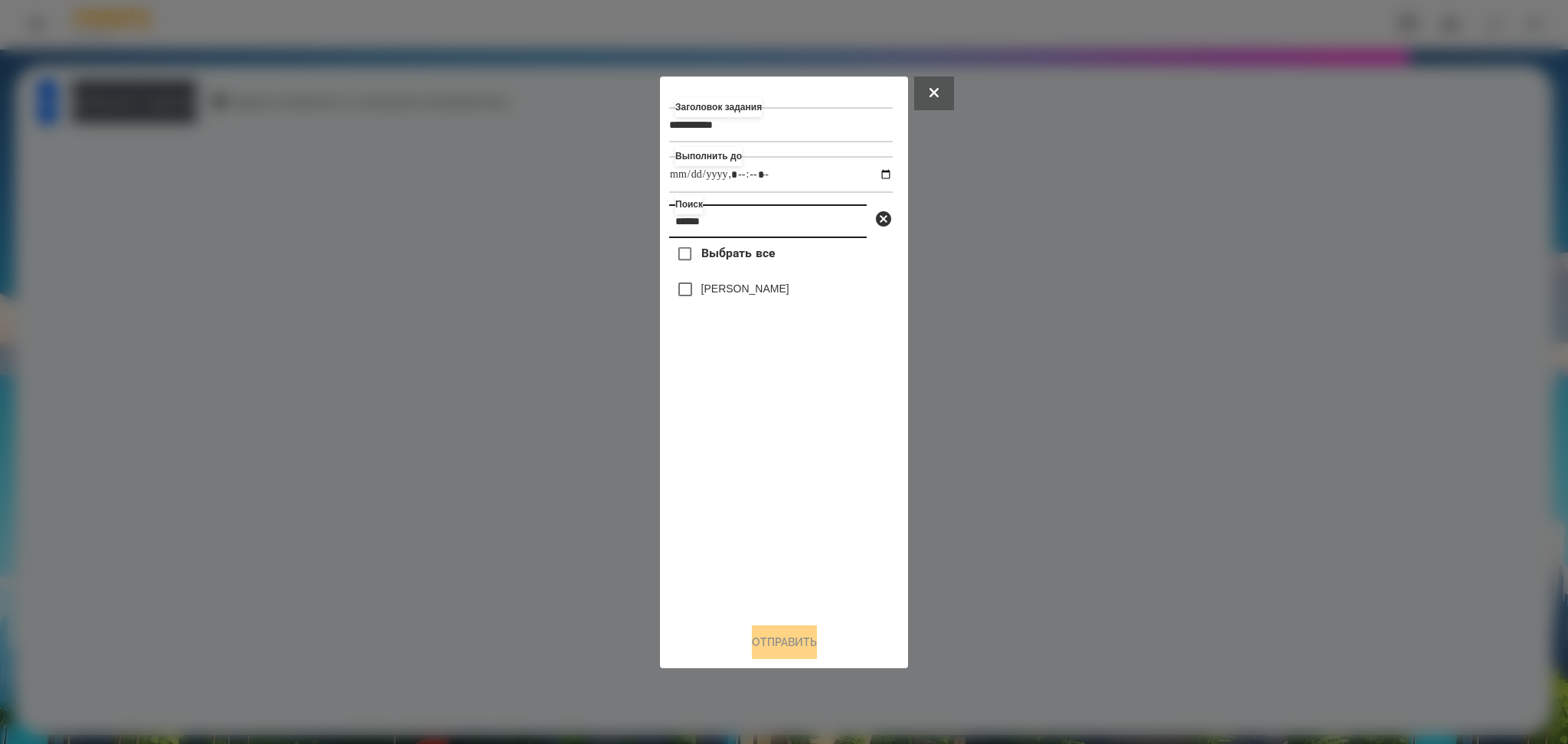
type input "******"
click at [806, 558] on button "Отправить" at bounding box center [784, 642] width 65 height 34
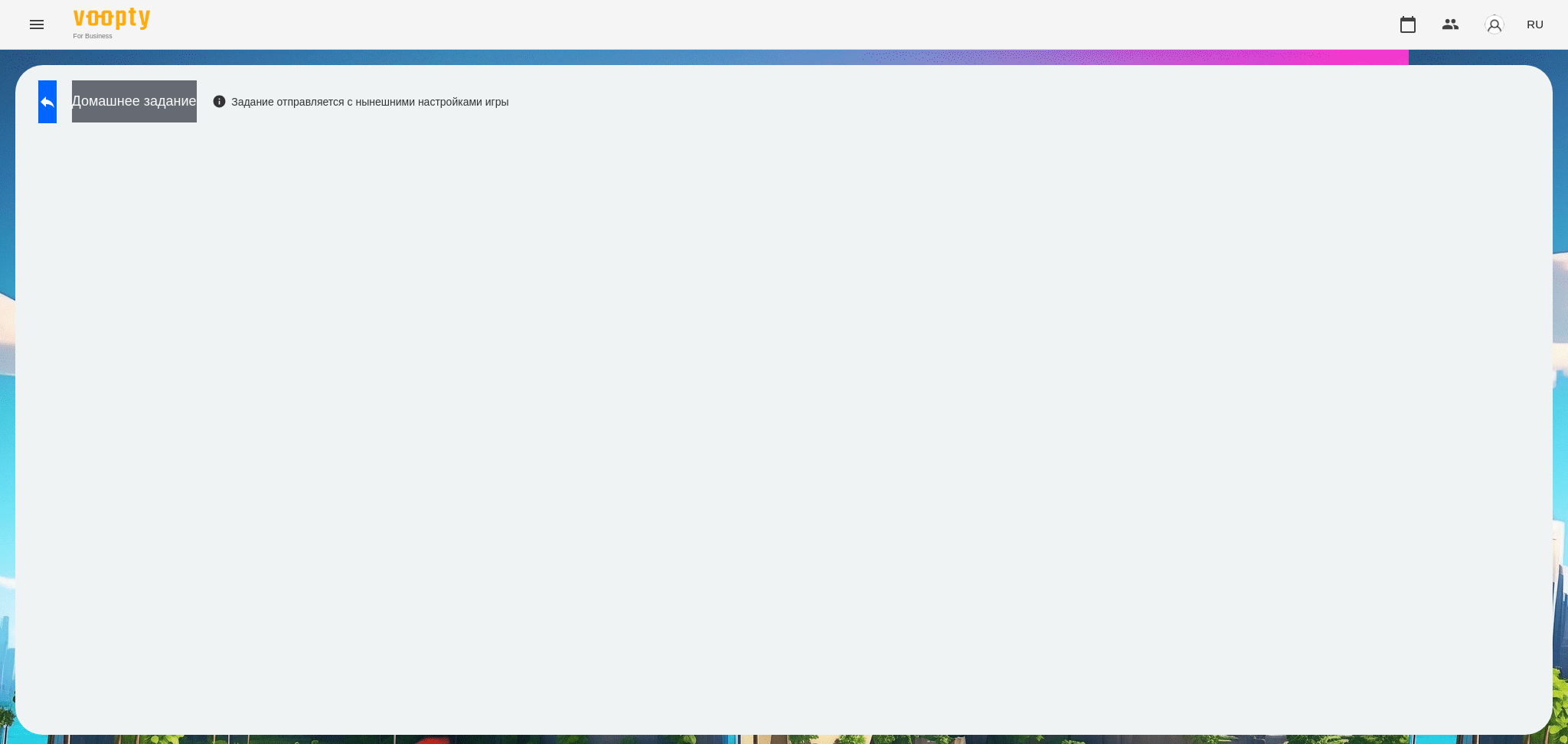
click at [154, 99] on button "Домашнее задание" at bounding box center [134, 101] width 125 height 42
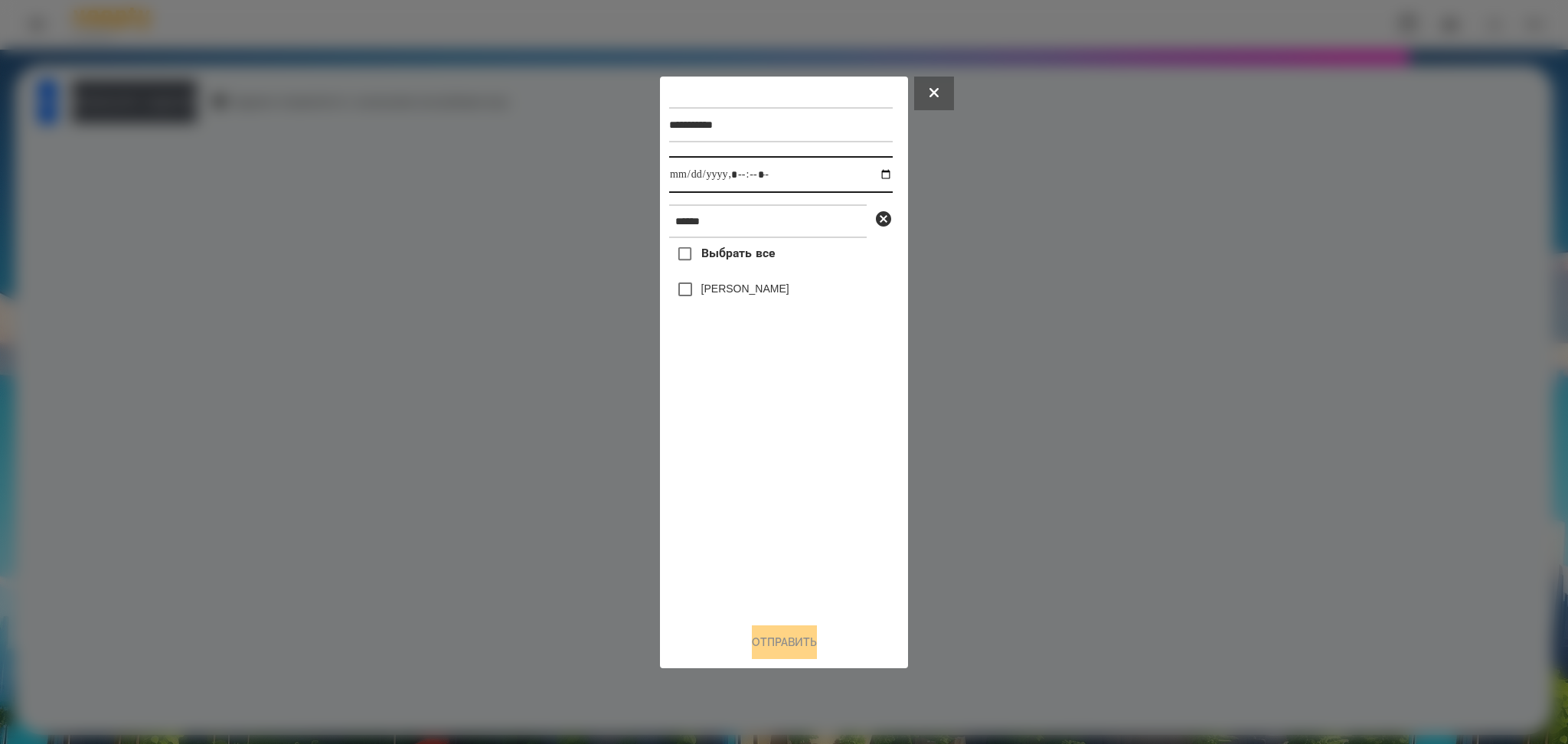
click at [877, 176] on input "datetime-local" at bounding box center [781, 175] width 223 height 37
type input "**********"
click at [801, 481] on div "Выбрать все Ніколь Бурцев" at bounding box center [781, 424] width 223 height 372
click at [794, 558] on button "Отправить" at bounding box center [784, 642] width 65 height 34
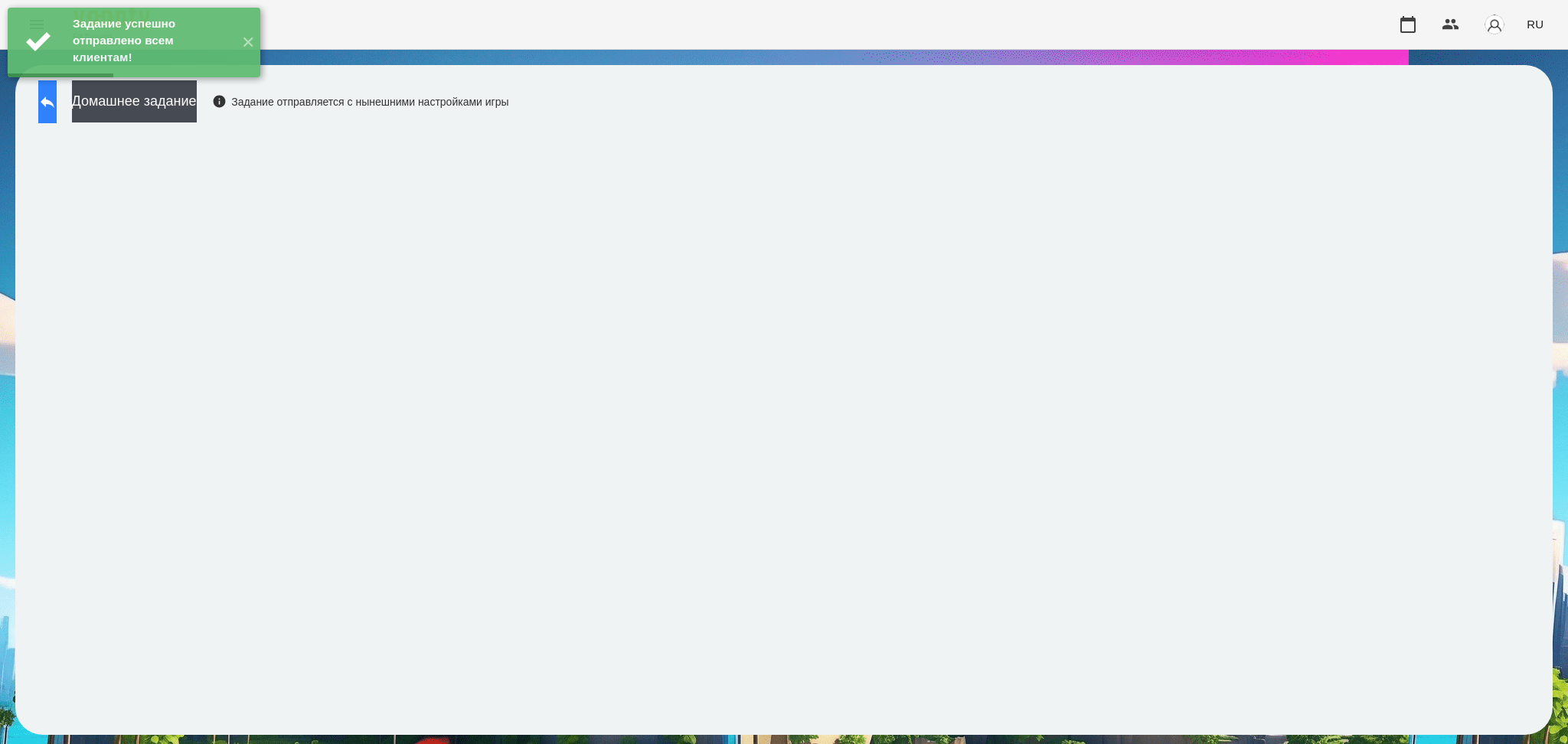
click at [57, 115] on button at bounding box center [48, 102] width 18 height 43
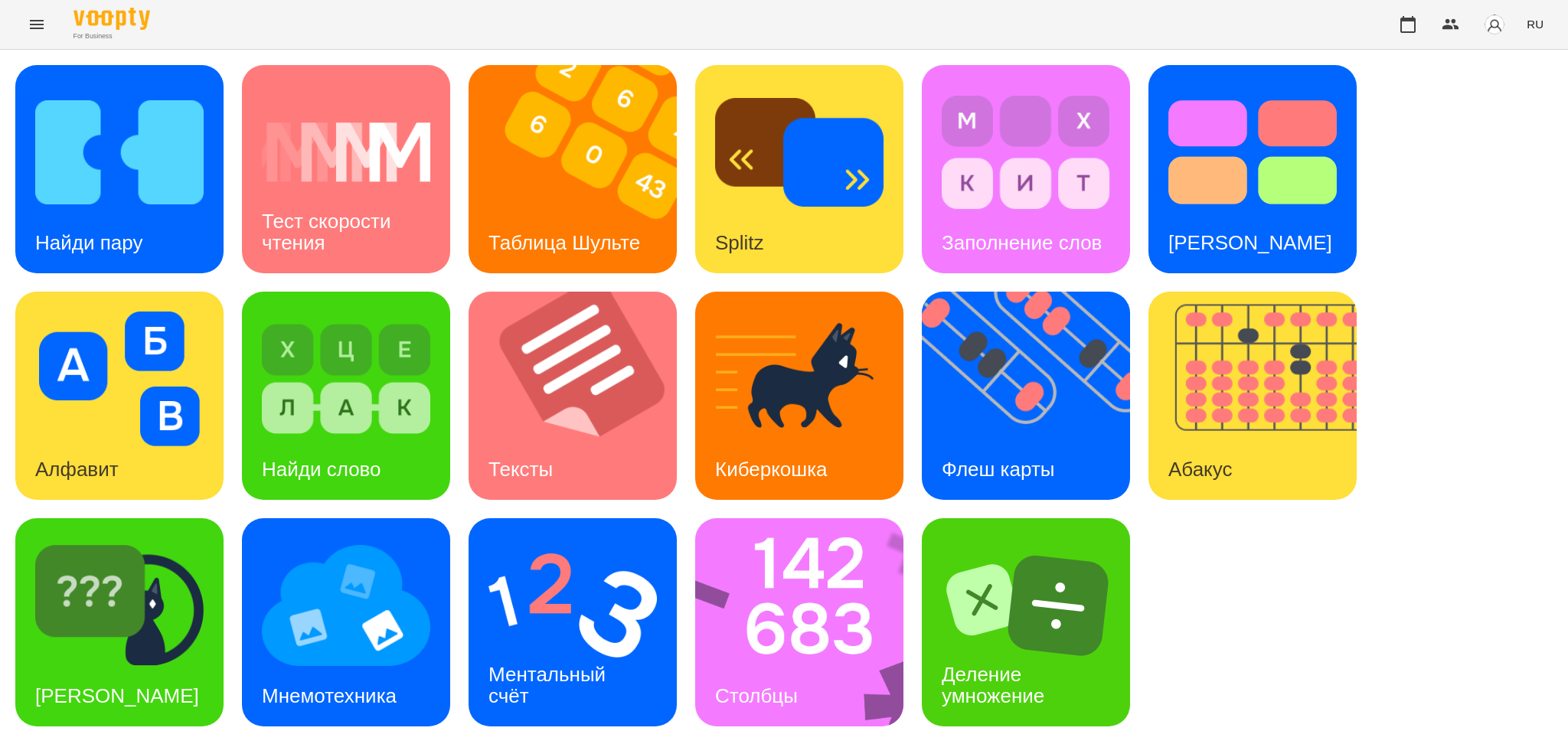
click at [1175, 20] on span "RU" at bounding box center [1535, 24] width 17 height 16
click at [1175, 89] on div "Українська" at bounding box center [1506, 86] width 78 height 28
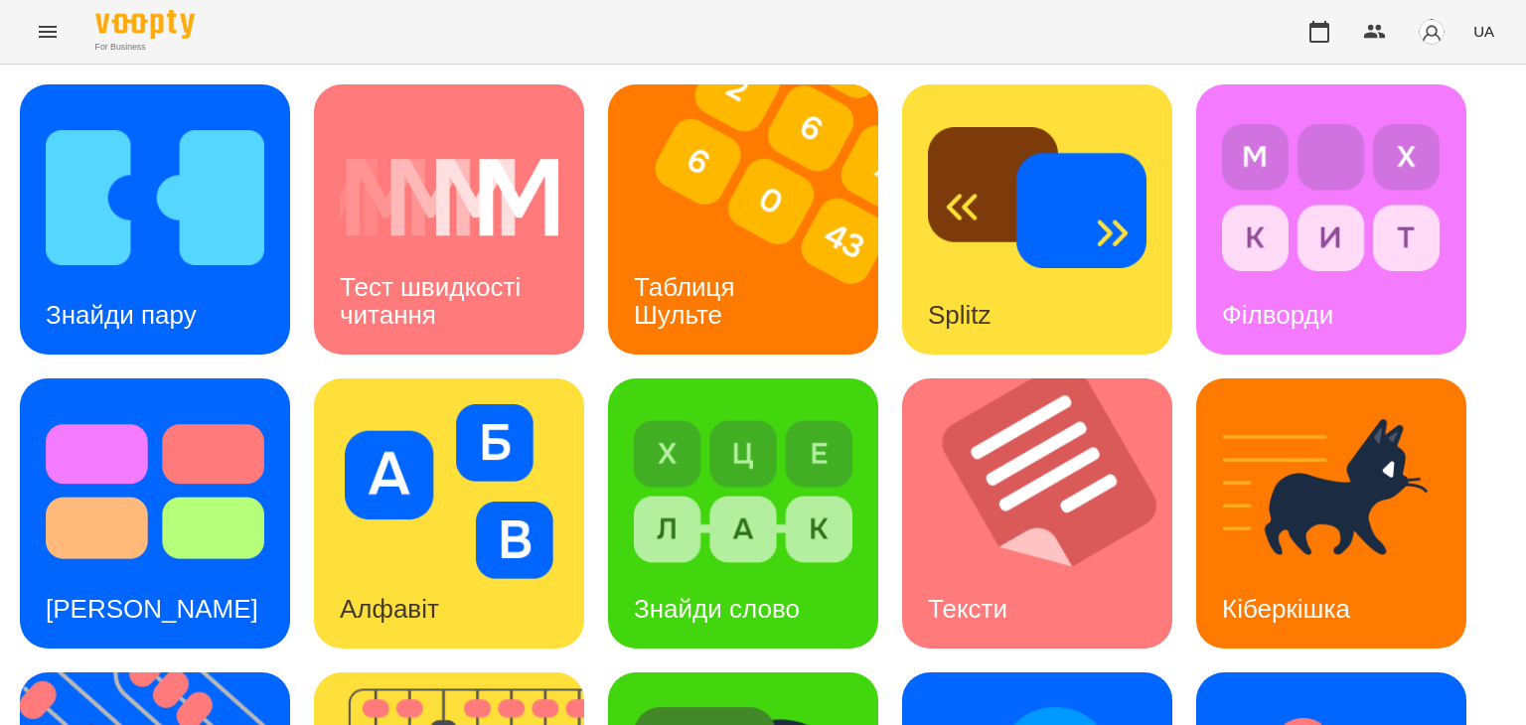
click at [47, 33] on icon "Menu" at bounding box center [48, 32] width 24 height 24
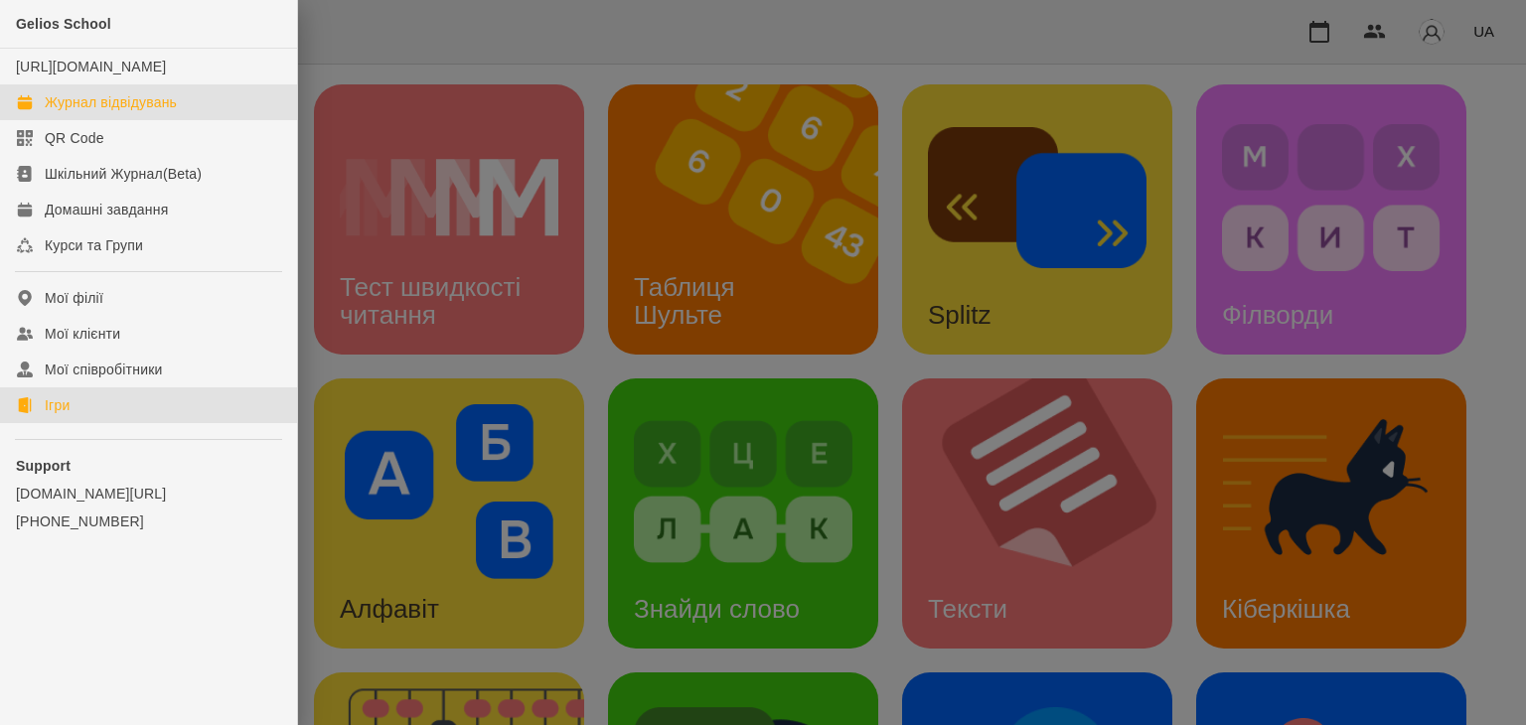
click at [188, 120] on link "Журнал відвідувань" at bounding box center [148, 102] width 297 height 36
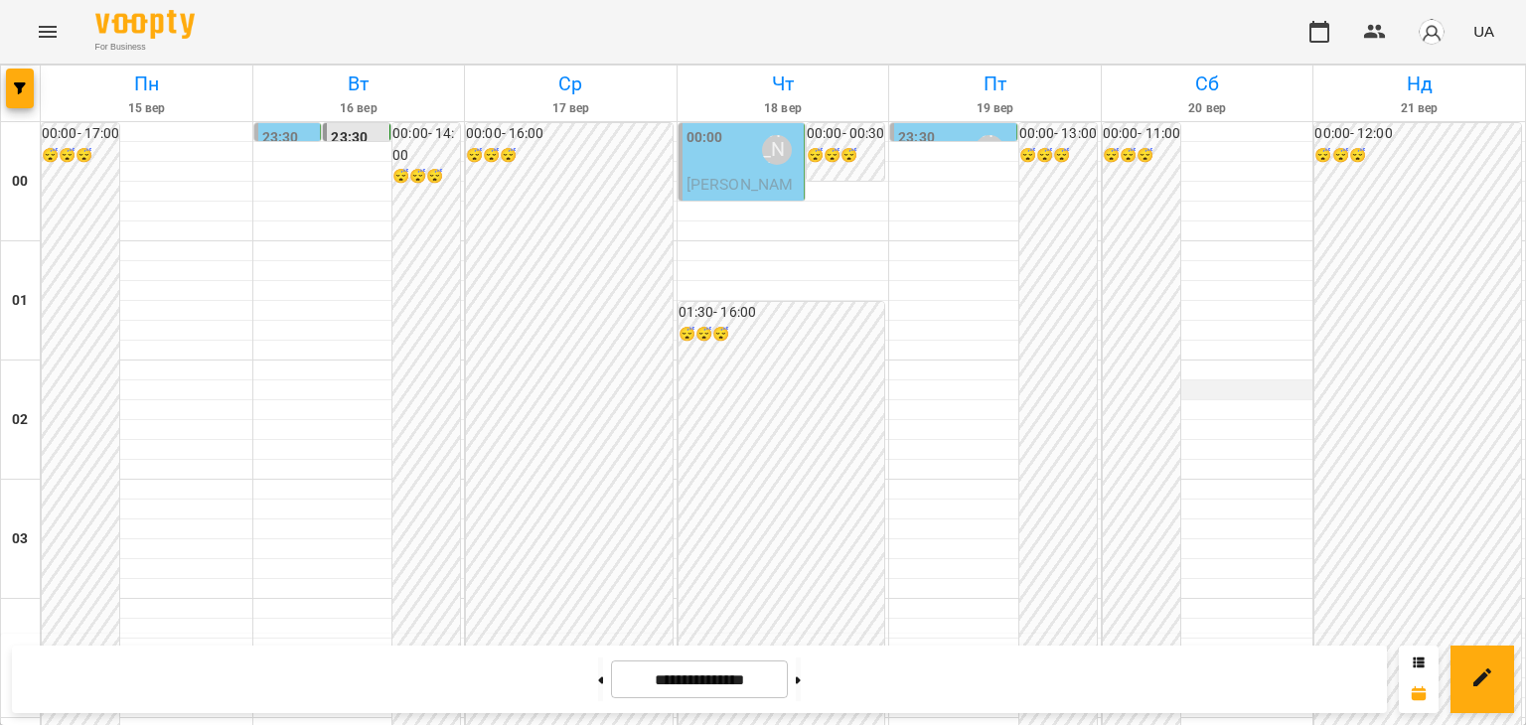
scroll to position [1888, 0]
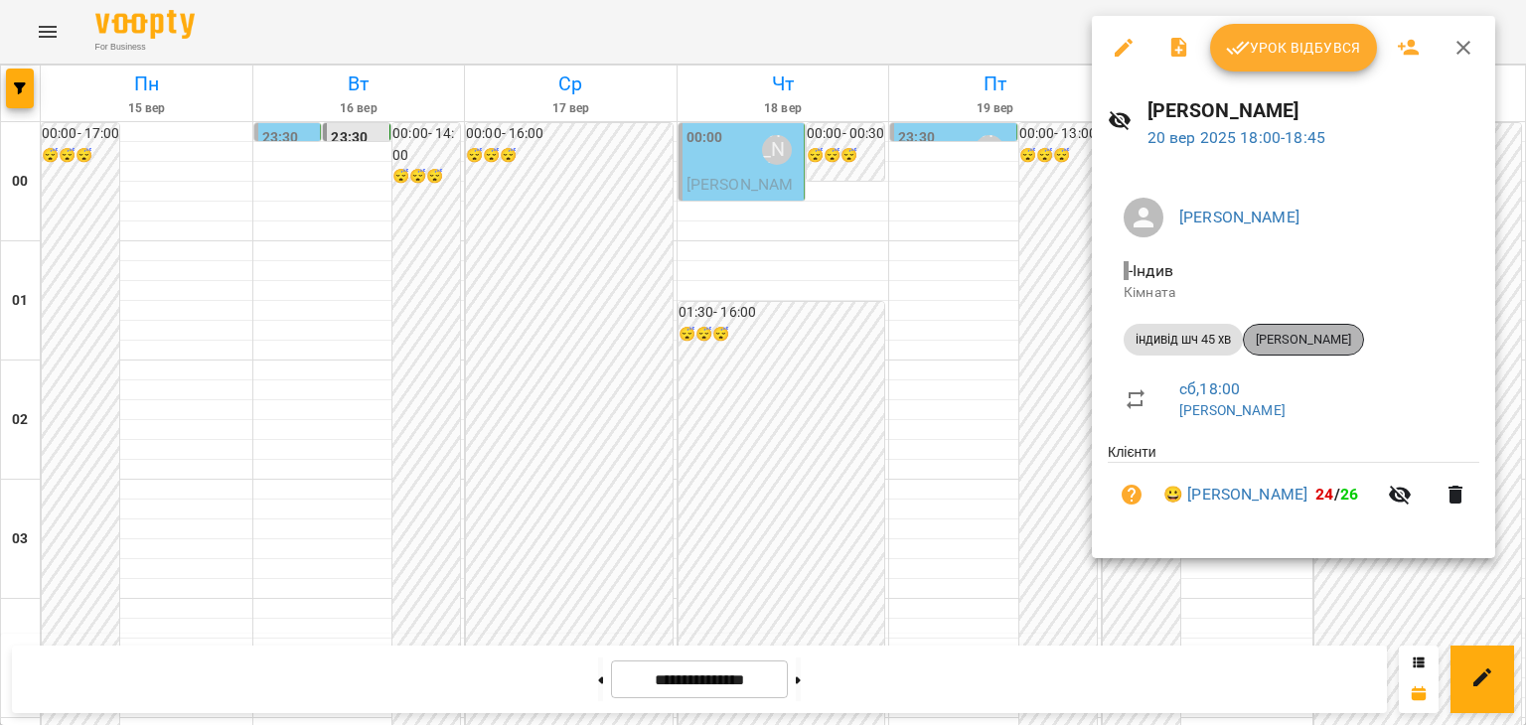
click at [1324, 335] on span "[PERSON_NAME]" at bounding box center [1303, 340] width 119 height 18
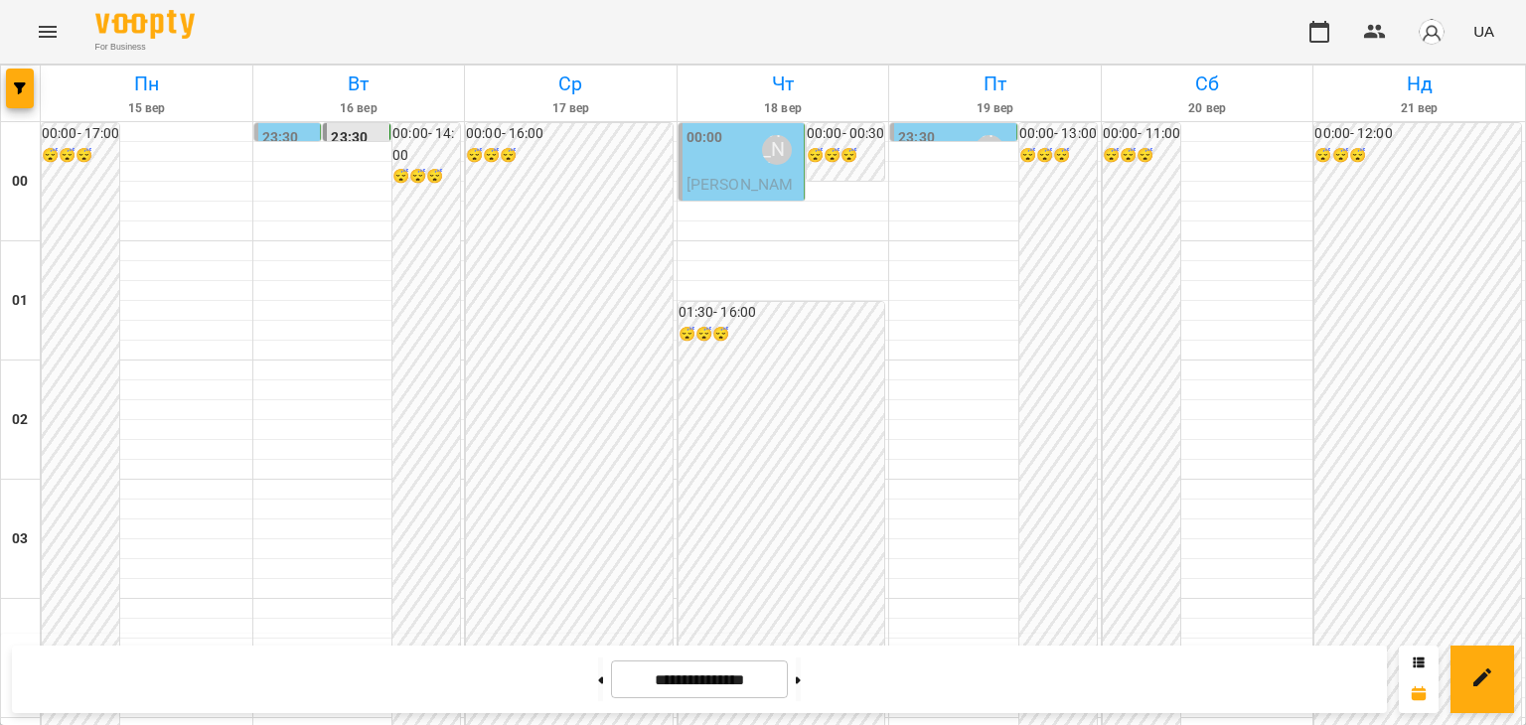
scroll to position [2348, 0]
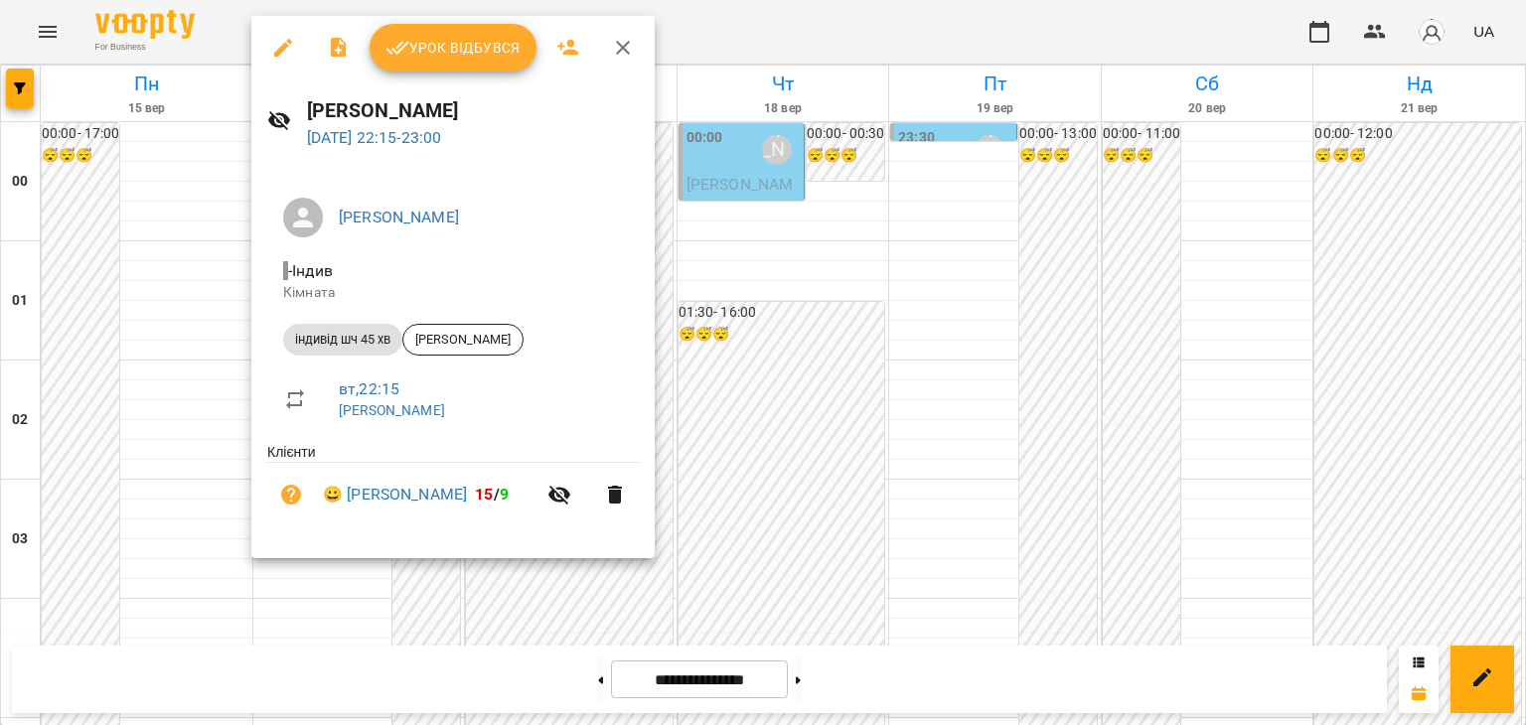
click at [477, 43] on span "Урок відбувся" at bounding box center [453, 48] width 135 height 24
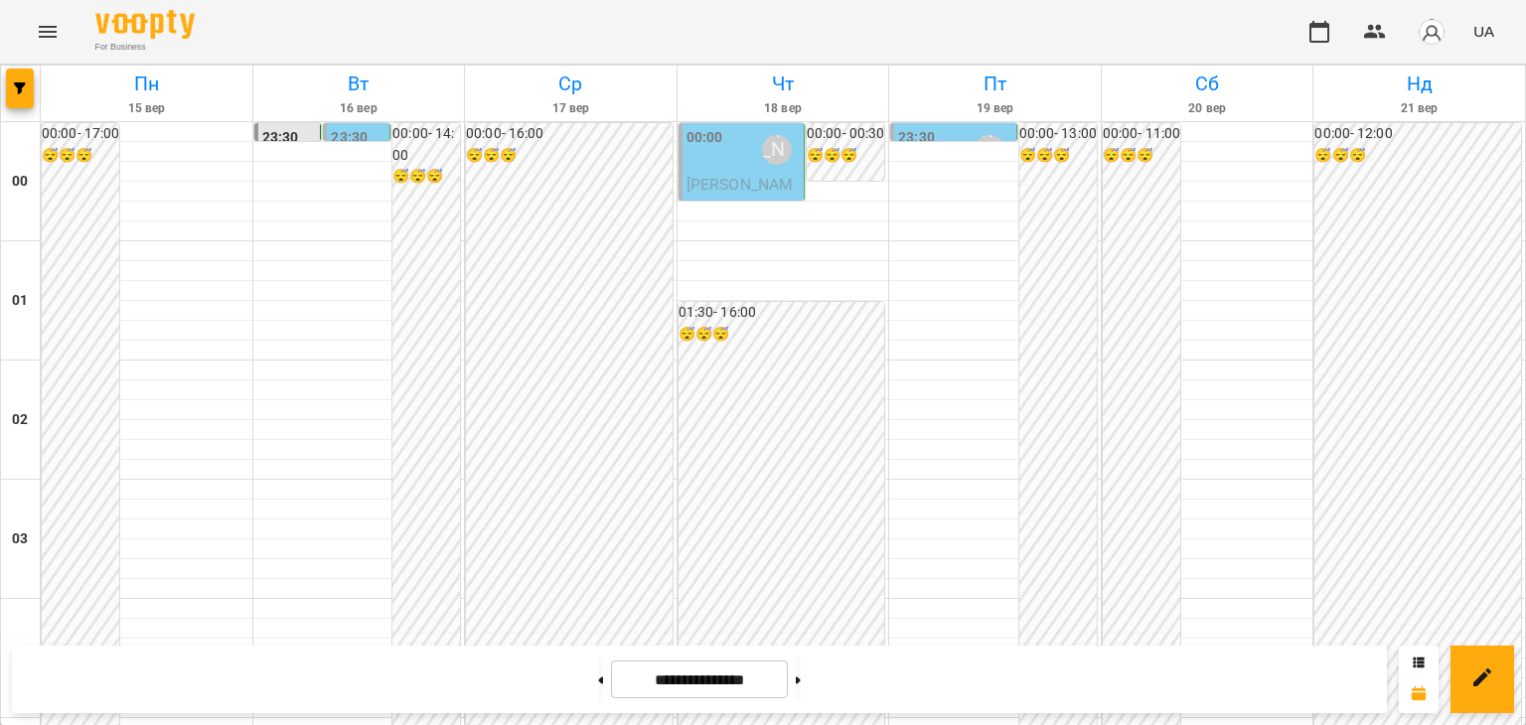
scroll to position [2050, 0]
